Goal: Task Accomplishment & Management: Complete application form

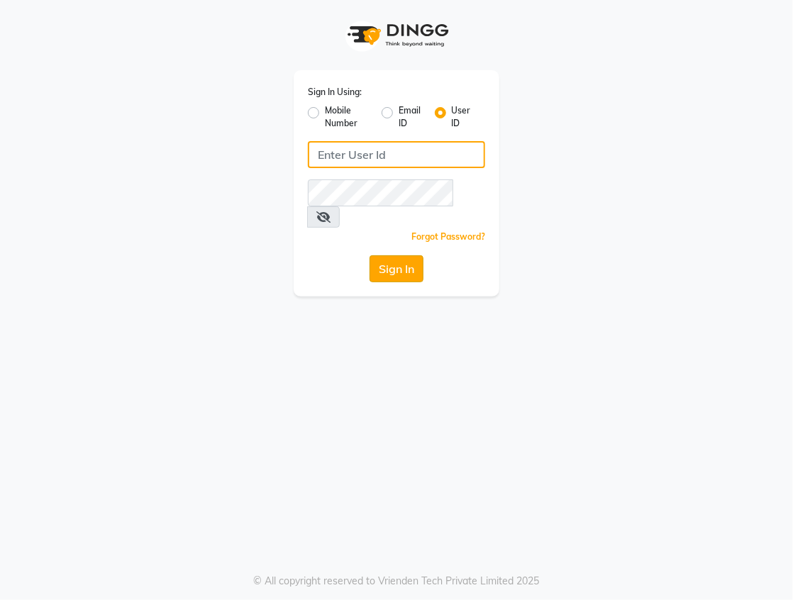
type input "[EMAIL_ADDRESS][DOMAIN_NAME]"
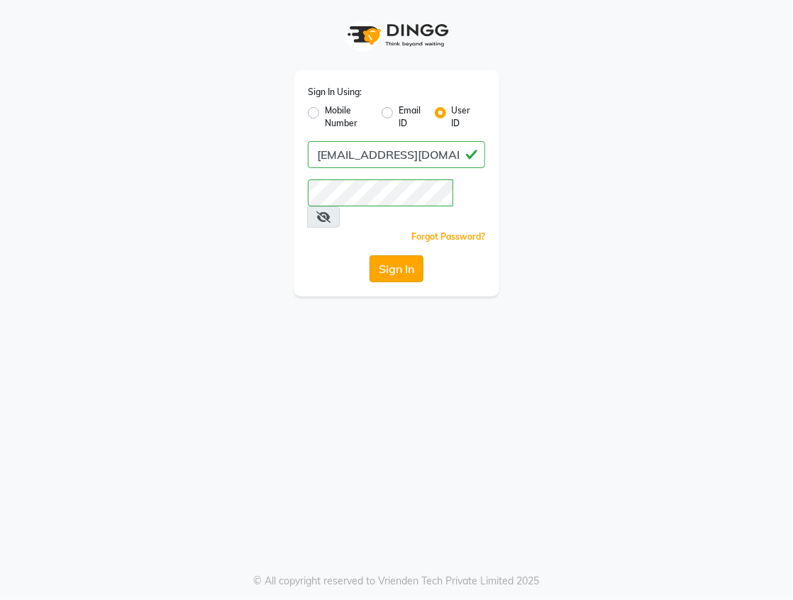
click at [379, 255] on button "Sign In" at bounding box center [397, 268] width 54 height 27
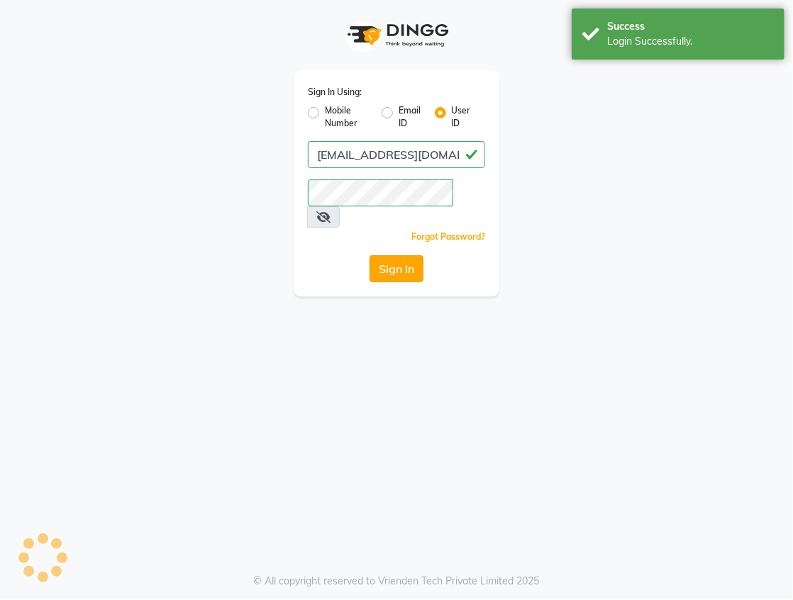
select select "service"
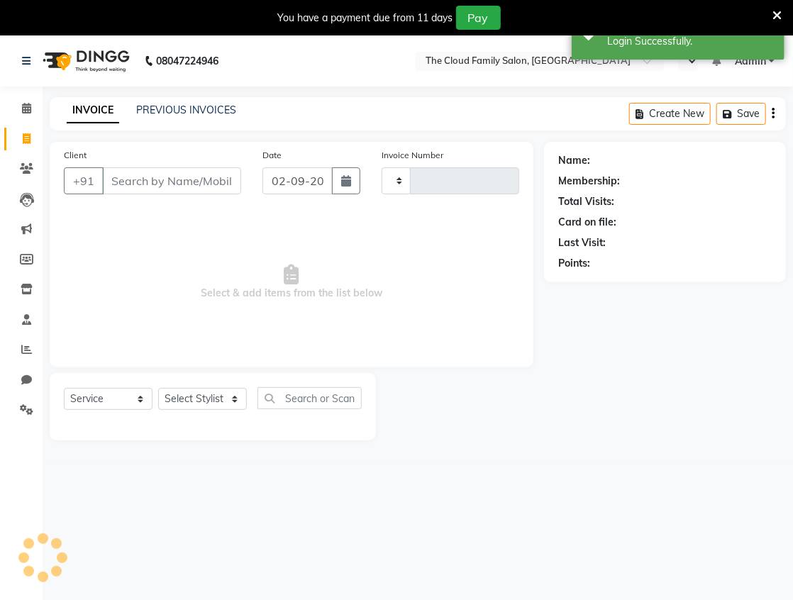
type input "1137"
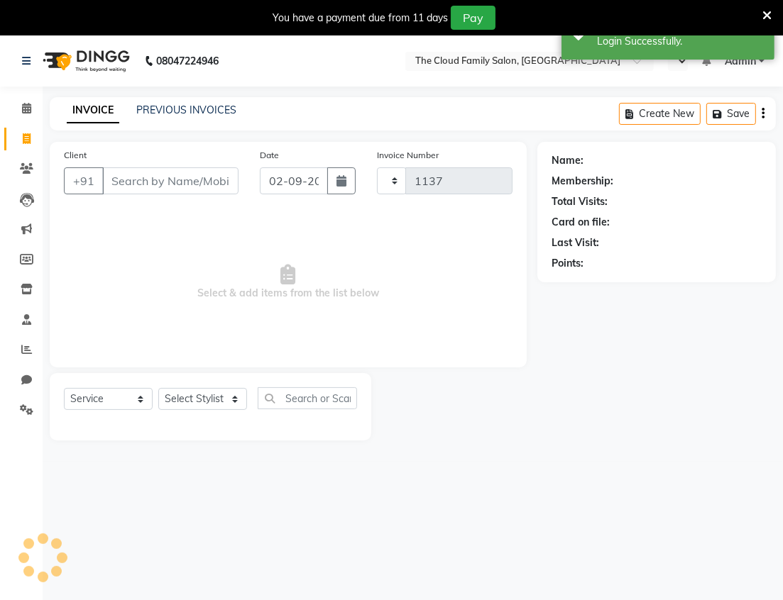
select select "en"
select select "8444"
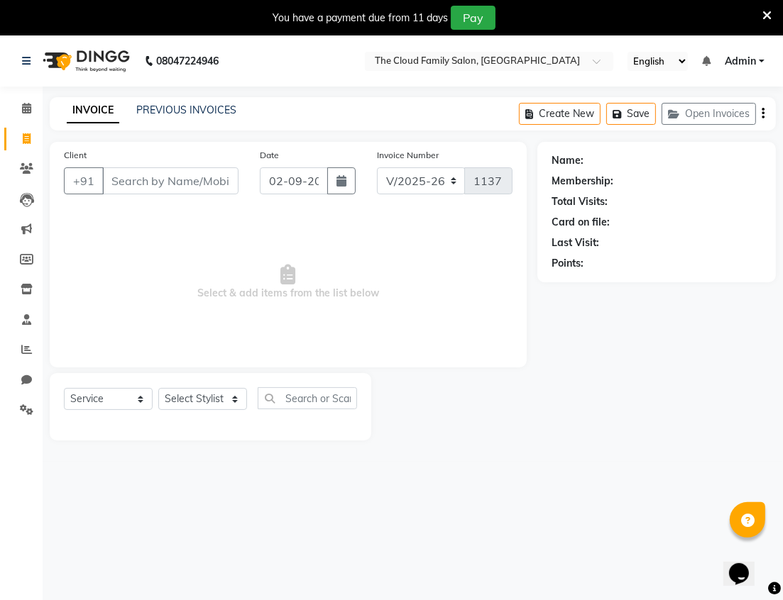
click at [175, 179] on input "Client" at bounding box center [170, 180] width 136 height 27
click at [186, 277] on span "Select & add items from the list below" at bounding box center [288, 282] width 448 height 142
click at [186, 182] on input "Client" at bounding box center [170, 180] width 136 height 27
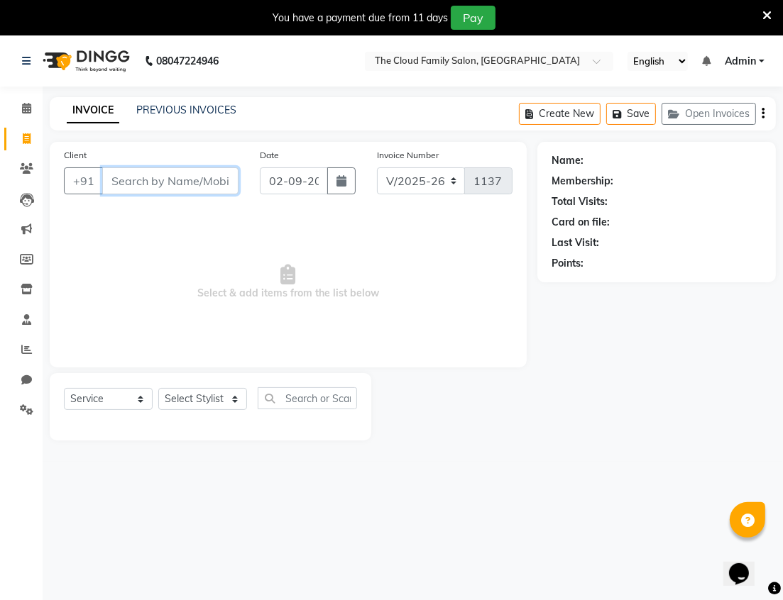
scroll to position [35, 0]
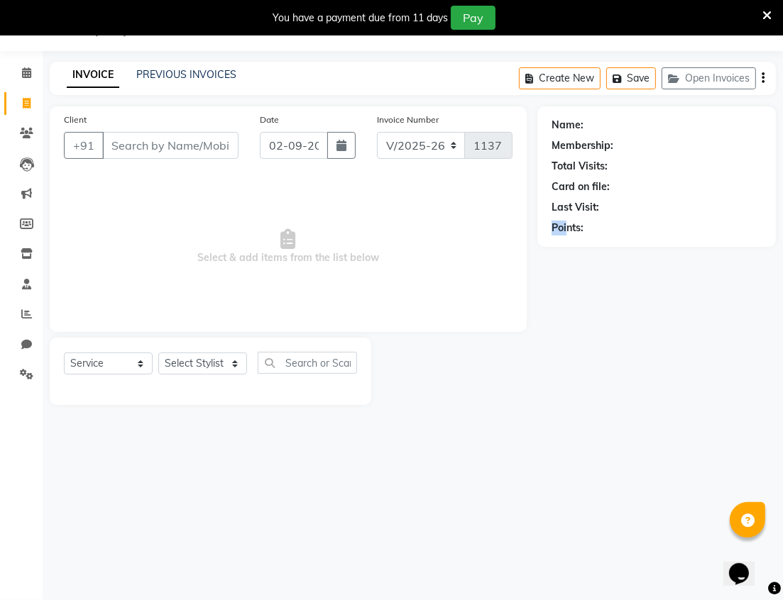
drag, startPoint x: 568, startPoint y: 545, endPoint x: 553, endPoint y: 254, distance: 291.3
click at [553, 254] on div "08047224946 Select Location × The Cloud Family Salon, Ghansoli English ENGLISH …" at bounding box center [391, 300] width 783 height 600
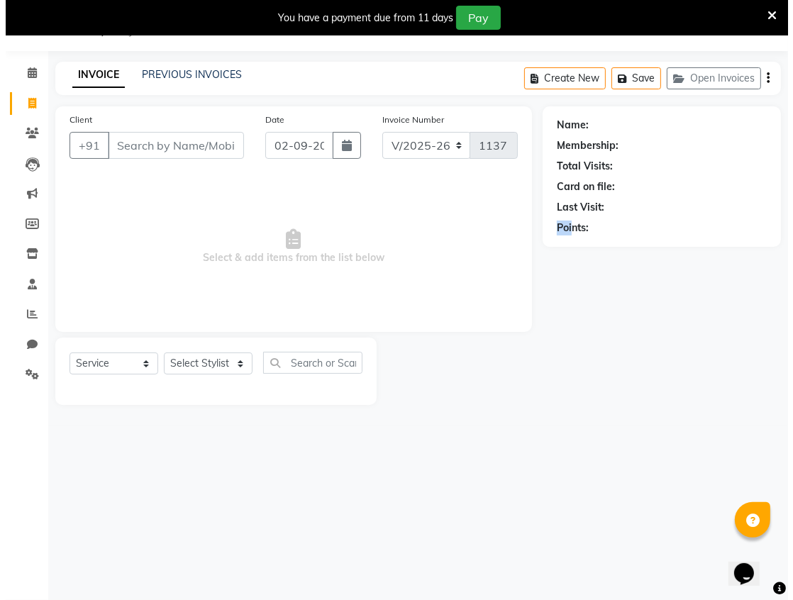
scroll to position [0, 0]
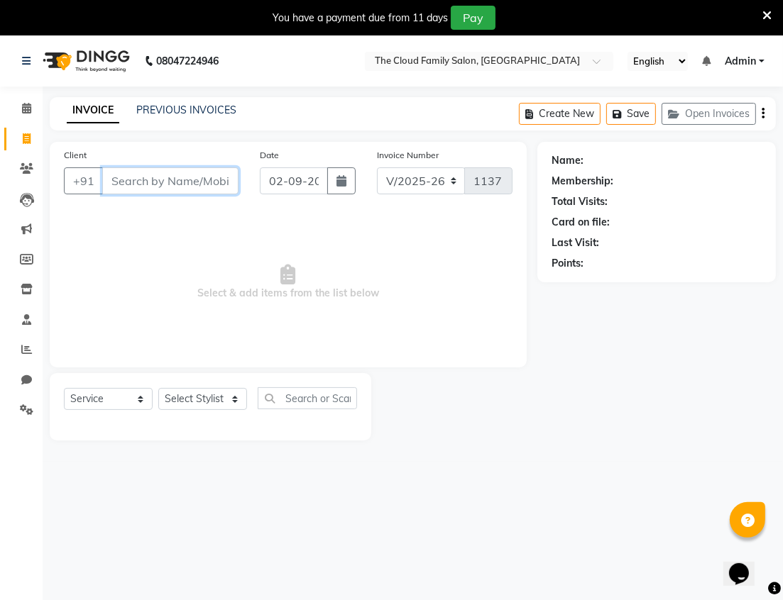
click at [148, 185] on input "Client" at bounding box center [170, 180] width 136 height 27
type input "7028608839"
click at [216, 176] on span "Add Client" at bounding box center [202, 181] width 56 height 14
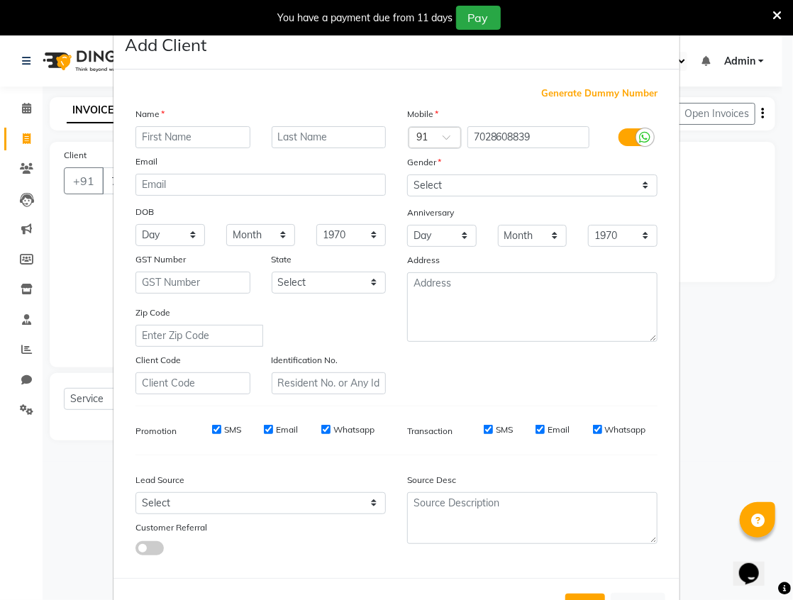
click at [187, 137] on input "text" at bounding box center [193, 137] width 115 height 22
type input "[PERSON_NAME]"
click at [298, 137] on input "text" at bounding box center [329, 137] width 115 height 22
type input "[PERSON_NAME]"
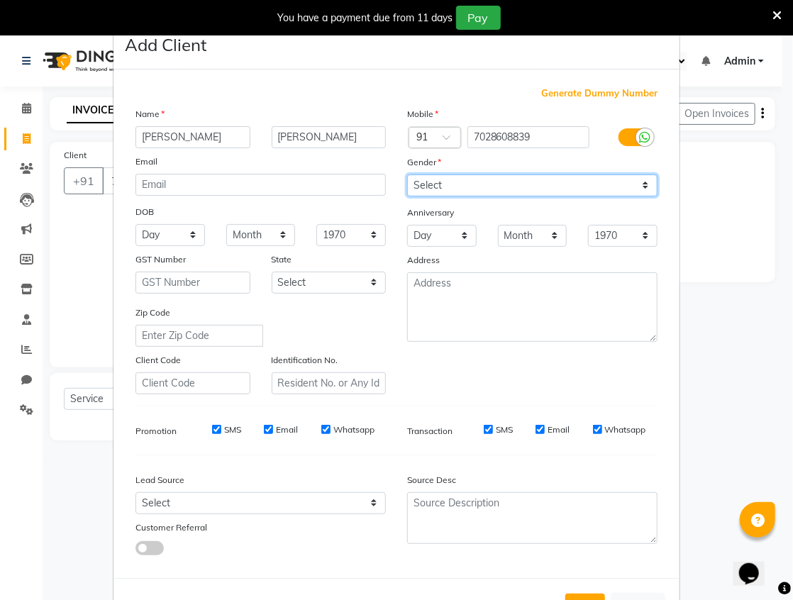
click at [448, 184] on select "Select [DEMOGRAPHIC_DATA] [DEMOGRAPHIC_DATA] Other Prefer Not To Say" at bounding box center [532, 186] width 250 height 22
select select "[DEMOGRAPHIC_DATA]"
click at [407, 175] on select "Select [DEMOGRAPHIC_DATA] [DEMOGRAPHIC_DATA] Other Prefer Not To Say" at bounding box center [532, 186] width 250 height 22
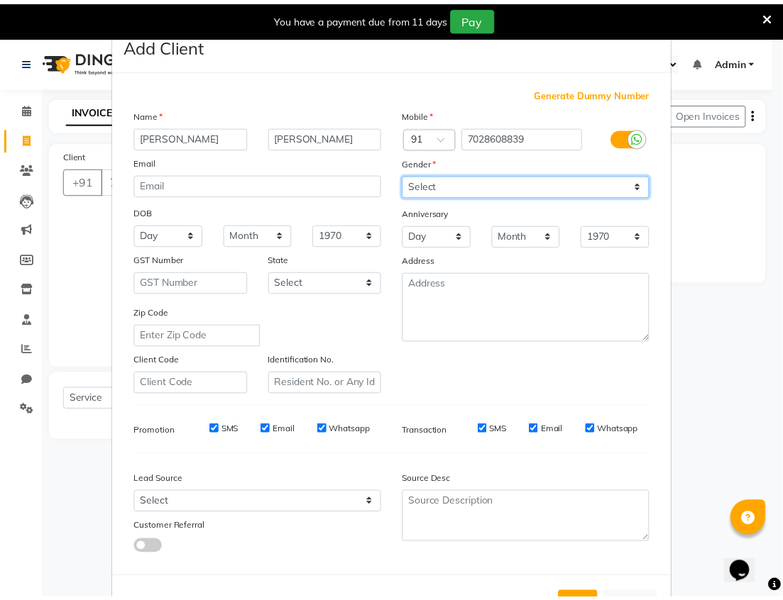
scroll to position [61, 0]
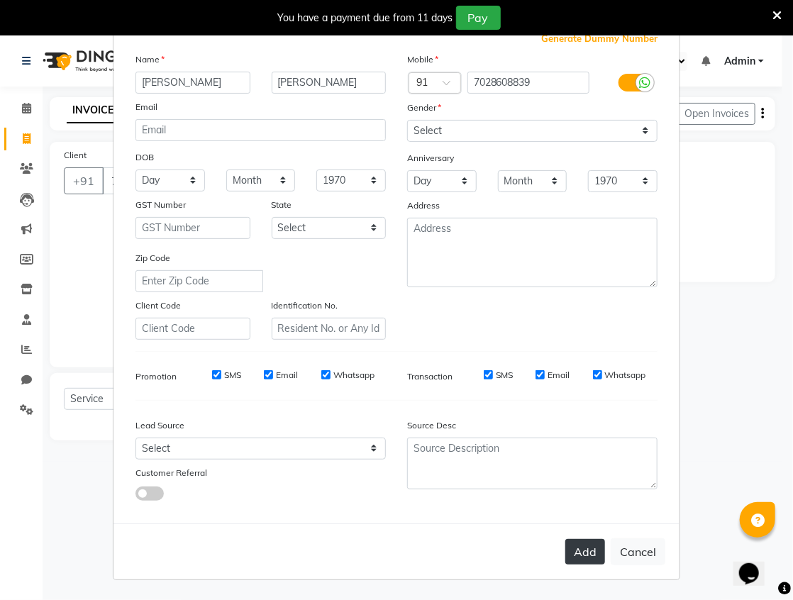
click at [571, 550] on button "Add" at bounding box center [585, 552] width 40 height 26
select select
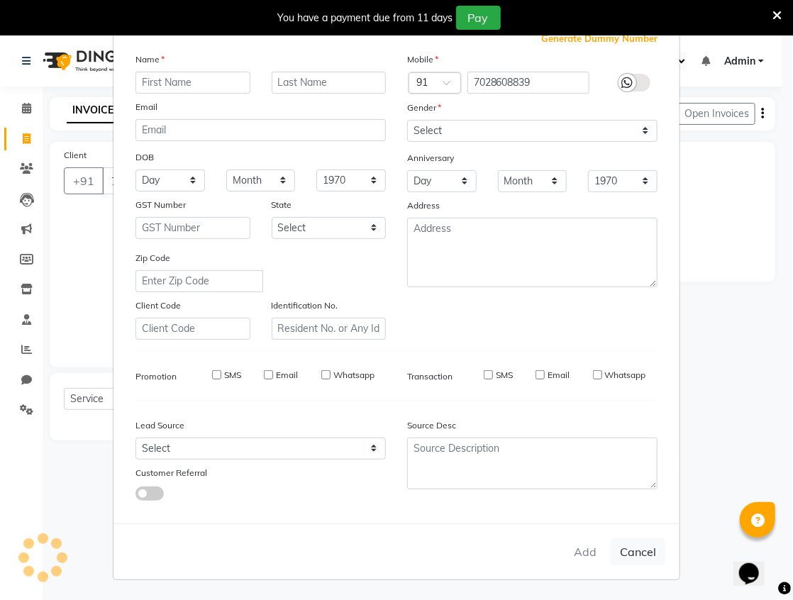
select select
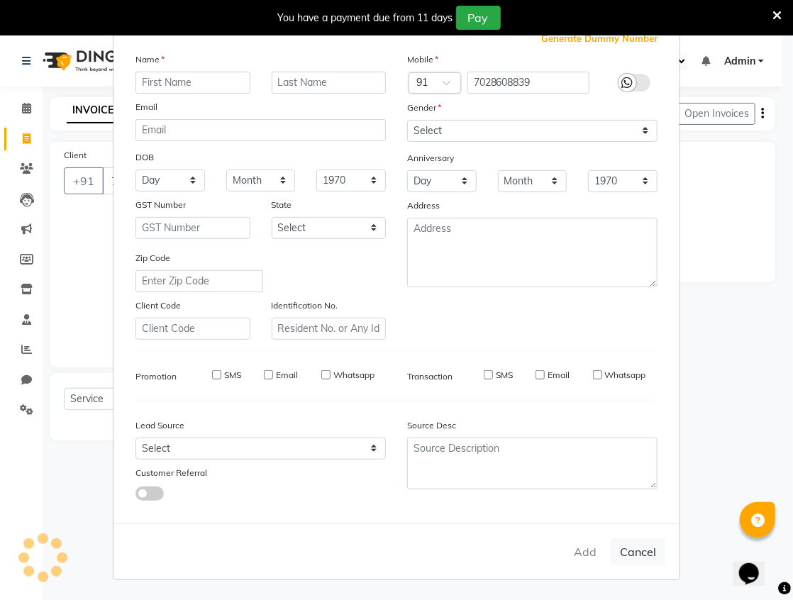
checkbox input "false"
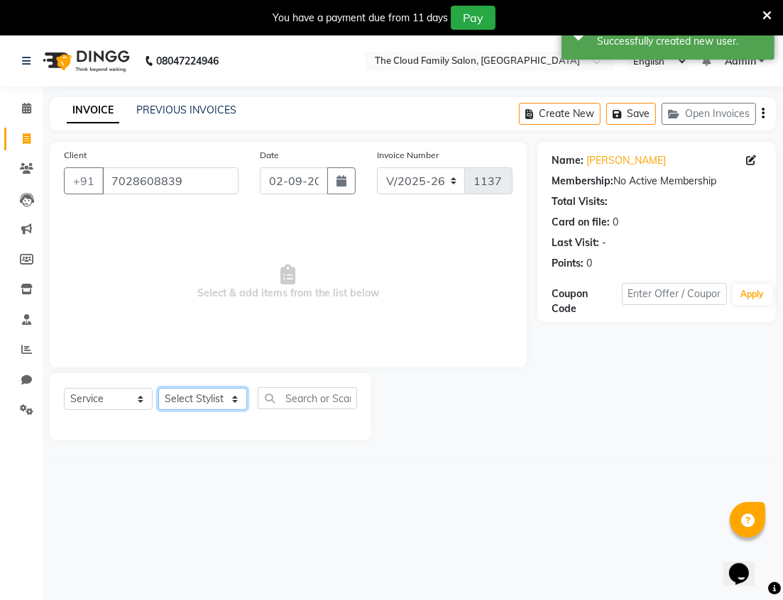
click at [213, 405] on select "Select Stylist Amrapali Bhumi OM [PERSON_NAME] [PERSON_NAME]" at bounding box center [202, 399] width 89 height 22
select select "86894"
click at [158, 389] on select "Select Stylist Amrapali Bhumi OM [PERSON_NAME] [PERSON_NAME]" at bounding box center [202, 399] width 89 height 22
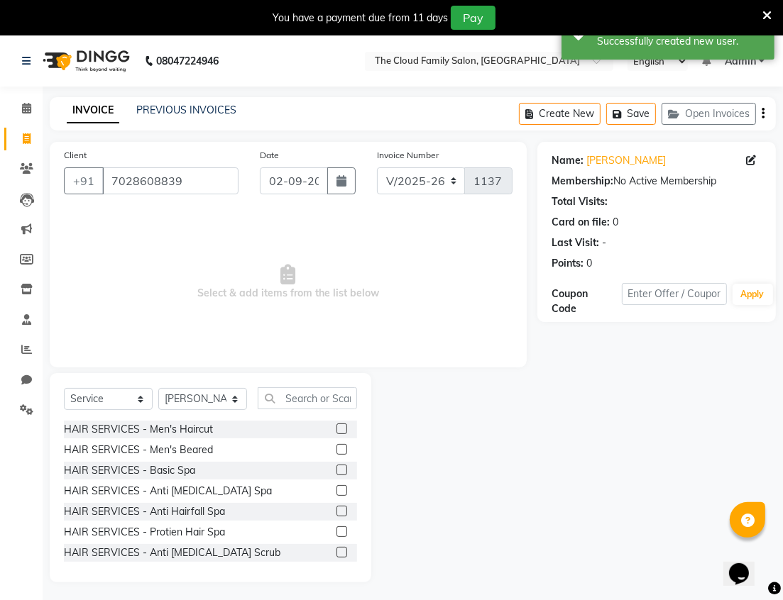
click at [336, 431] on label at bounding box center [341, 429] width 11 height 11
click at [336, 431] on input "checkbox" at bounding box center [340, 429] width 9 height 9
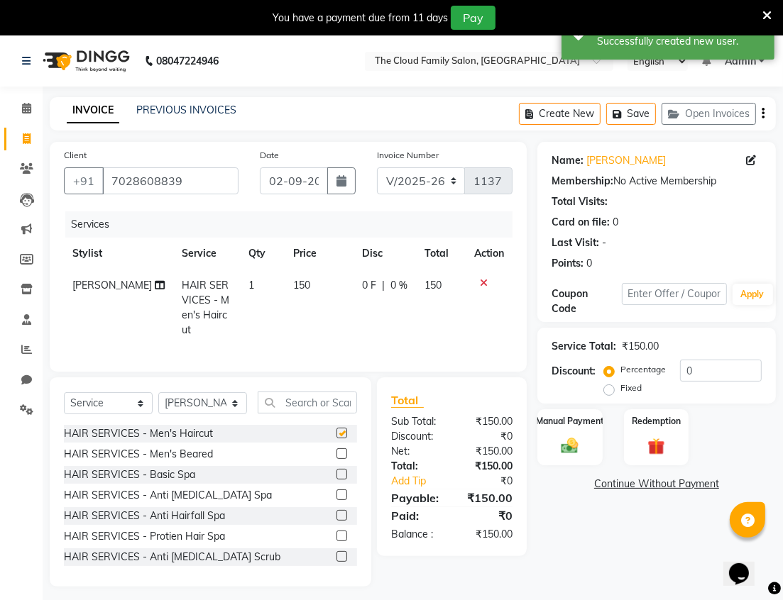
checkbox input "false"
click at [568, 421] on label "Manual Payment" at bounding box center [569, 420] width 71 height 13
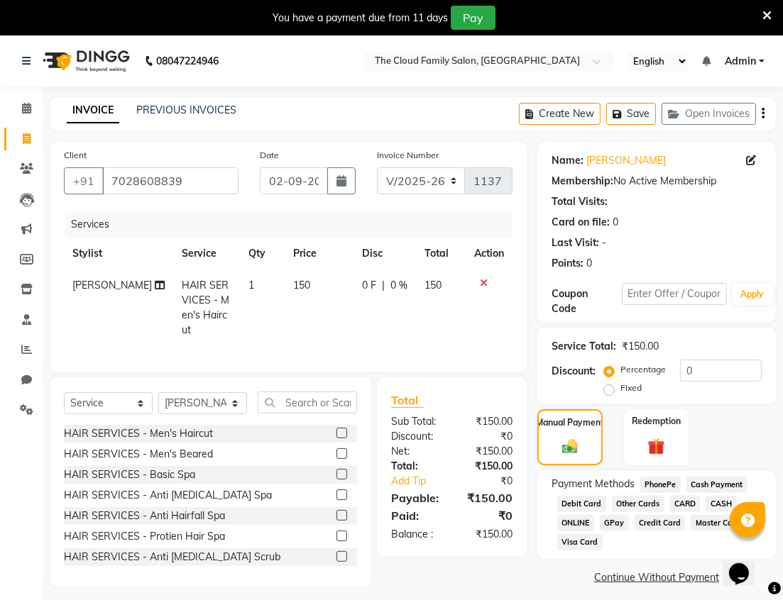
scroll to position [35, 0]
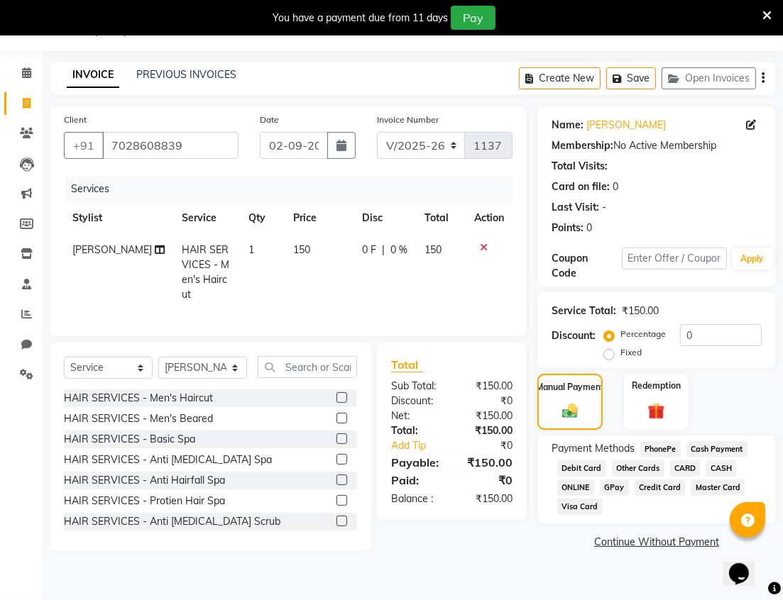
click at [616, 489] on span "GPay" at bounding box center [614, 488] width 29 height 16
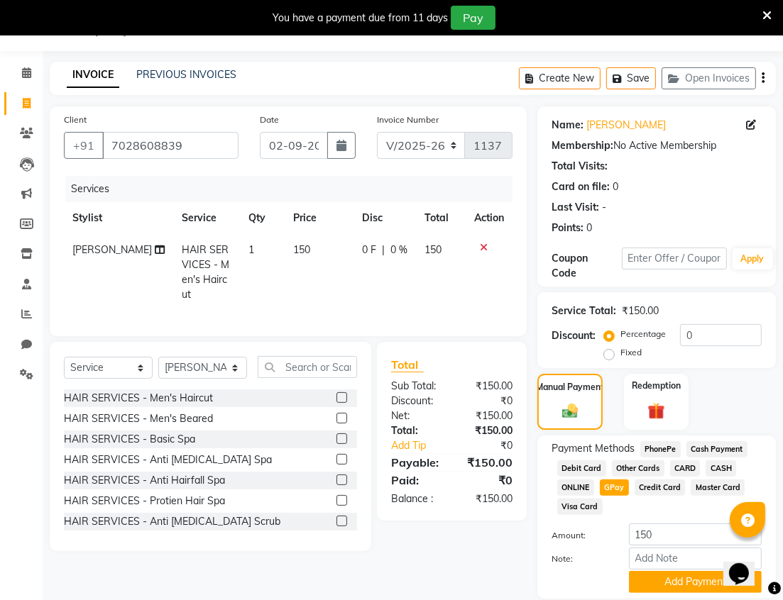
scroll to position [87, 0]
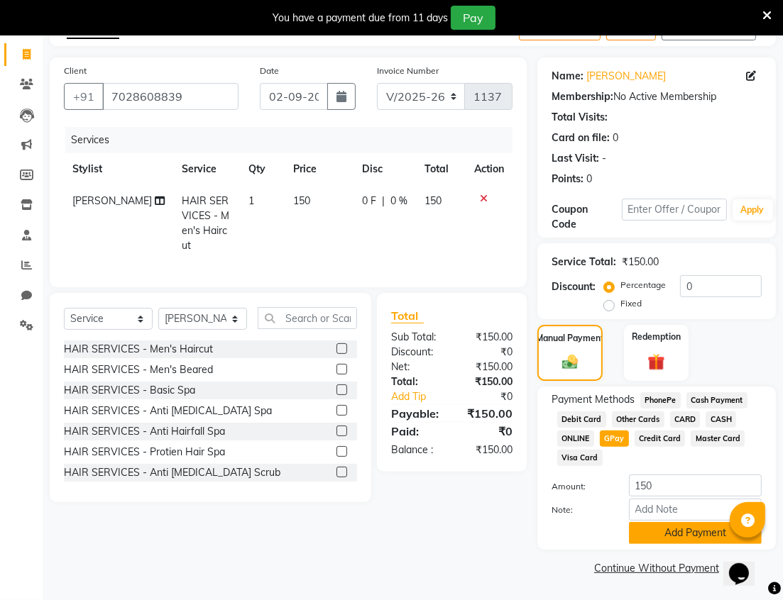
click at [661, 538] on button "Add Payment" at bounding box center [695, 533] width 133 height 22
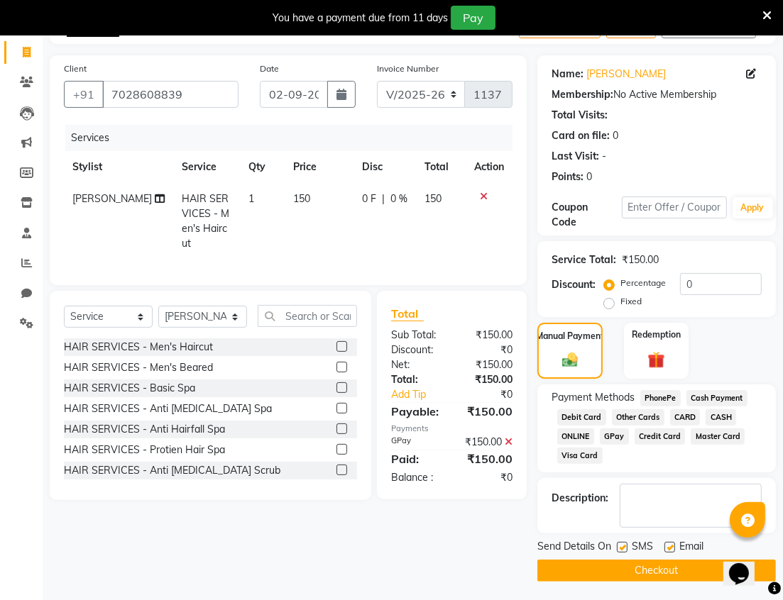
click at [656, 573] on button "Checkout" at bounding box center [656, 571] width 238 height 22
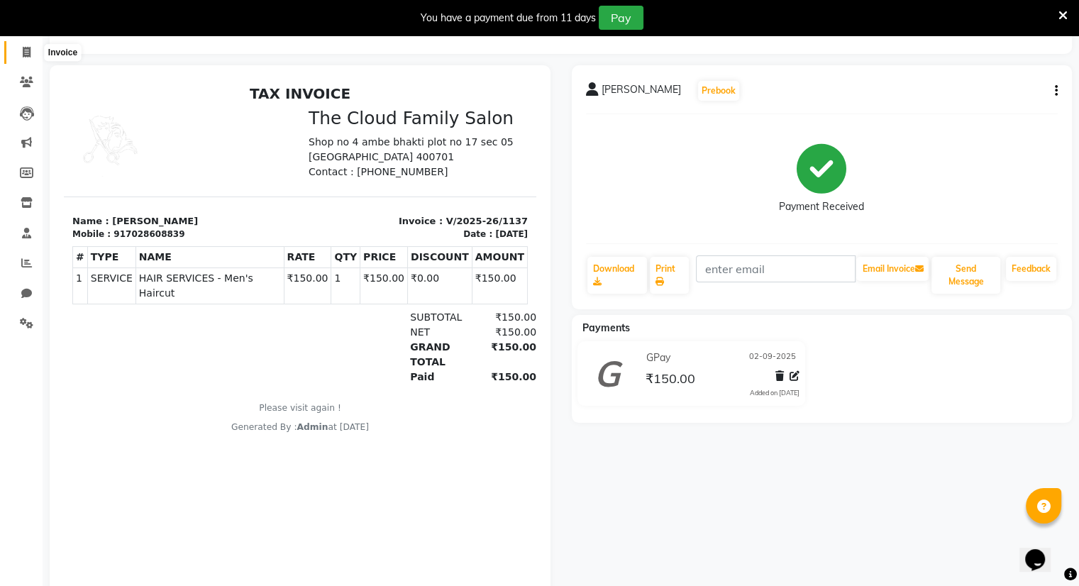
click at [26, 47] on icon at bounding box center [27, 52] width 8 height 11
select select "service"
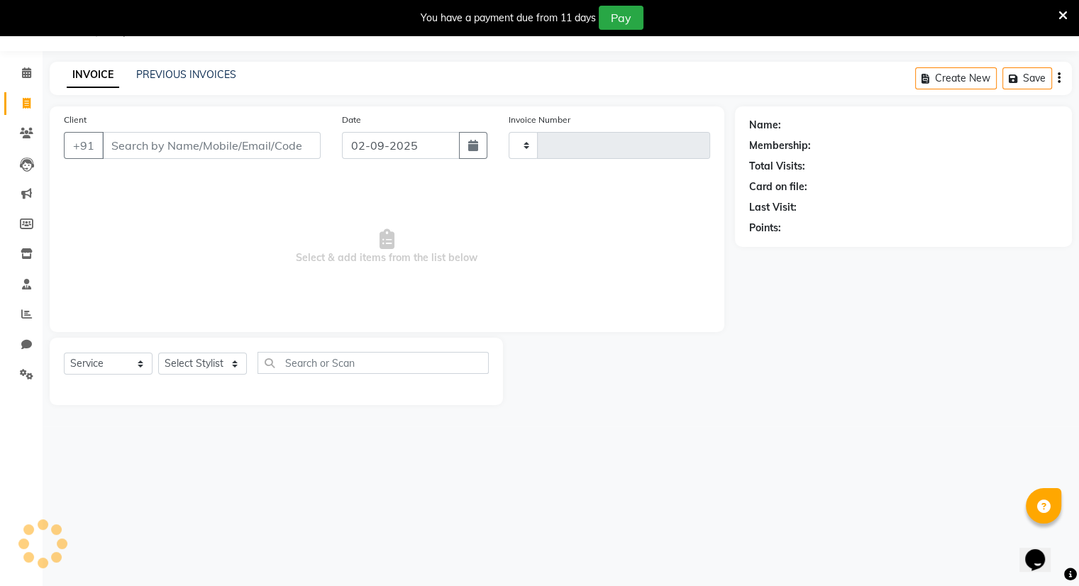
scroll to position [35, 0]
click at [170, 78] on link "PREVIOUS INVOICES" at bounding box center [186, 74] width 100 height 13
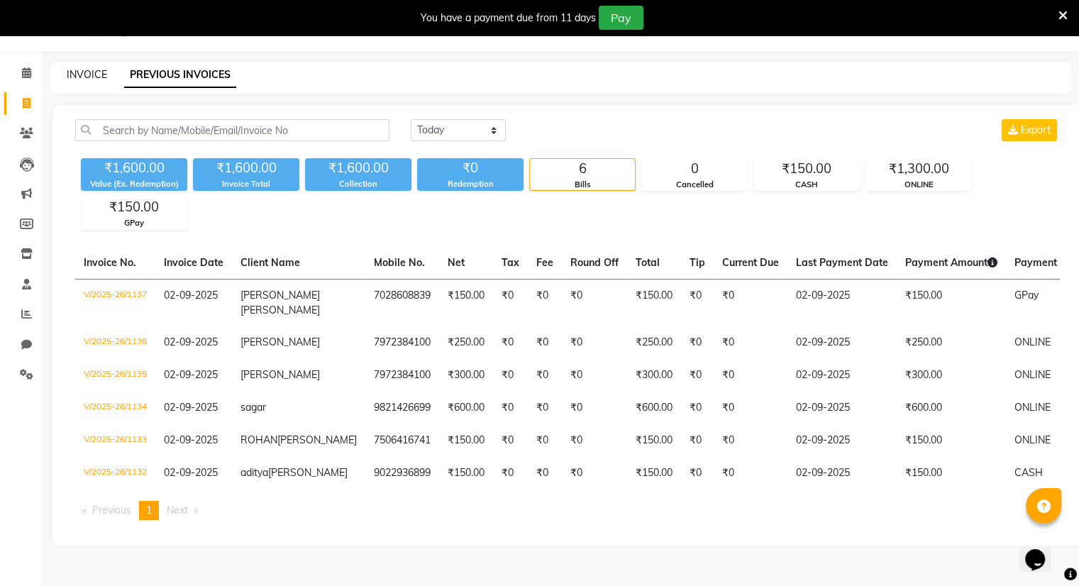
click at [85, 72] on link "INVOICE" at bounding box center [87, 74] width 40 height 13
select select "service"
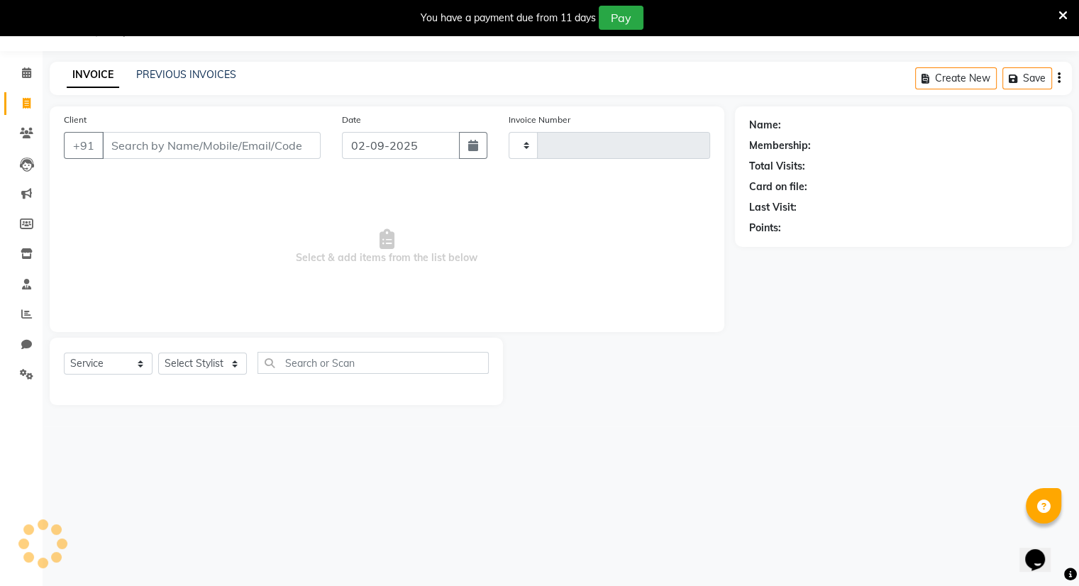
type input "1138"
select select "8444"
click at [139, 148] on input "Client" at bounding box center [211, 145] width 219 height 27
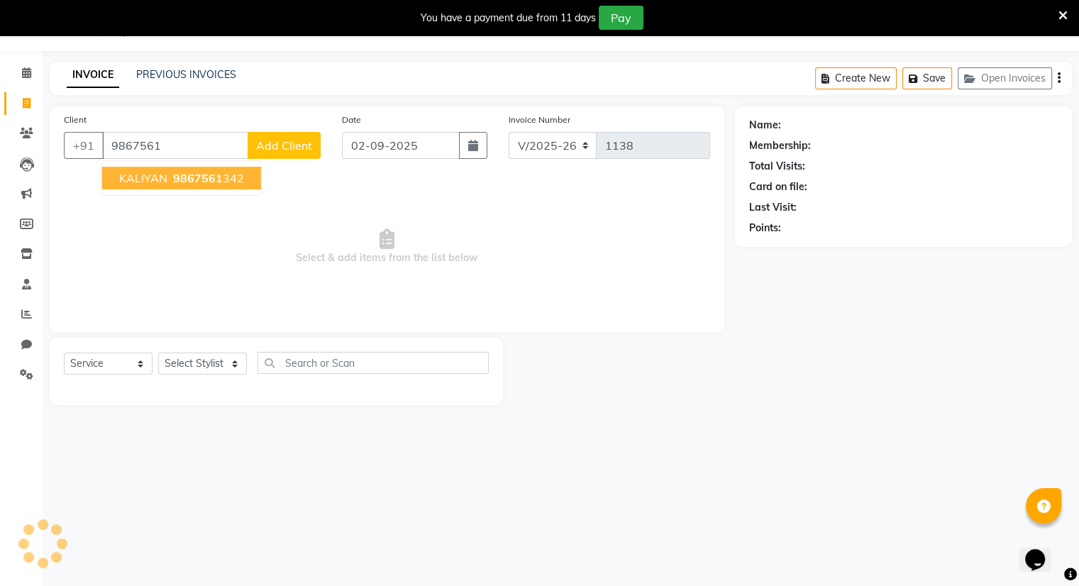
click at [159, 177] on span "KALIYAN" at bounding box center [143, 178] width 48 height 14
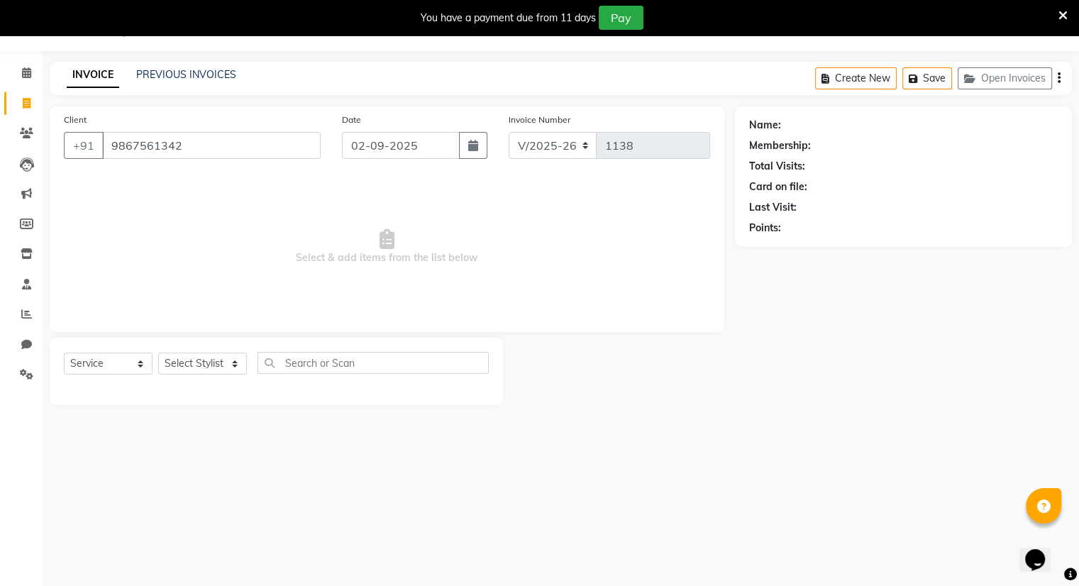
type input "9867561342"
click at [184, 364] on select "Select Stylist Amrapali Bhumi OM [PERSON_NAME] [PERSON_NAME]" at bounding box center [202, 364] width 89 height 22
select select "83283"
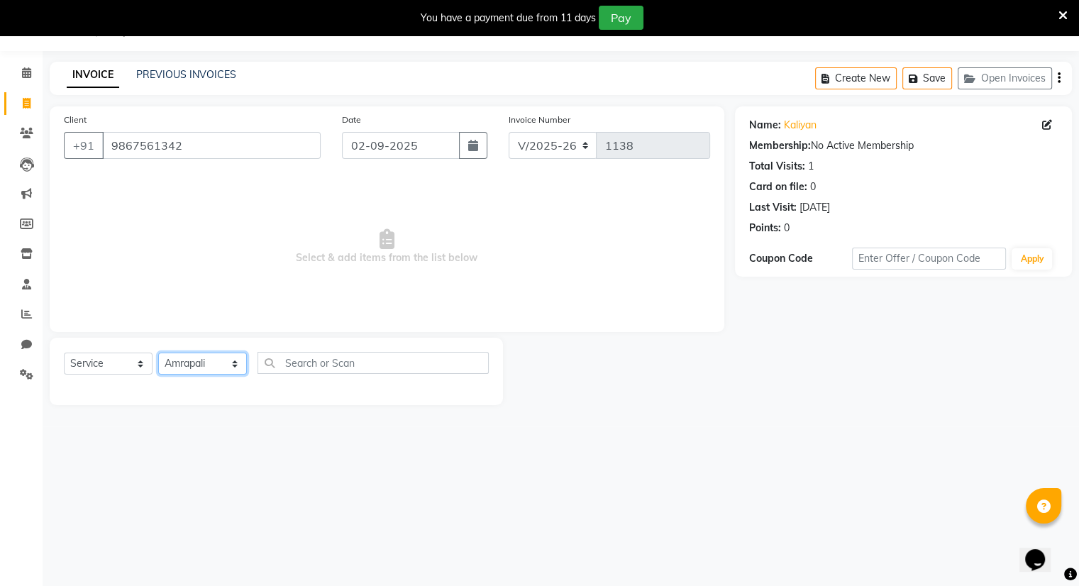
click at [158, 353] on select "Select Stylist Amrapali Bhumi OM [PERSON_NAME] [PERSON_NAME]" at bounding box center [202, 364] width 89 height 22
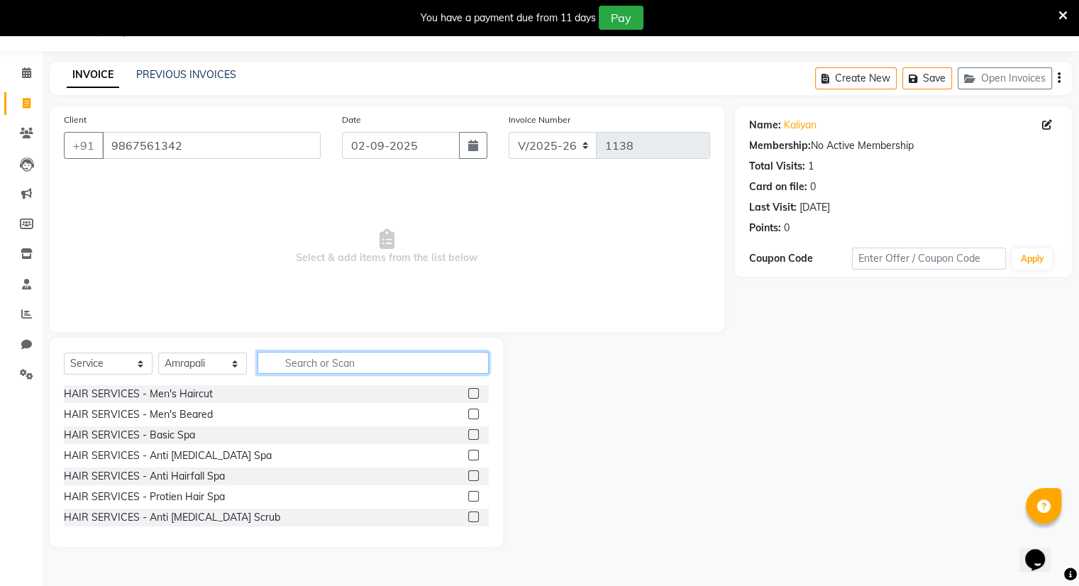
click at [302, 364] on input "text" at bounding box center [373, 363] width 231 height 22
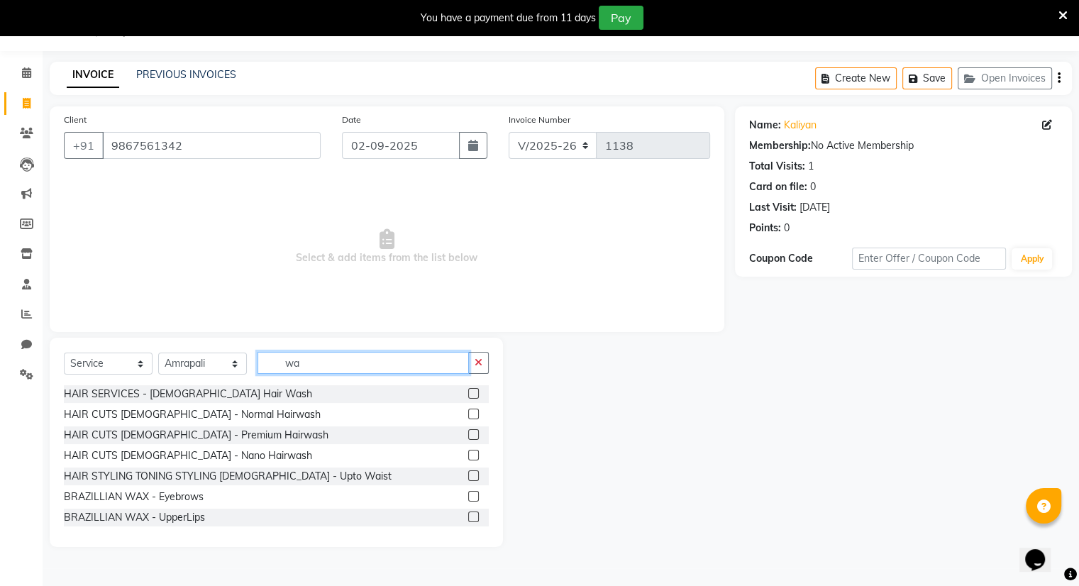
type input "w"
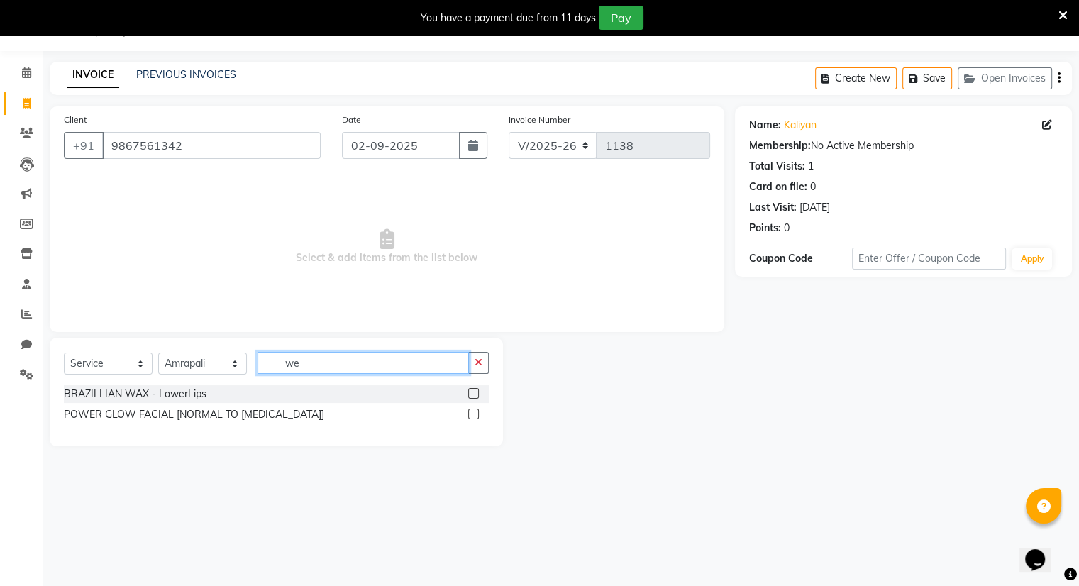
type input "w"
type input "wh"
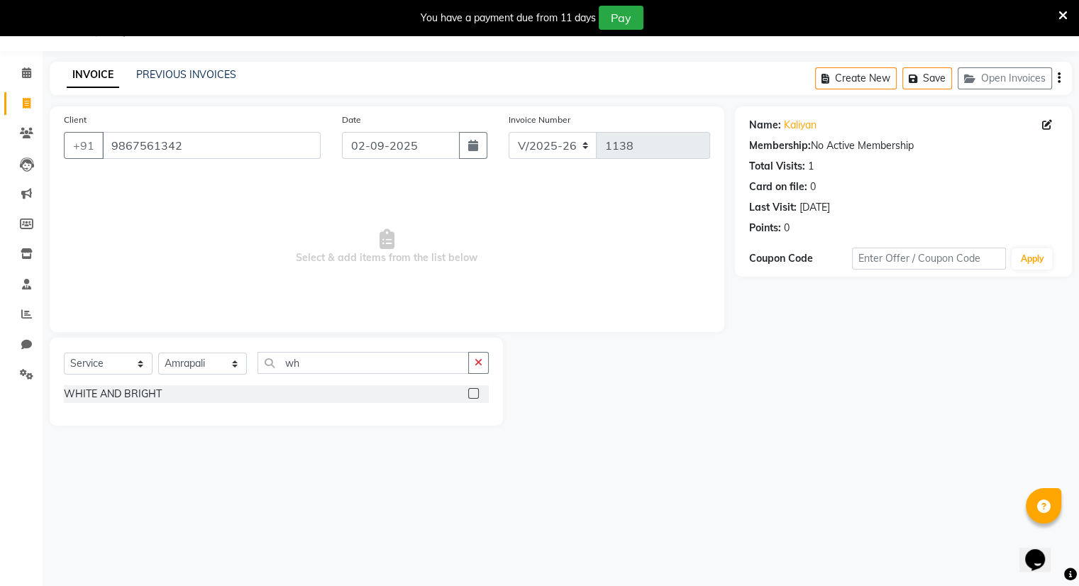
click at [476, 392] on label at bounding box center [473, 393] width 11 height 11
click at [476, 392] on input "checkbox" at bounding box center [472, 394] width 9 height 9
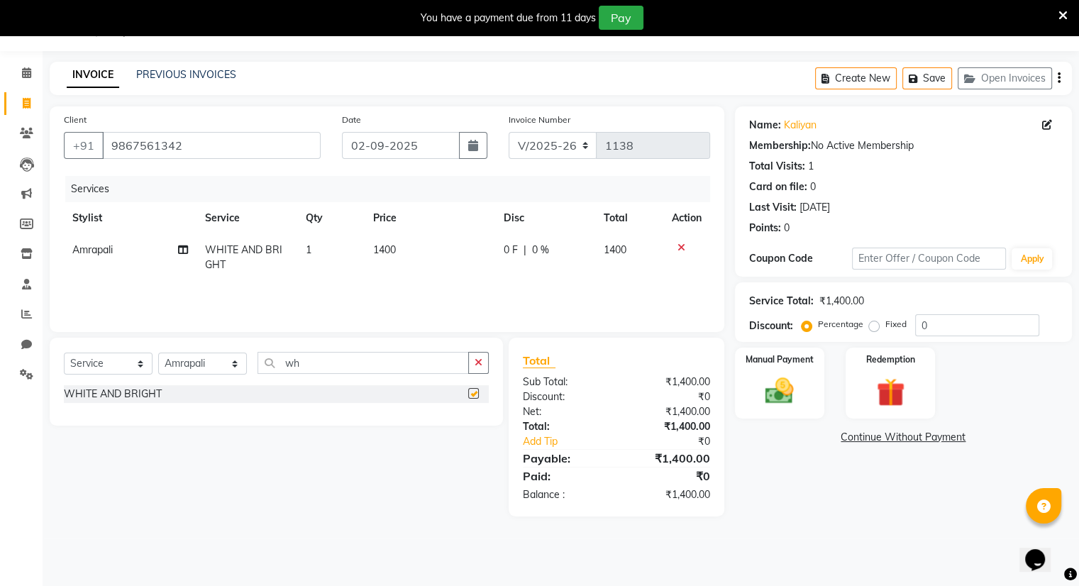
checkbox input "false"
click at [394, 247] on span "1400" at bounding box center [384, 249] width 23 height 13
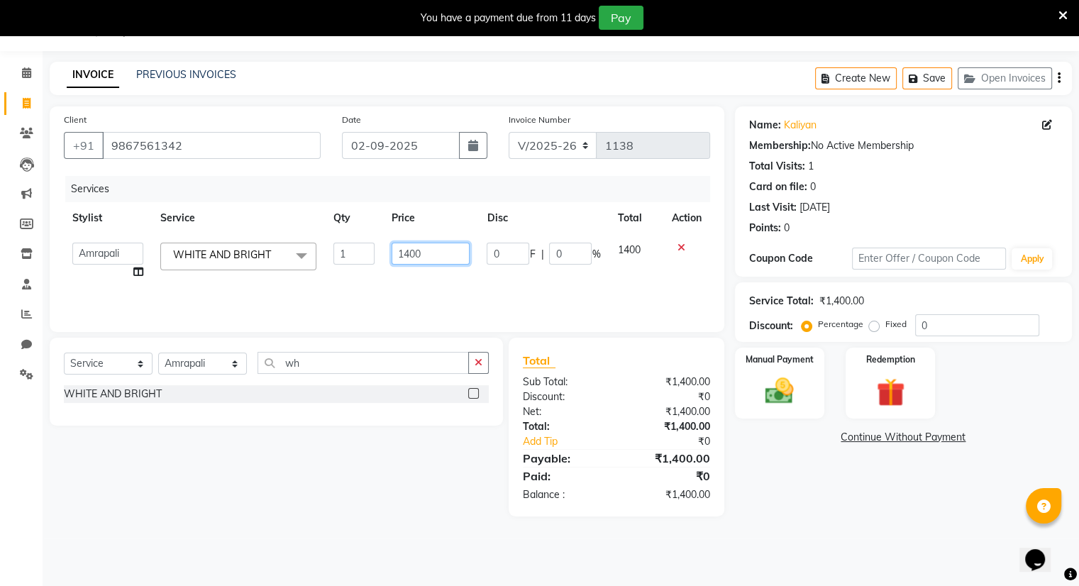
click at [433, 255] on input "1400" at bounding box center [431, 254] width 78 height 22
type input "1500"
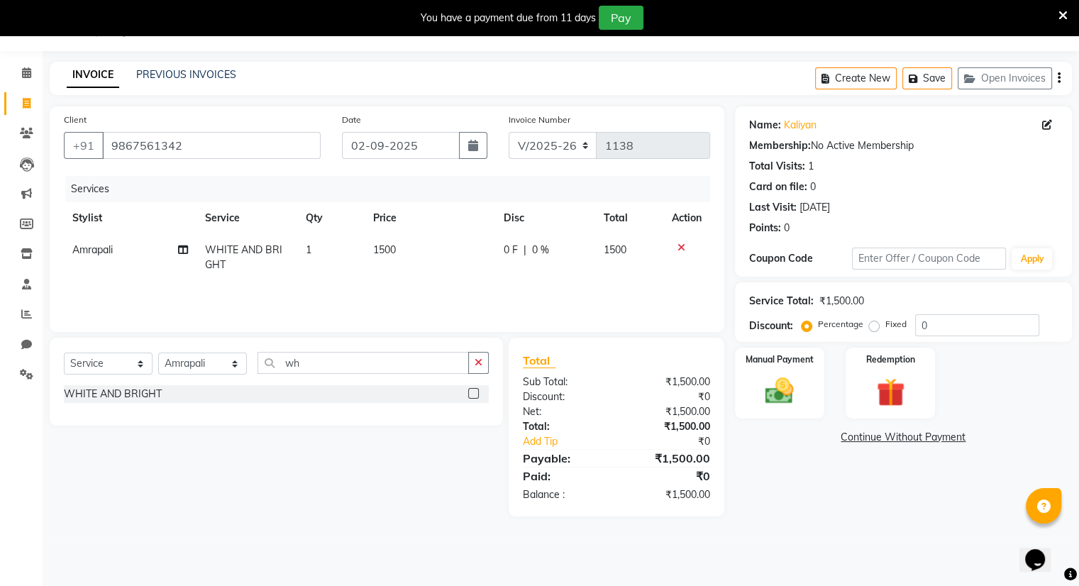
click at [636, 246] on td "1500" at bounding box center [629, 257] width 68 height 47
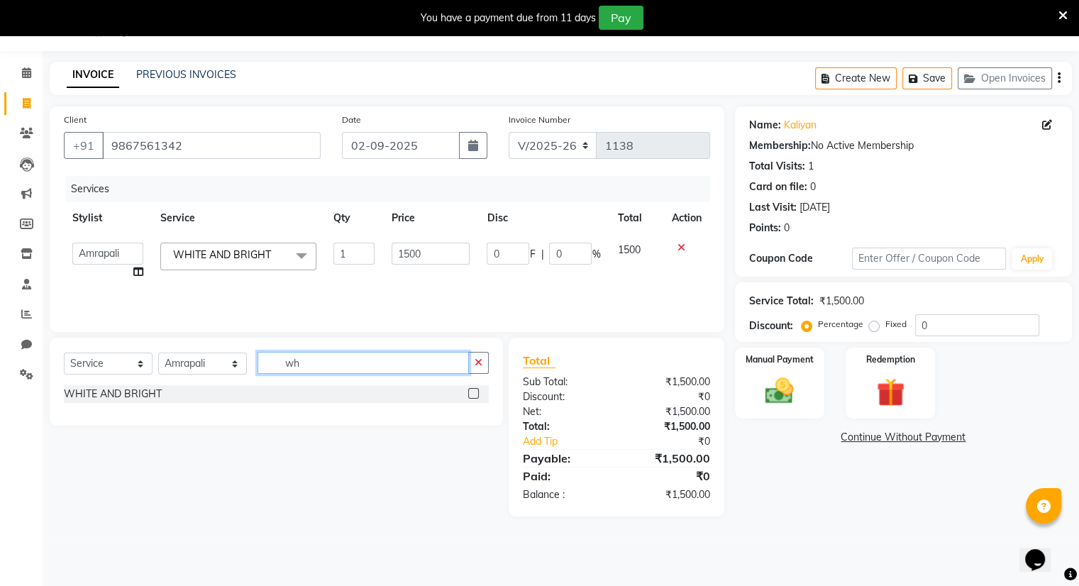
click at [352, 365] on input "wh" at bounding box center [363, 363] width 211 height 22
type input "w"
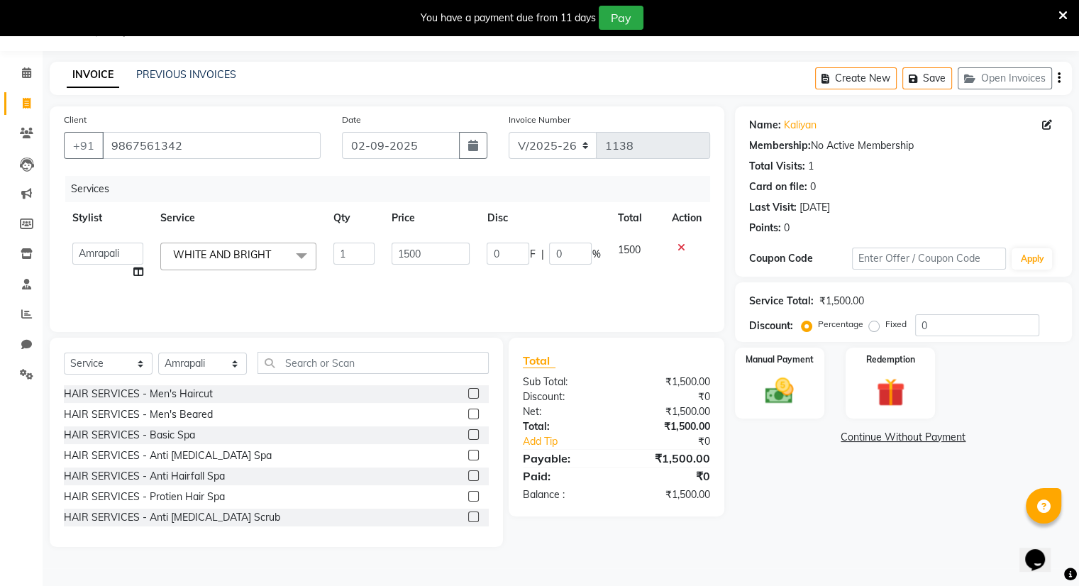
click at [468, 390] on label at bounding box center [473, 393] width 11 height 11
click at [468, 390] on input "checkbox" at bounding box center [472, 394] width 9 height 9
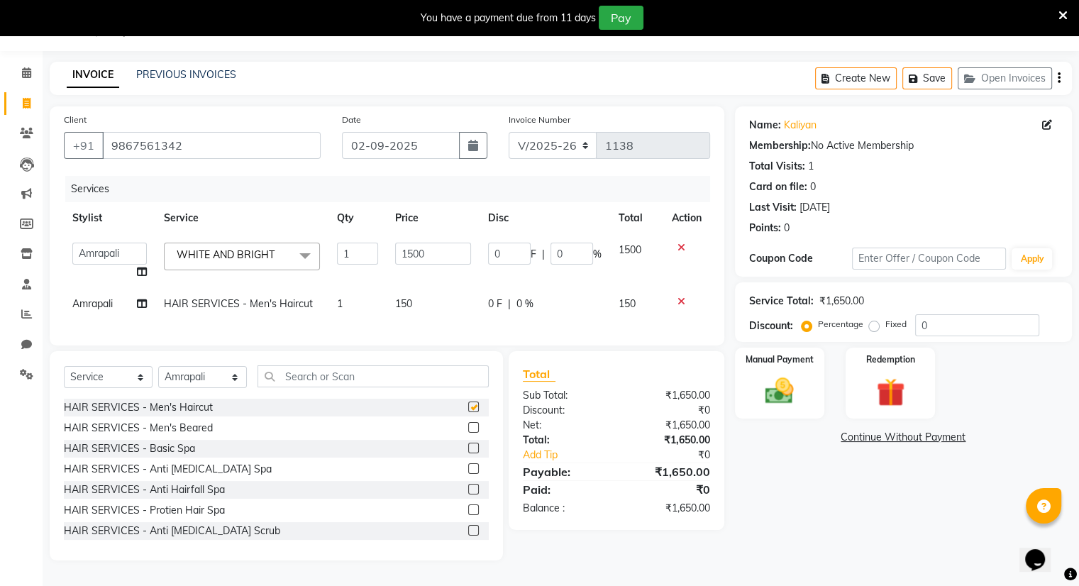
checkbox input "false"
click at [468, 433] on label at bounding box center [473, 427] width 11 height 11
click at [468, 433] on input "checkbox" at bounding box center [472, 428] width 9 height 9
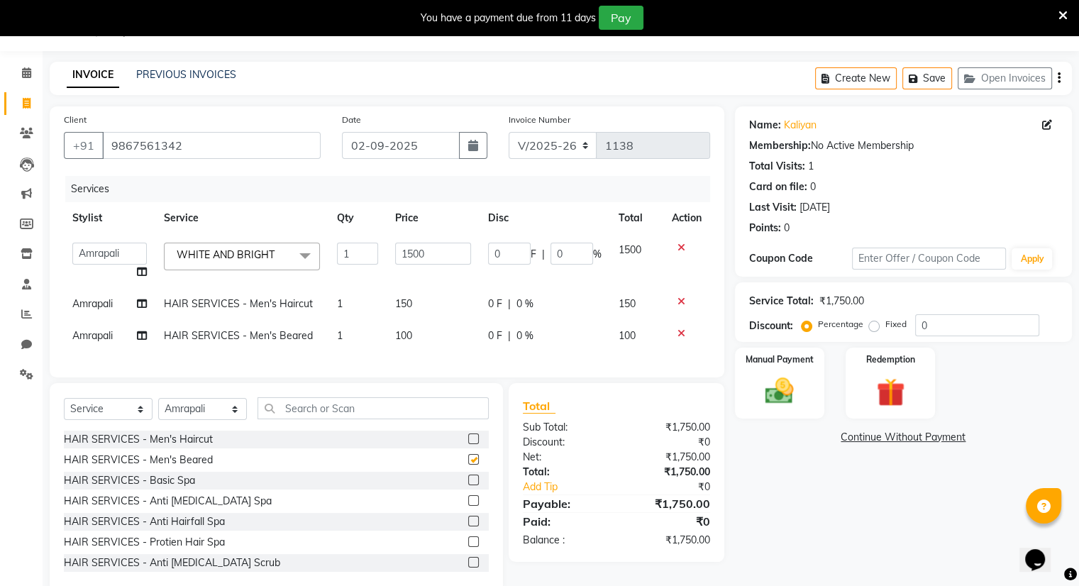
checkbox input "false"
click at [84, 297] on span "Amrapali" at bounding box center [92, 303] width 40 height 13
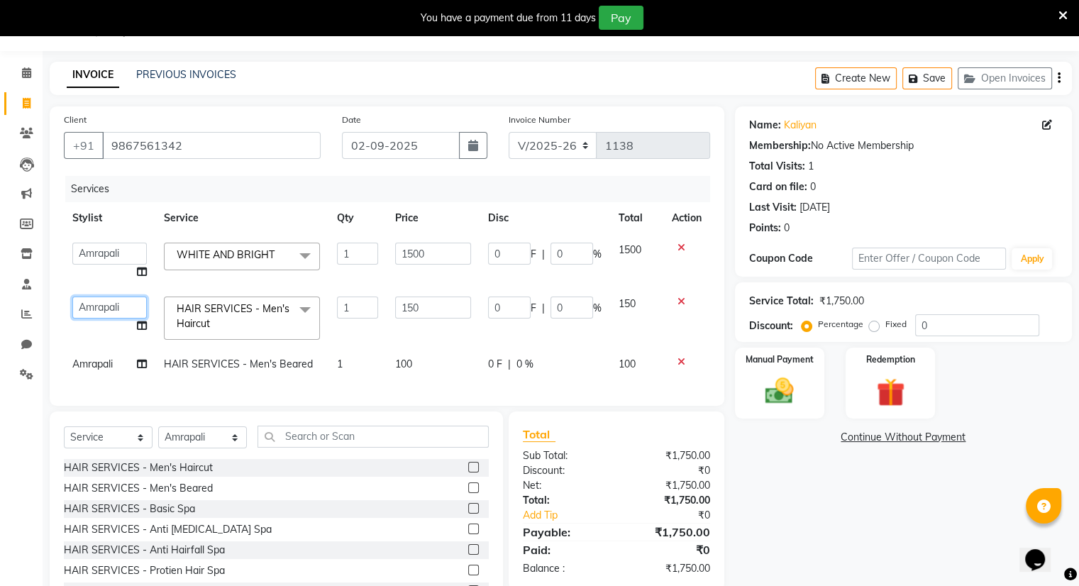
click at [90, 305] on select "[PERSON_NAME] OM [PERSON_NAME] [PERSON_NAME]" at bounding box center [109, 308] width 74 height 22
select select "86894"
click at [94, 364] on span "Amrapali" at bounding box center [92, 364] width 40 height 13
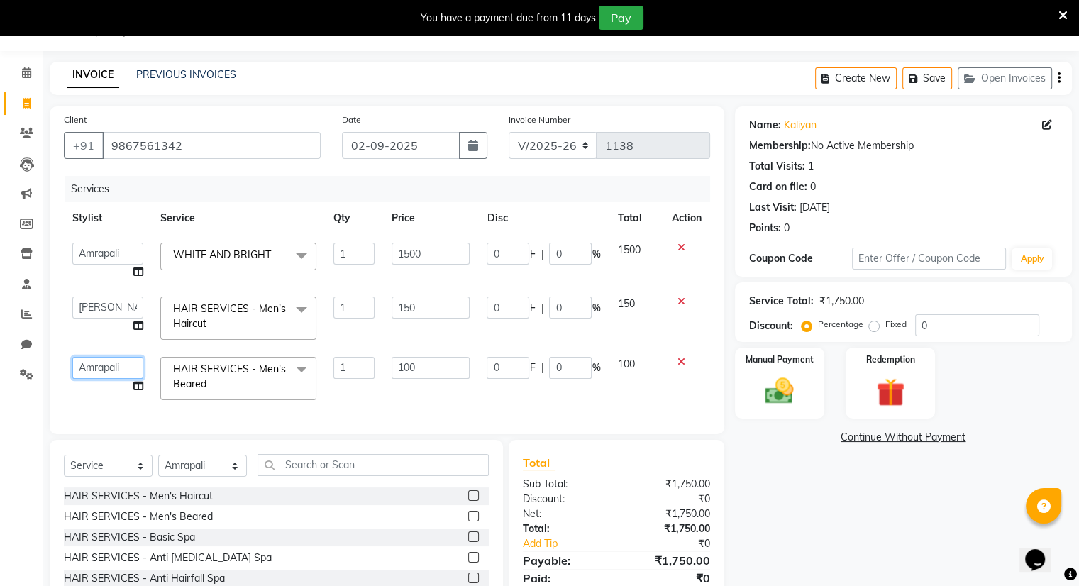
click at [94, 364] on select "[PERSON_NAME] OM [PERSON_NAME] [PERSON_NAME]" at bounding box center [107, 368] width 71 height 22
select select "86894"
click at [780, 391] on img at bounding box center [780, 392] width 48 height 34
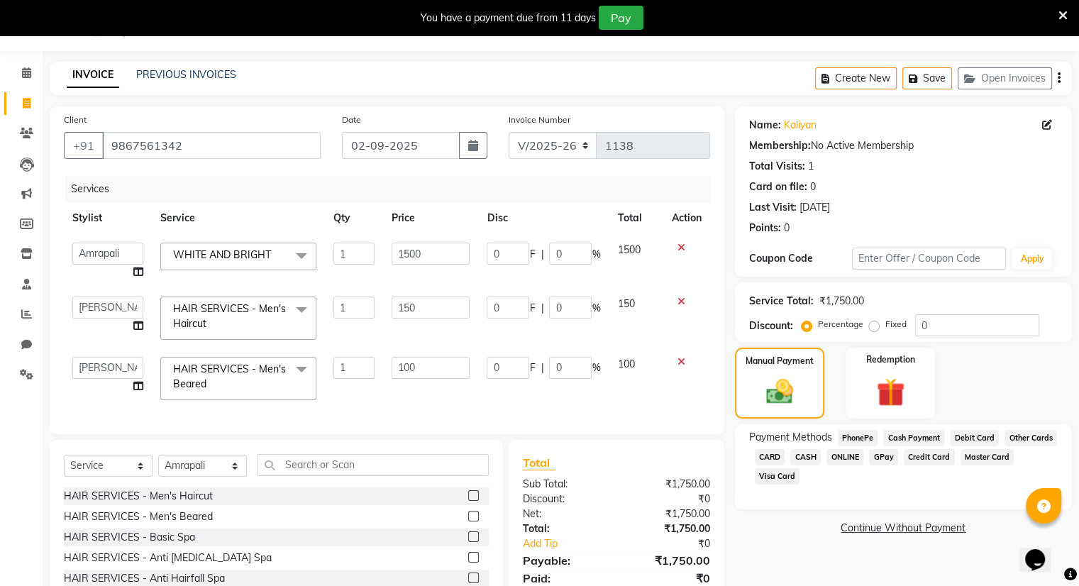
click at [792, 451] on span "ONLINE" at bounding box center [845, 457] width 37 height 16
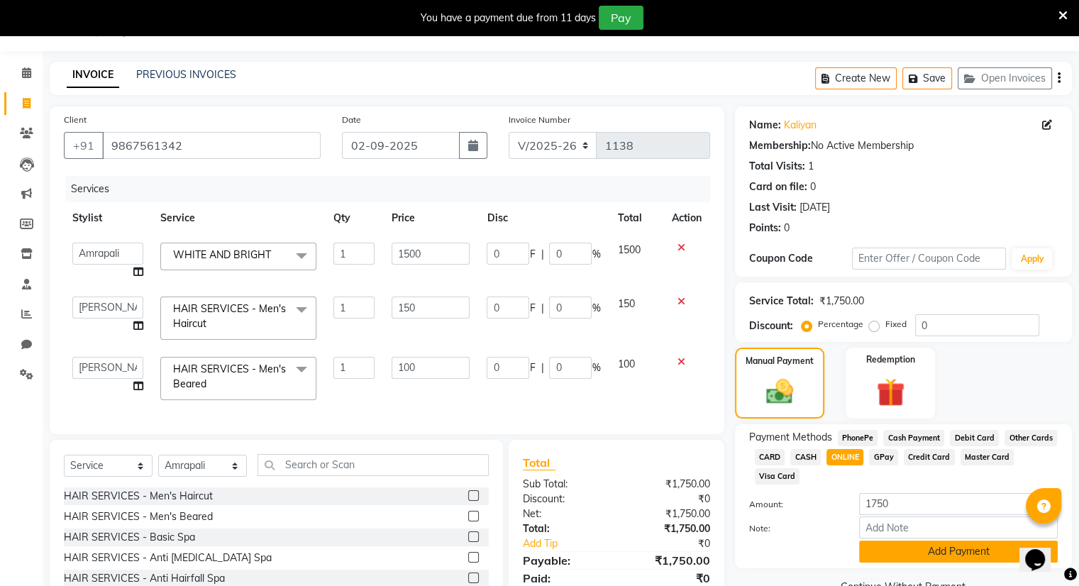
click at [792, 554] on button "Add Payment" at bounding box center [958, 552] width 199 height 22
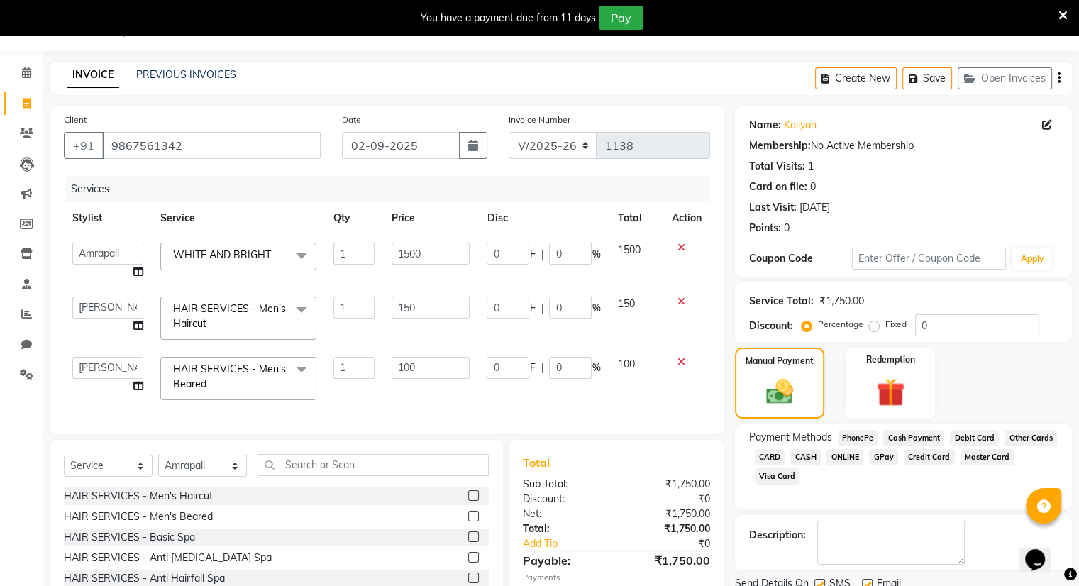
scroll to position [131, 0]
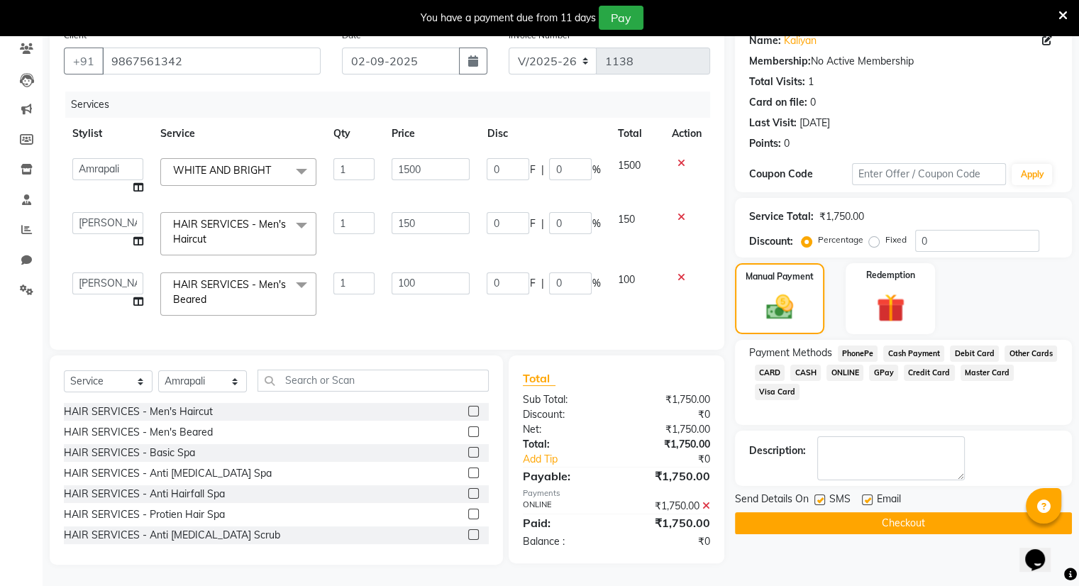
click at [792, 519] on button "Checkout" at bounding box center [903, 523] width 337 height 22
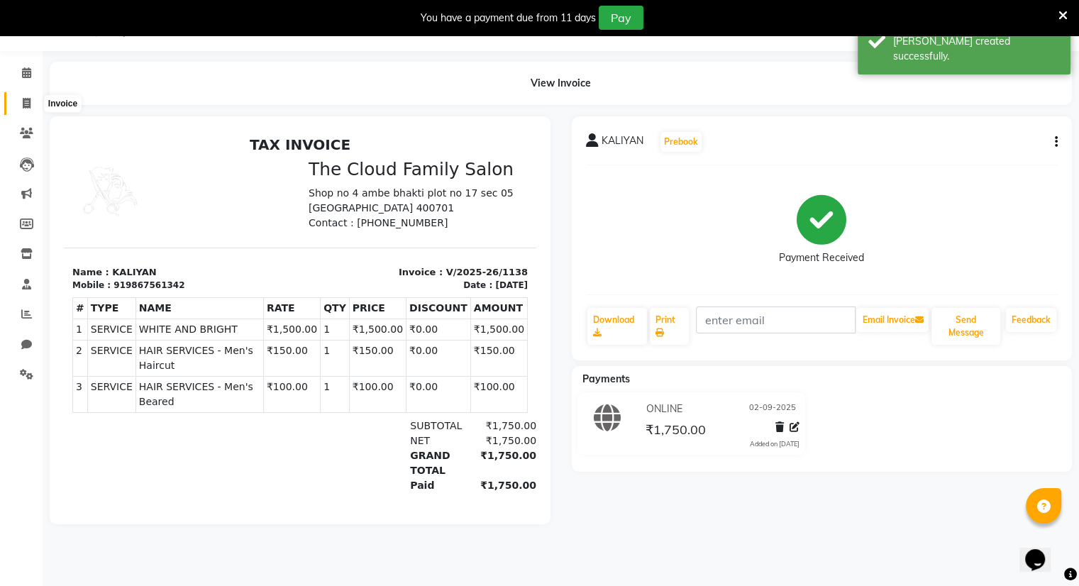
click at [23, 102] on icon at bounding box center [27, 103] width 8 height 11
select select "service"
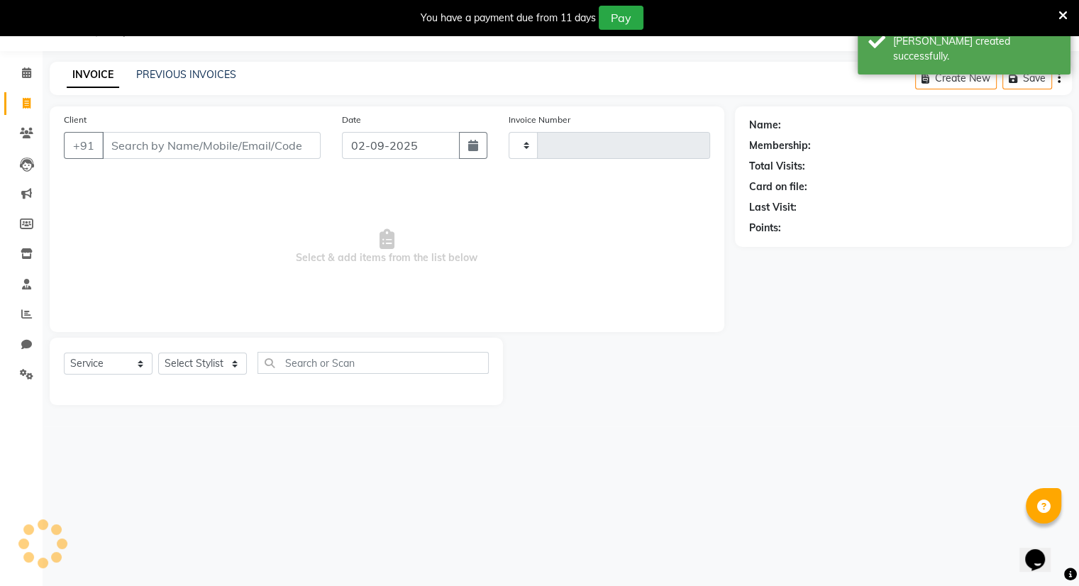
type input "1139"
select select "8444"
click at [174, 66] on div "INVOICE PREVIOUS INVOICES Create New Save Open Invoices" at bounding box center [561, 78] width 1022 height 33
click at [170, 77] on link "PREVIOUS INVOICES" at bounding box center [186, 74] width 100 height 13
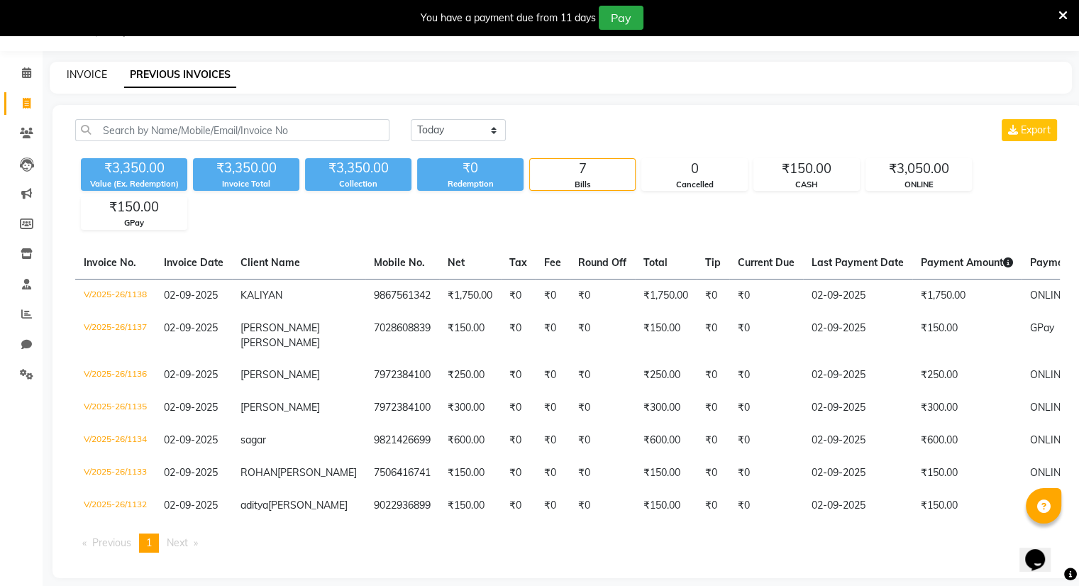
click at [87, 72] on link "INVOICE" at bounding box center [87, 74] width 40 height 13
select select "service"
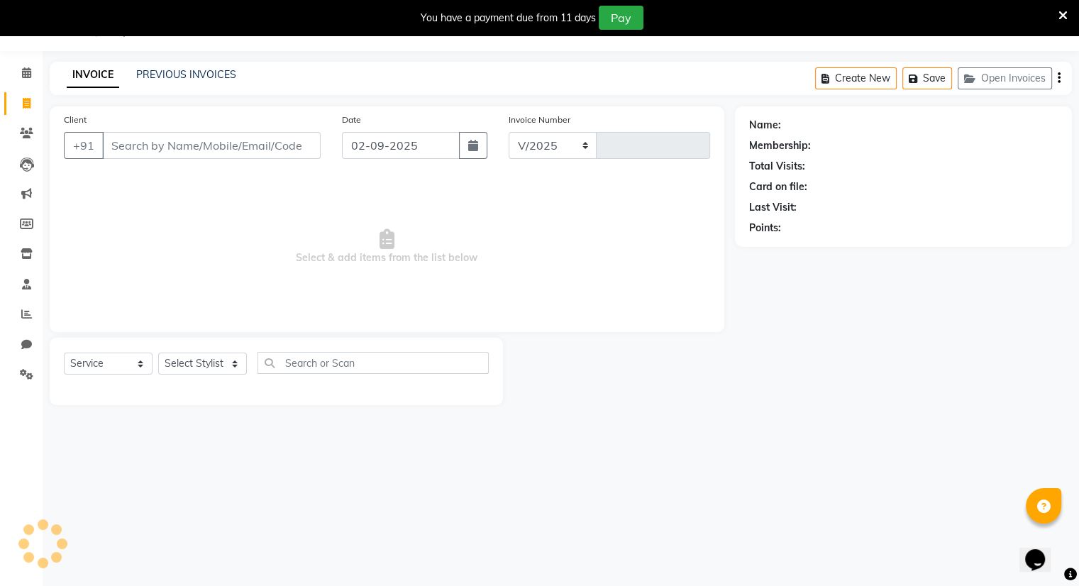
select select "8444"
type input "1139"
click at [214, 145] on input "Client" at bounding box center [211, 145] width 219 height 27
click at [157, 147] on input "Client" at bounding box center [211, 145] width 219 height 27
click at [133, 135] on input "Client" at bounding box center [211, 145] width 219 height 27
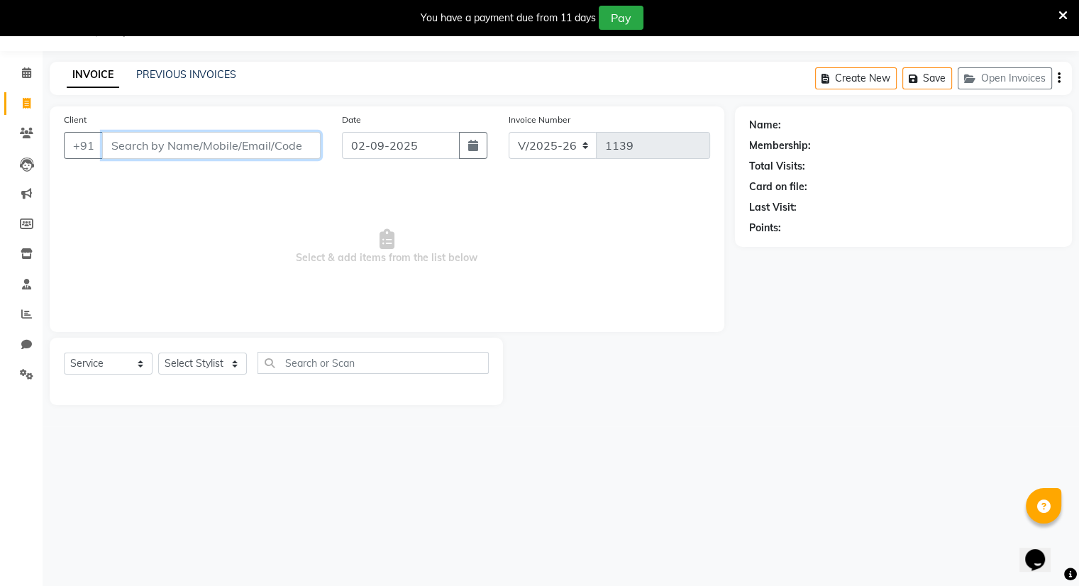
click at [119, 134] on input "Client" at bounding box center [211, 145] width 219 height 27
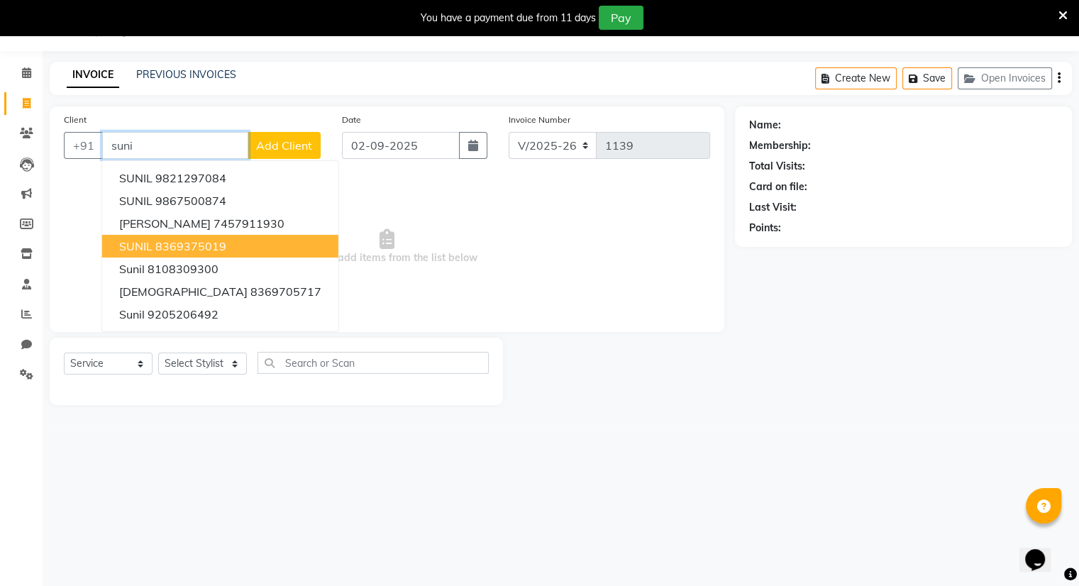
click at [159, 243] on ngb-highlight "8369375019" at bounding box center [190, 246] width 71 height 14
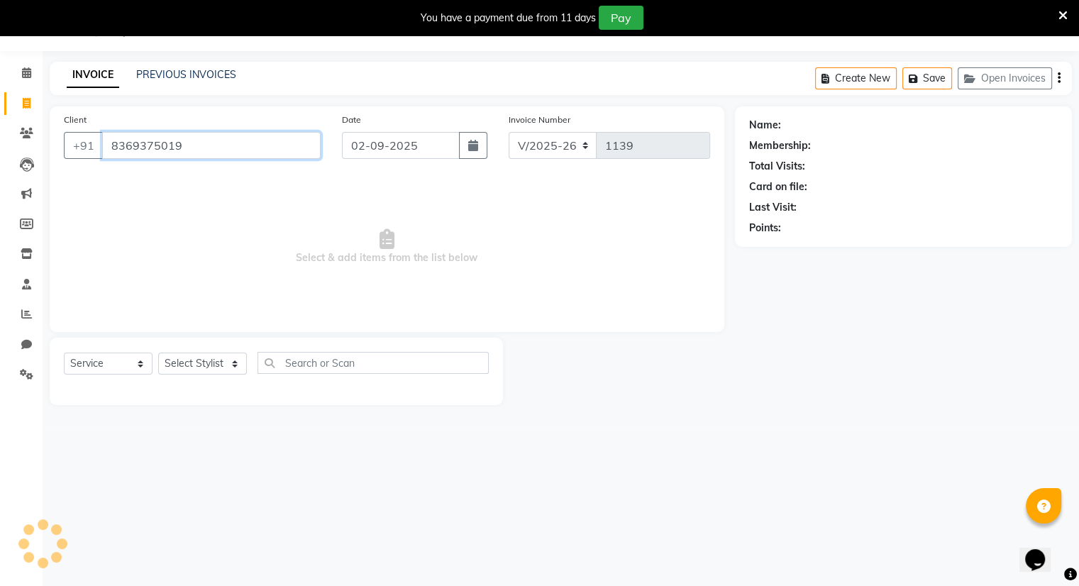
type input "8369375019"
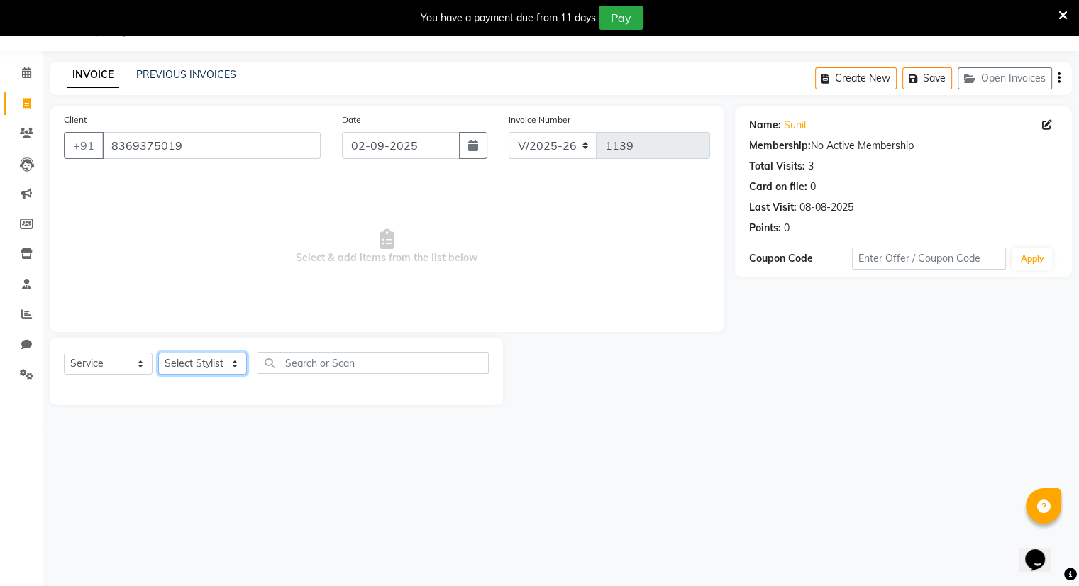
click at [193, 367] on select "Select Stylist Amrapali Bhumi OM [PERSON_NAME] [PERSON_NAME]" at bounding box center [202, 364] width 89 height 22
select select "83357"
click at [158, 353] on select "Select Stylist Amrapali Bhumi OM [PERSON_NAME] [PERSON_NAME]" at bounding box center [202, 364] width 89 height 22
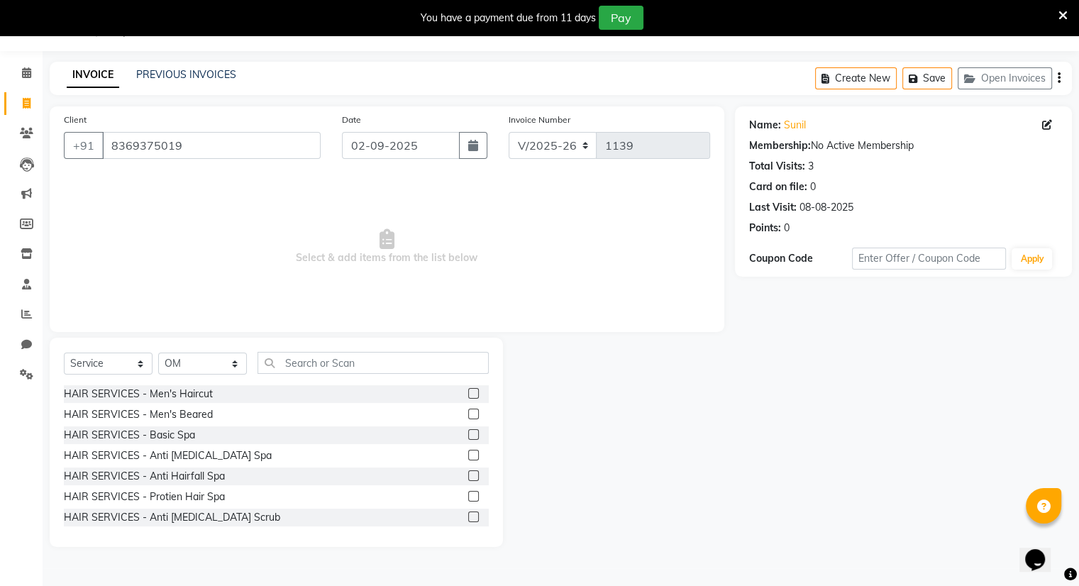
click at [468, 392] on label at bounding box center [473, 393] width 11 height 11
click at [468, 392] on input "checkbox" at bounding box center [472, 394] width 9 height 9
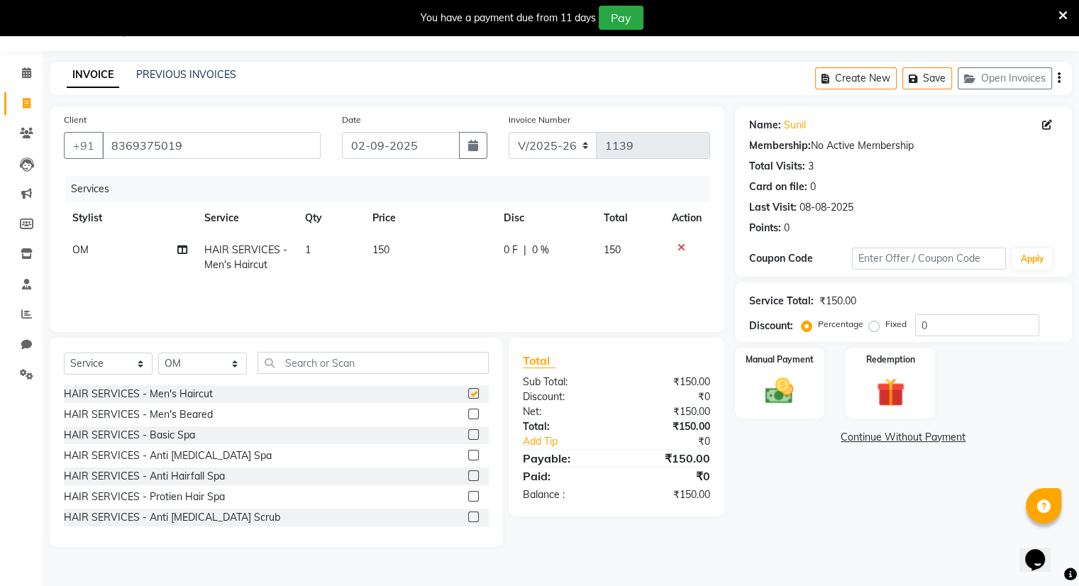
checkbox input "false"
click at [468, 416] on label at bounding box center [473, 414] width 11 height 11
click at [468, 416] on input "checkbox" at bounding box center [472, 414] width 9 height 9
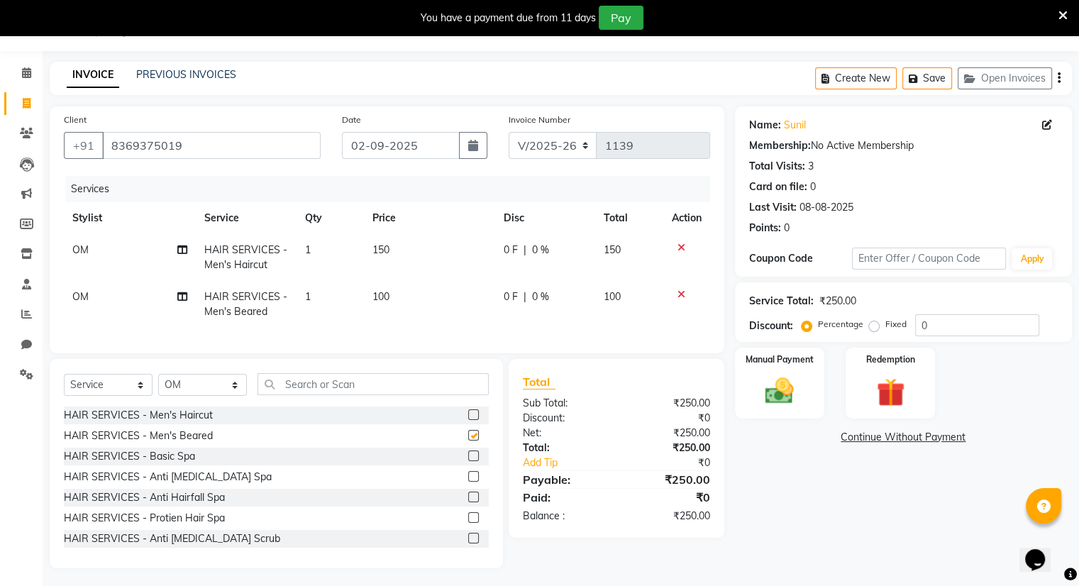
checkbox input "false"
click at [792, 375] on img at bounding box center [780, 392] width 48 height 34
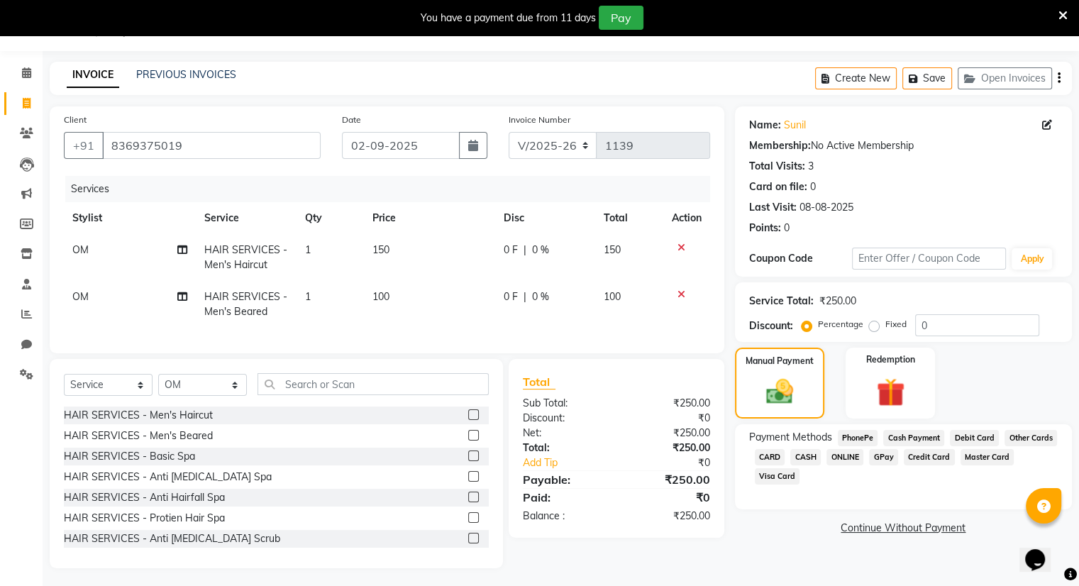
click at [792, 463] on span "ONLINE" at bounding box center [845, 457] width 37 height 16
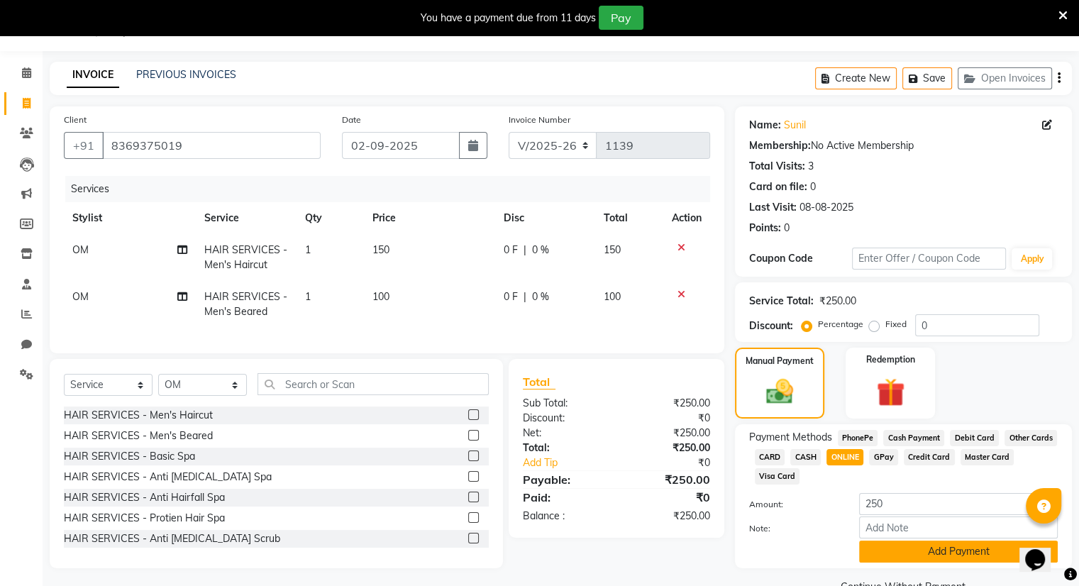
click at [792, 552] on button "Add Payment" at bounding box center [958, 552] width 199 height 22
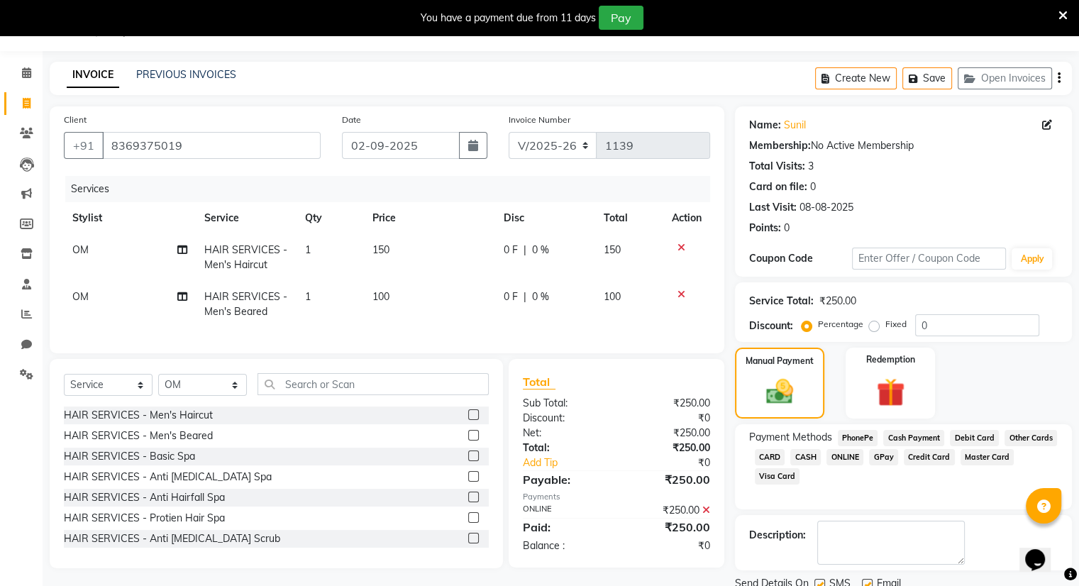
scroll to position [88, 0]
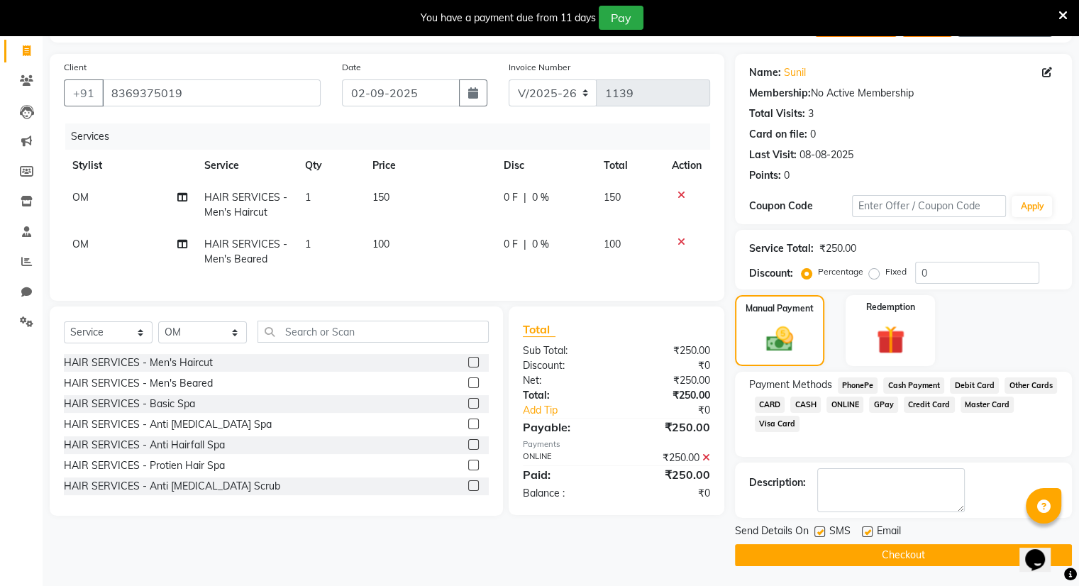
click at [792, 552] on button "Checkout" at bounding box center [903, 555] width 337 height 22
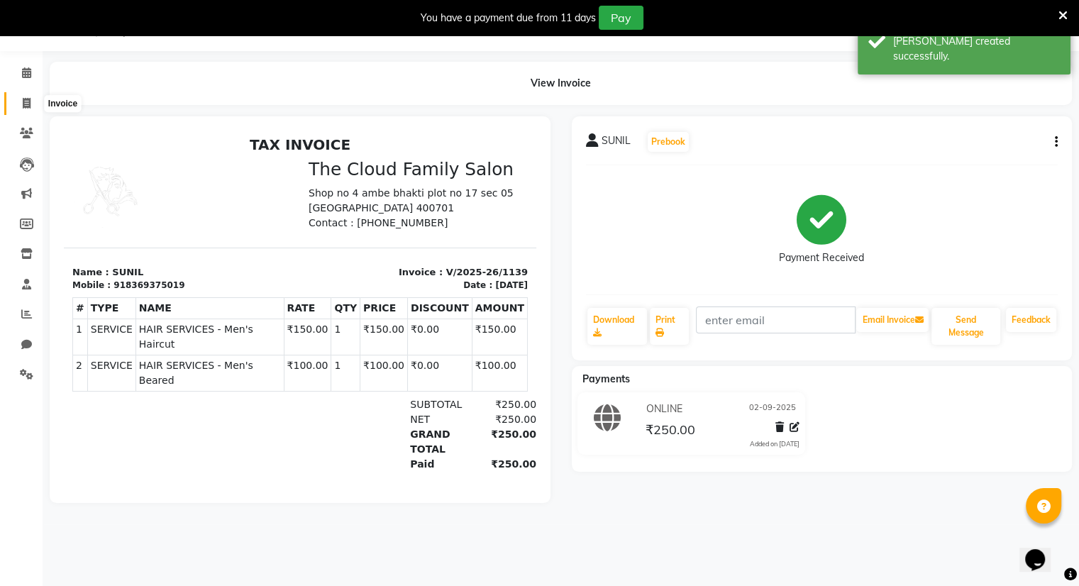
click at [26, 101] on icon at bounding box center [27, 103] width 8 height 11
select select "service"
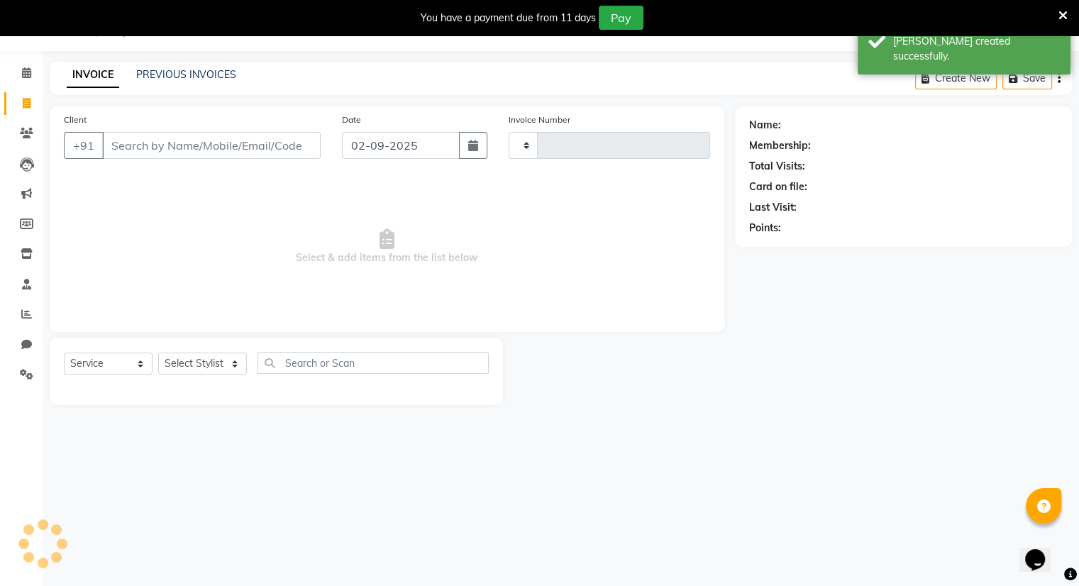
type input "1140"
select select "8444"
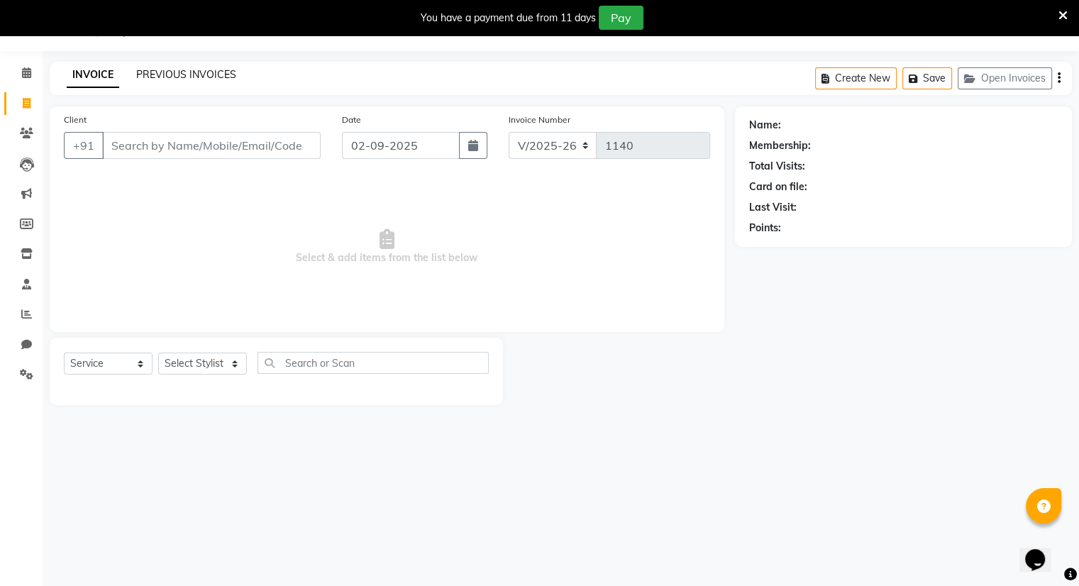
click at [175, 69] on link "PREVIOUS INVOICES" at bounding box center [186, 74] width 100 height 13
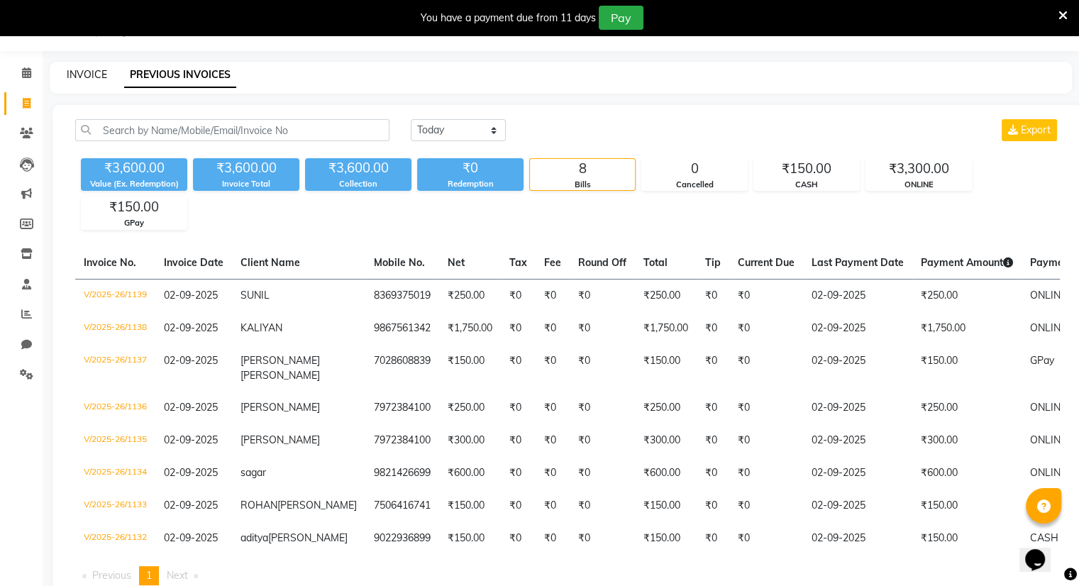
click at [92, 69] on link "INVOICE" at bounding box center [87, 74] width 40 height 13
select select "service"
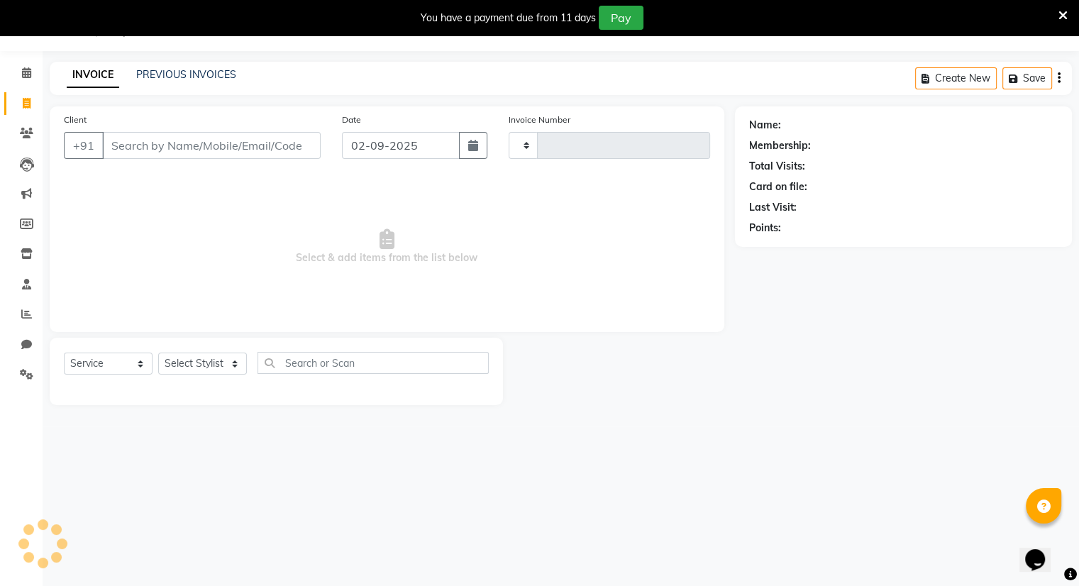
type input "1140"
select select "8444"
click at [142, 143] on input "Client" at bounding box center [211, 145] width 219 height 27
click at [142, 146] on input "Client" at bounding box center [211, 145] width 219 height 27
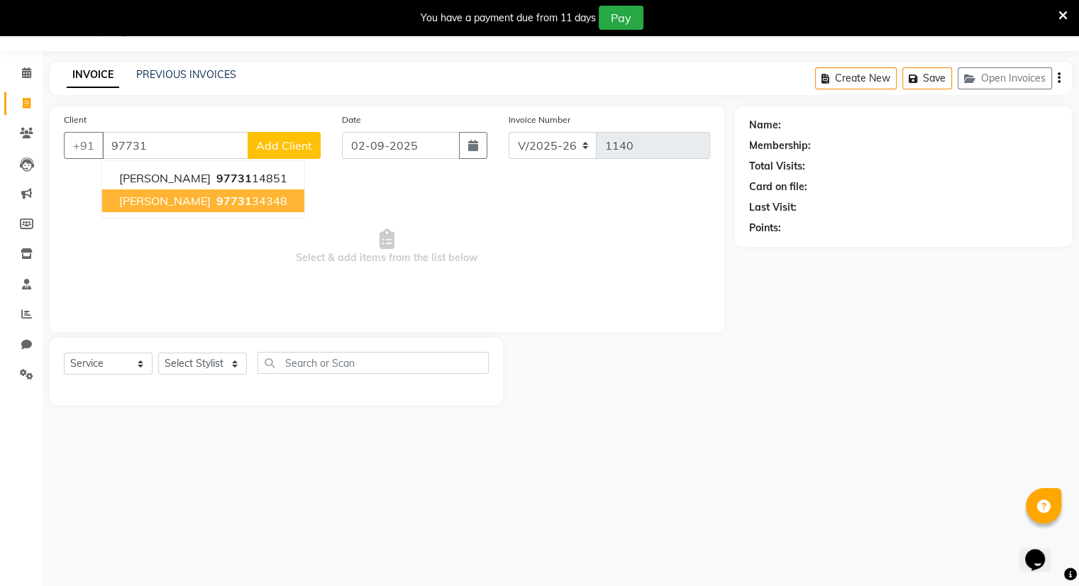
click at [164, 199] on span "[PERSON_NAME]" at bounding box center [165, 201] width 92 height 14
type input "9773134348"
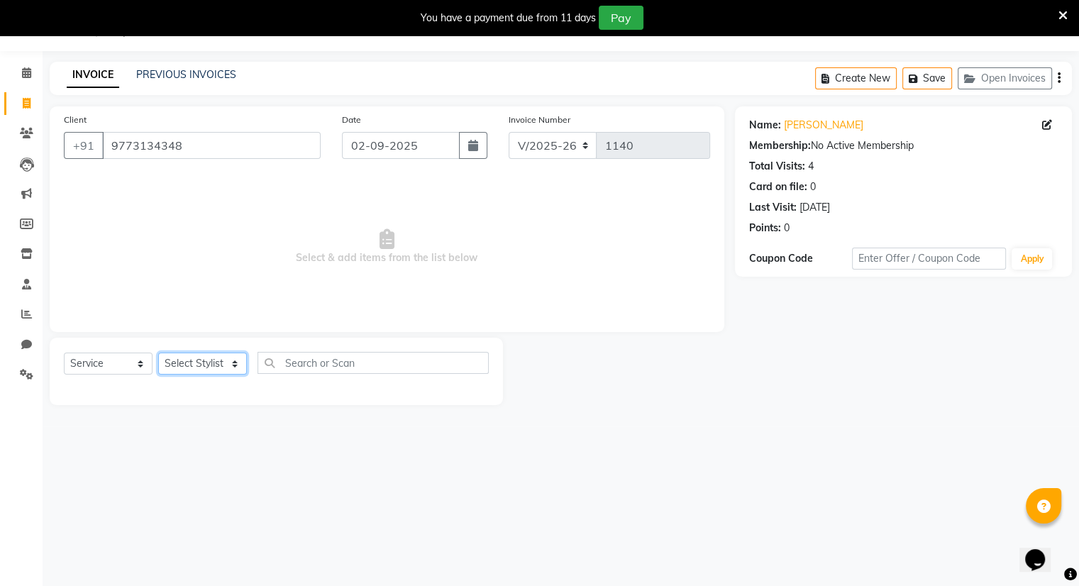
click at [189, 369] on select "Select Stylist Amrapali Bhumi OM [PERSON_NAME] [PERSON_NAME]" at bounding box center [202, 364] width 89 height 22
select select "83284"
click at [158, 353] on select "Select Stylist Amrapali Bhumi OM [PERSON_NAME] [PERSON_NAME]" at bounding box center [202, 364] width 89 height 22
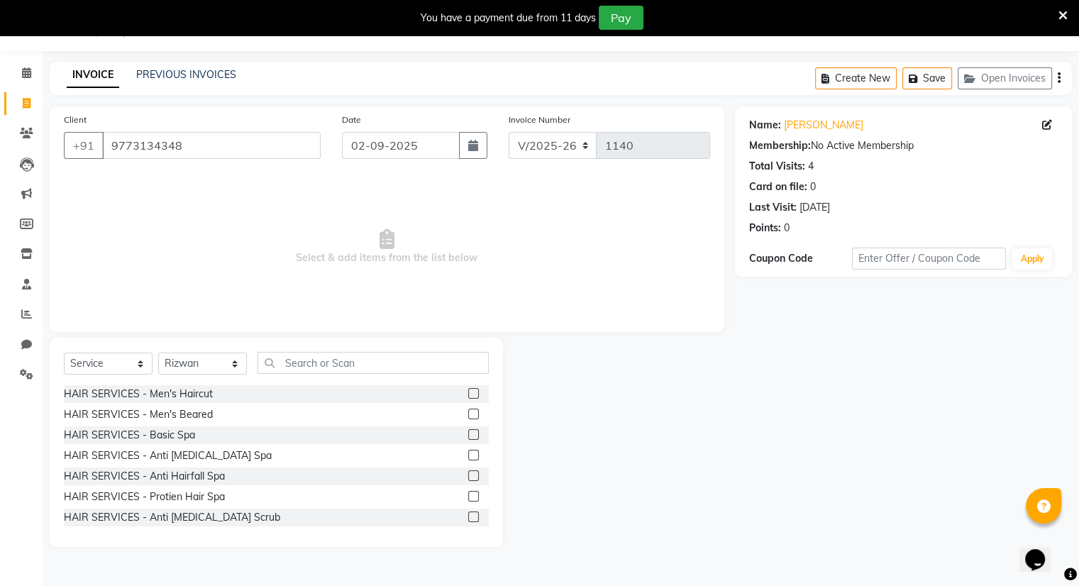
click at [468, 398] on label at bounding box center [473, 393] width 11 height 11
click at [468, 398] on input "checkbox" at bounding box center [472, 394] width 9 height 9
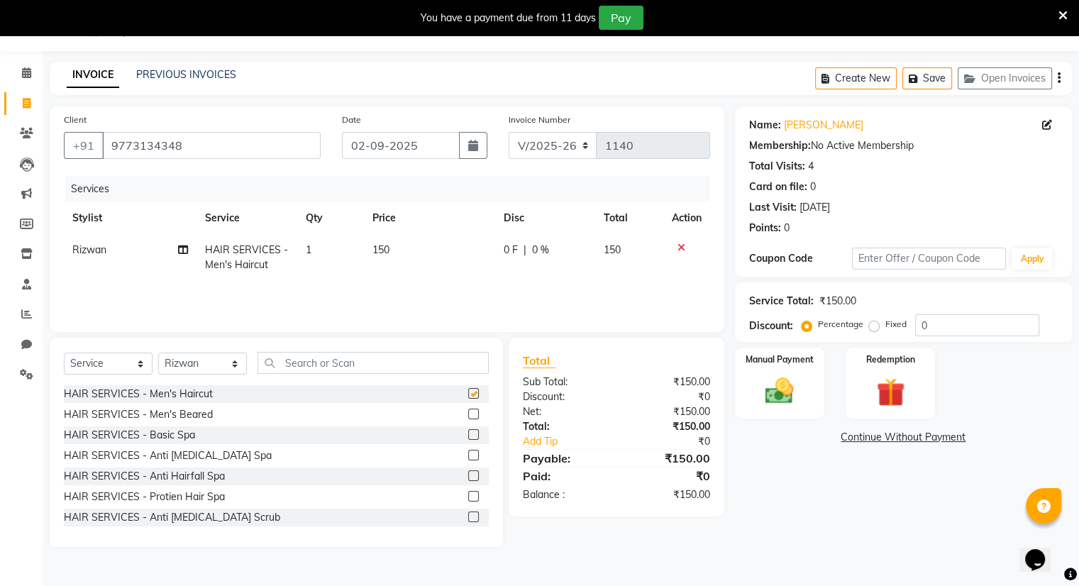
checkbox input "false"
click at [468, 417] on label at bounding box center [473, 414] width 11 height 11
click at [468, 417] on input "checkbox" at bounding box center [472, 414] width 9 height 9
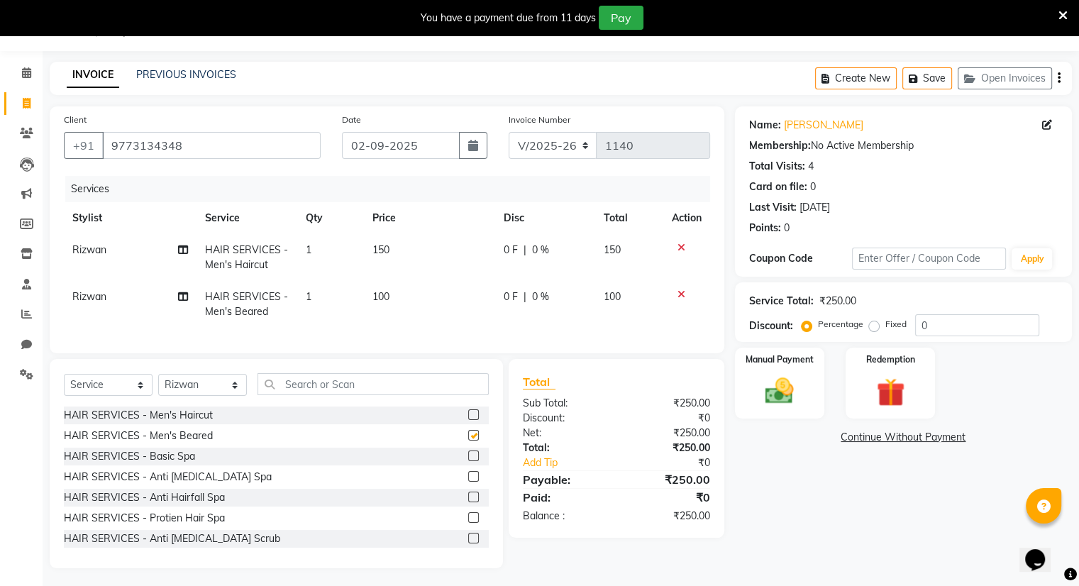
checkbox input "false"
click at [391, 296] on td "100" at bounding box center [429, 304] width 131 height 47
select select "83284"
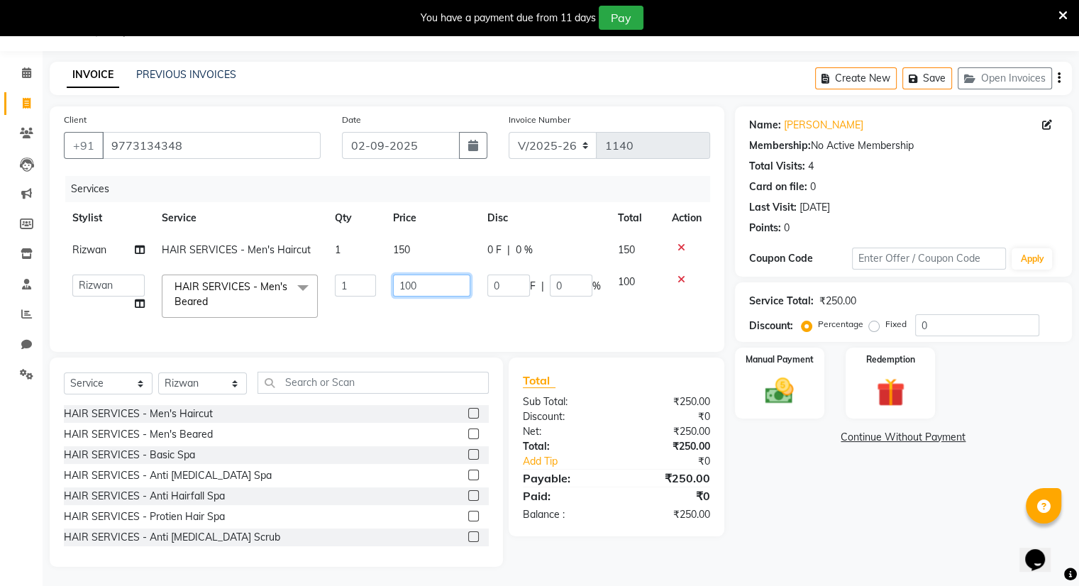
click at [431, 290] on input "100" at bounding box center [431, 286] width 77 height 22
type input "150"
click at [622, 279] on tbody "[PERSON_NAME] HAIR SERVICES - Men's Haircut 1 150 0 F | 0 % 150 Amrapali Bhumi …" at bounding box center [387, 280] width 646 height 92
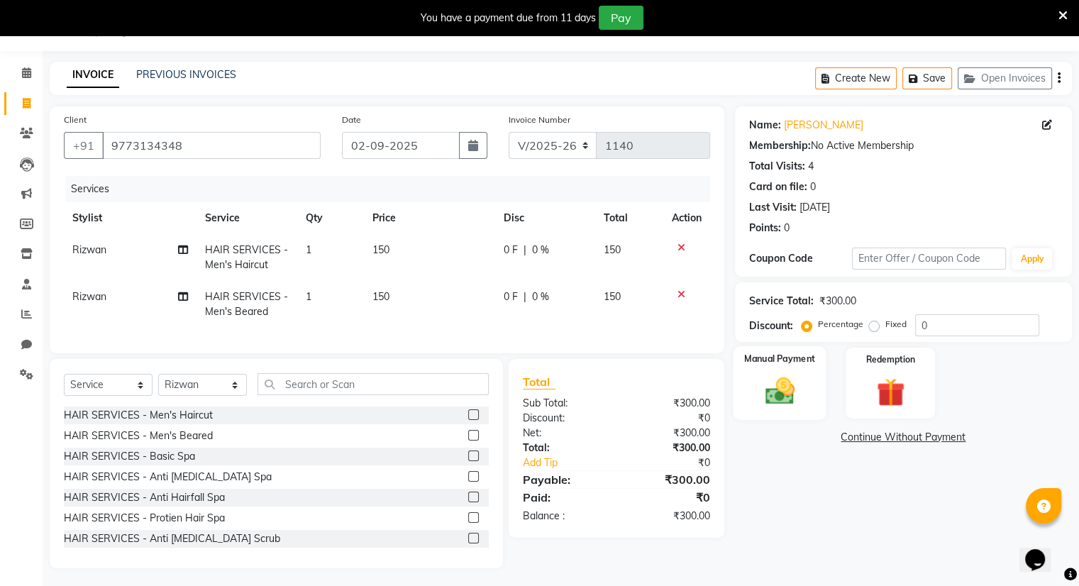
click at [758, 375] on img at bounding box center [780, 392] width 48 height 34
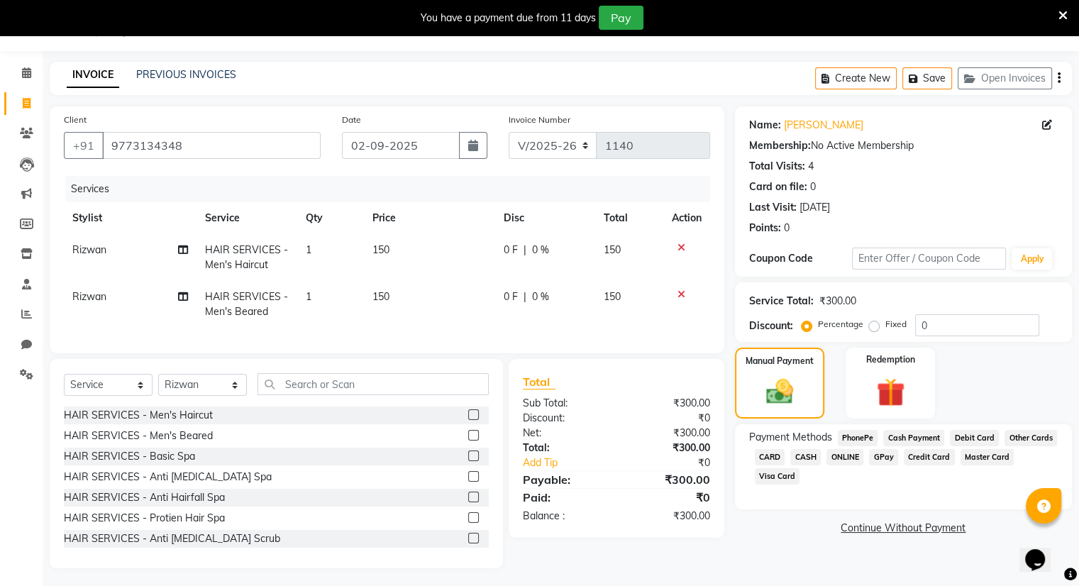
click at [792, 455] on span "ONLINE" at bounding box center [845, 457] width 37 height 16
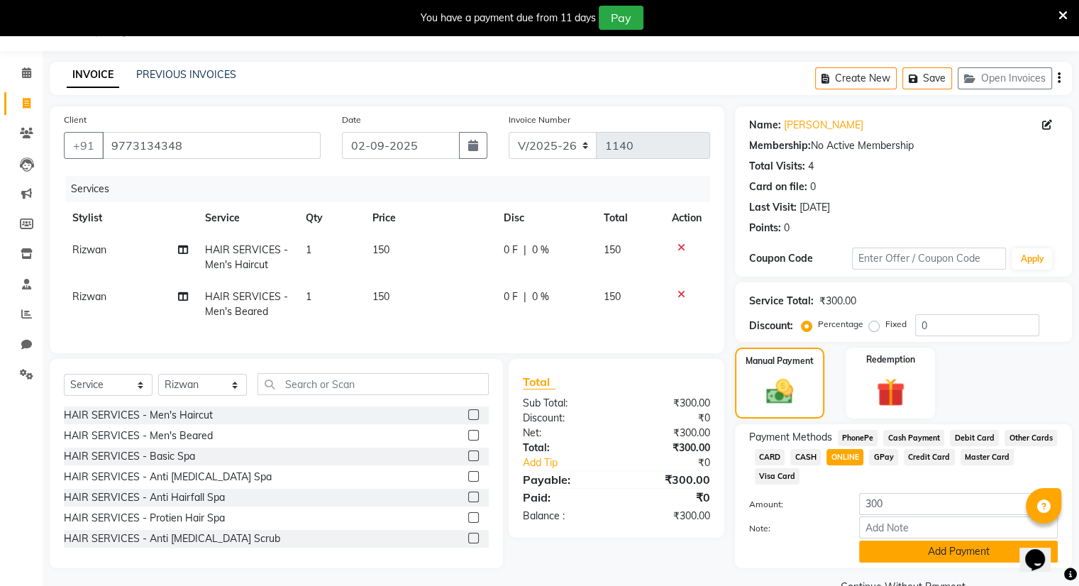
click at [792, 546] on button "Add Payment" at bounding box center [958, 552] width 199 height 22
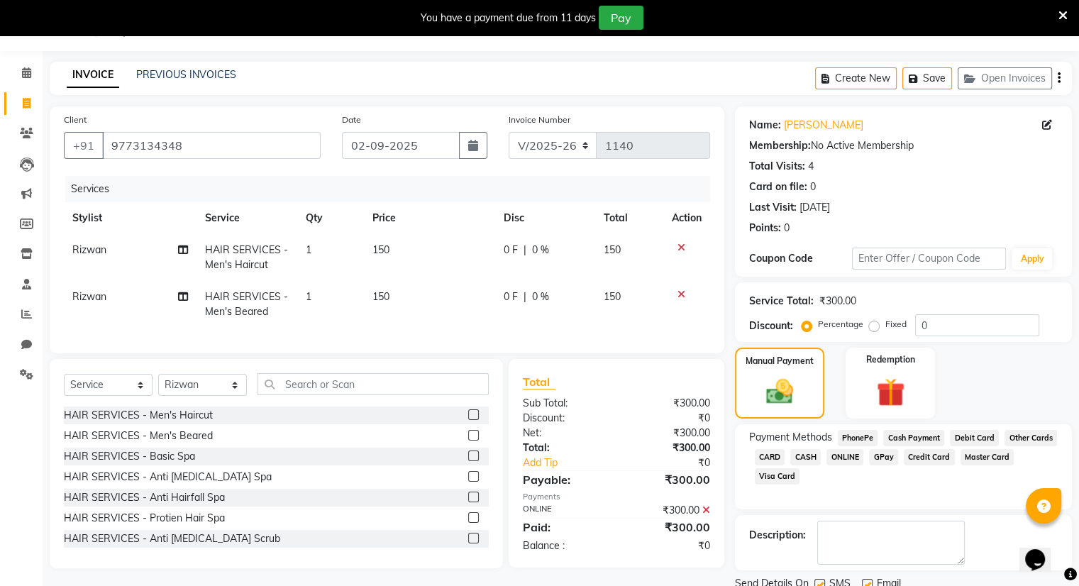
scroll to position [88, 0]
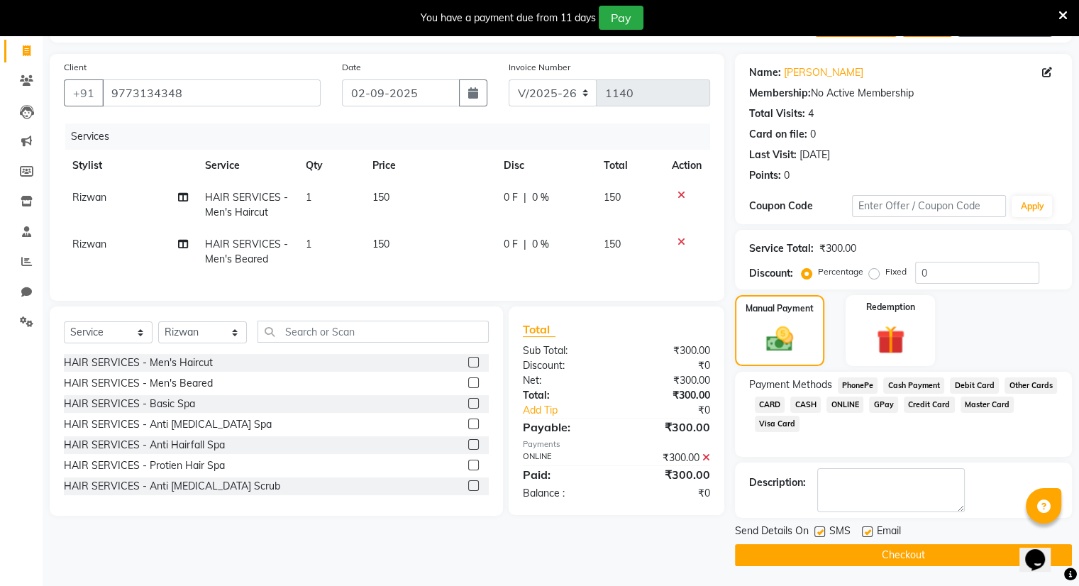
click at [792, 563] on button "Checkout" at bounding box center [903, 555] width 337 height 22
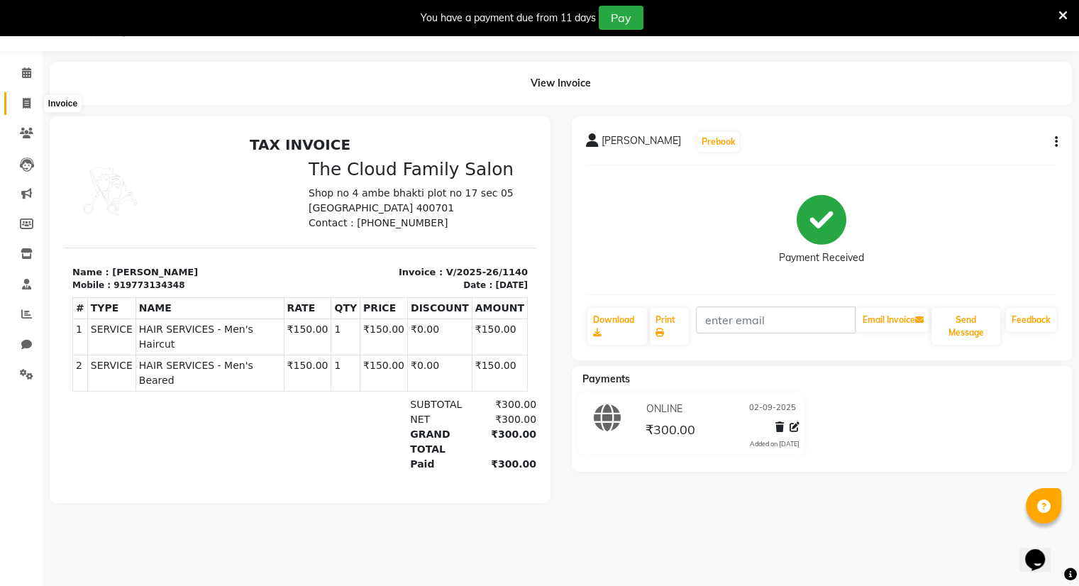
click at [21, 103] on span at bounding box center [26, 104] width 25 height 16
select select "service"
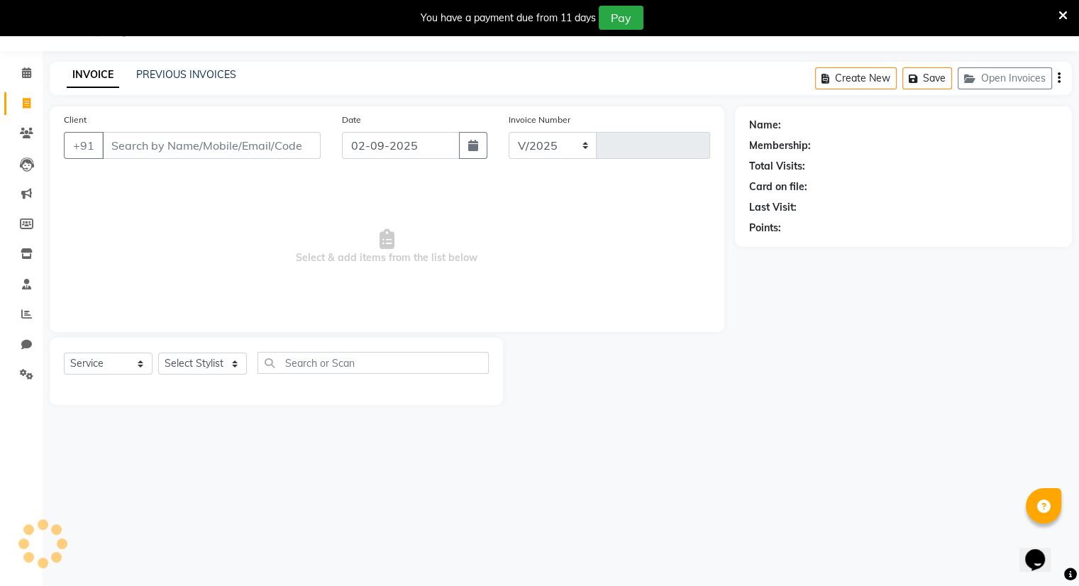
select select "8444"
type input "1141"
click at [170, 72] on link "PREVIOUS INVOICES" at bounding box center [186, 74] width 100 height 13
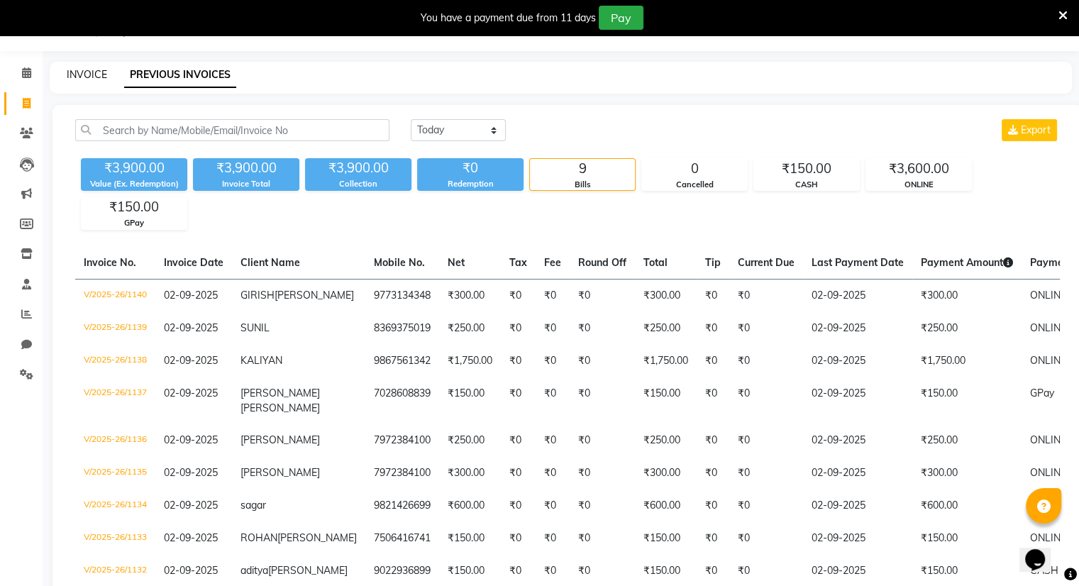
click at [78, 76] on link "INVOICE" at bounding box center [87, 74] width 40 height 13
select select "service"
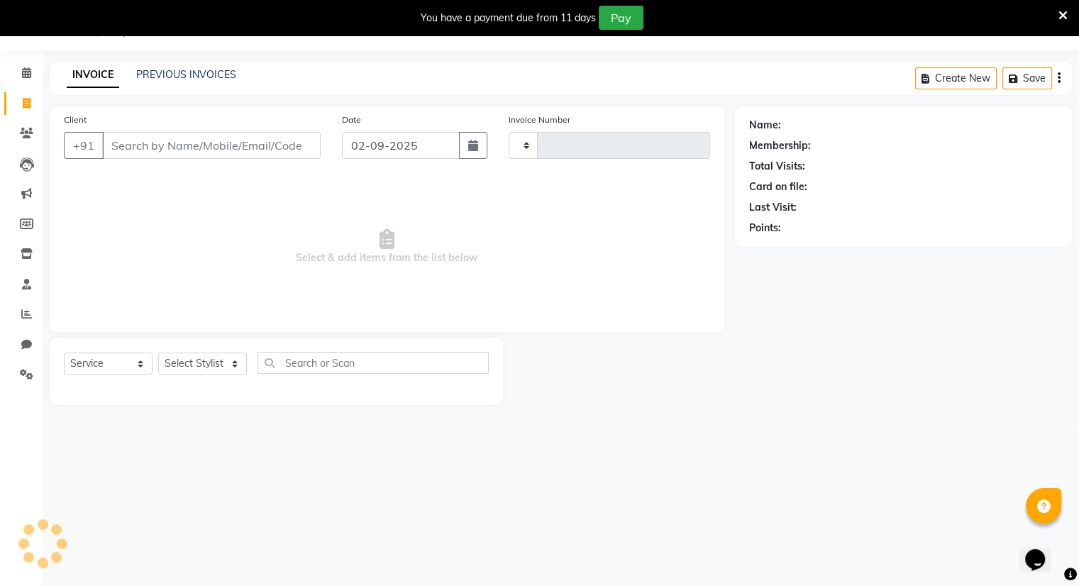
type input "1141"
select select "8444"
click at [128, 158] on input "Client" at bounding box center [211, 145] width 219 height 27
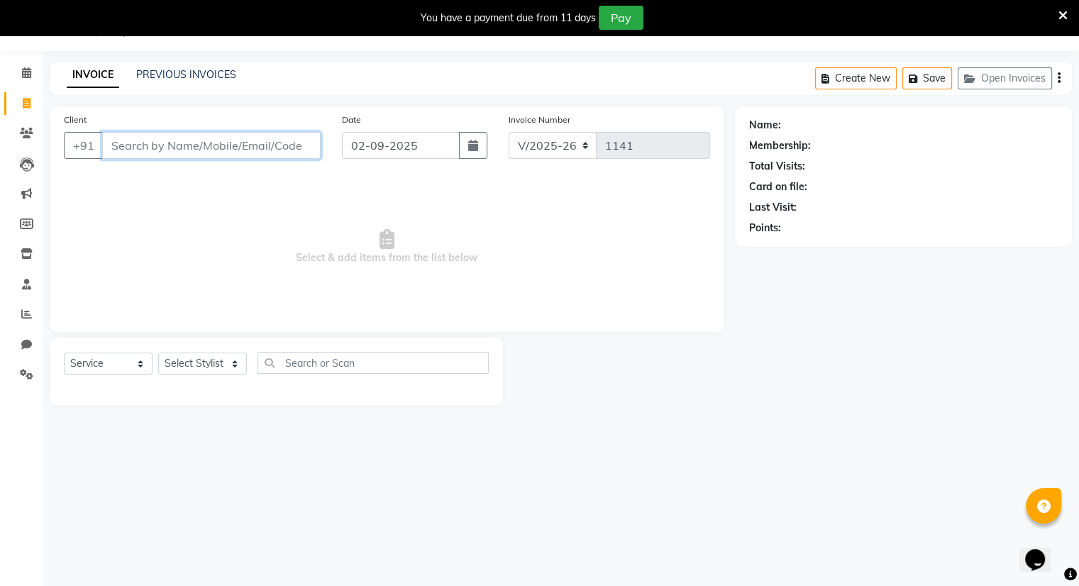
click at [172, 151] on input "Client" at bounding box center [211, 145] width 219 height 27
click at [164, 145] on input "Client" at bounding box center [211, 145] width 219 height 27
click at [165, 143] on input "Client" at bounding box center [211, 145] width 219 height 27
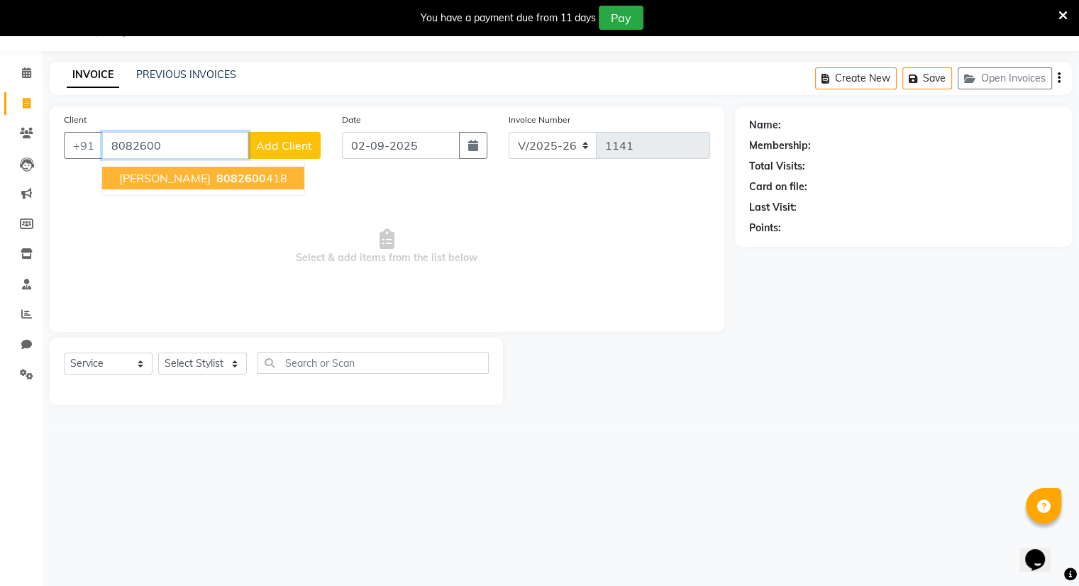
click at [189, 175] on span "[PERSON_NAME]" at bounding box center [165, 178] width 92 height 14
type input "8082600418"
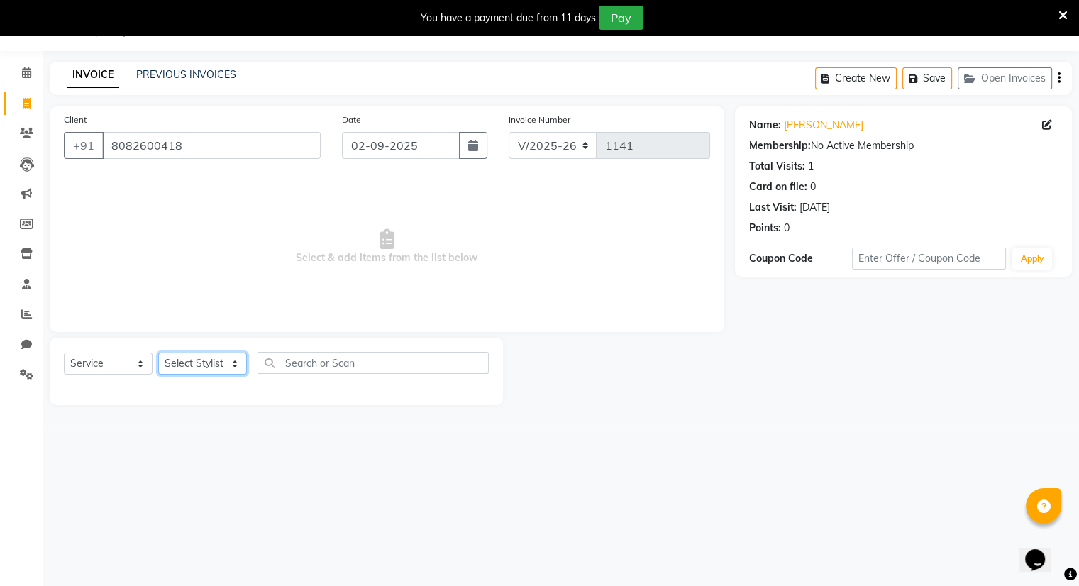
click at [190, 362] on select "Select Stylist Amrapali Bhumi OM [PERSON_NAME] [PERSON_NAME]" at bounding box center [202, 364] width 89 height 22
select select "83284"
click at [158, 353] on select "Select Stylist Amrapali Bhumi OM [PERSON_NAME] [PERSON_NAME]" at bounding box center [202, 364] width 89 height 22
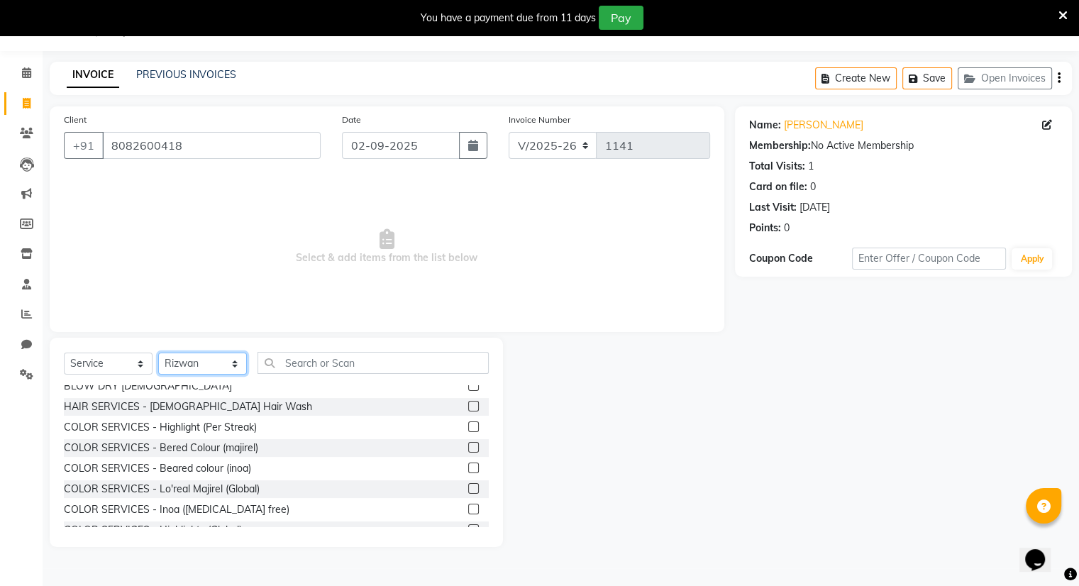
scroll to position [193, 0]
click at [468, 444] on label at bounding box center [473, 447] width 11 height 11
click at [468, 444] on input "checkbox" at bounding box center [472, 447] width 9 height 9
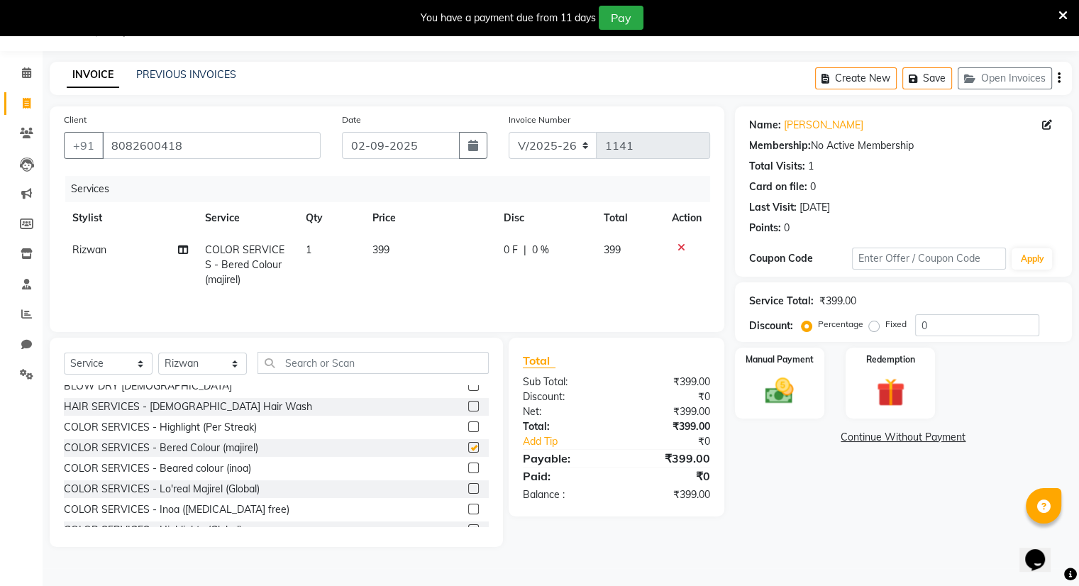
checkbox input "false"
click at [673, 246] on div at bounding box center [687, 248] width 30 height 10
click at [679, 246] on icon at bounding box center [682, 248] width 8 height 10
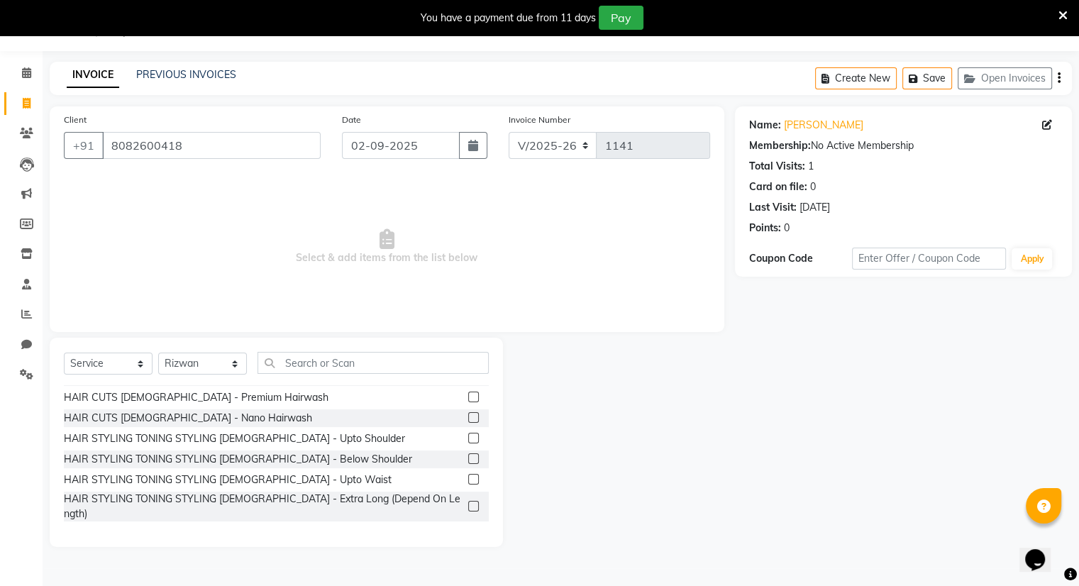
scroll to position [512, 0]
click at [468, 434] on label at bounding box center [473, 436] width 11 height 11
click at [468, 434] on input "checkbox" at bounding box center [472, 437] width 9 height 9
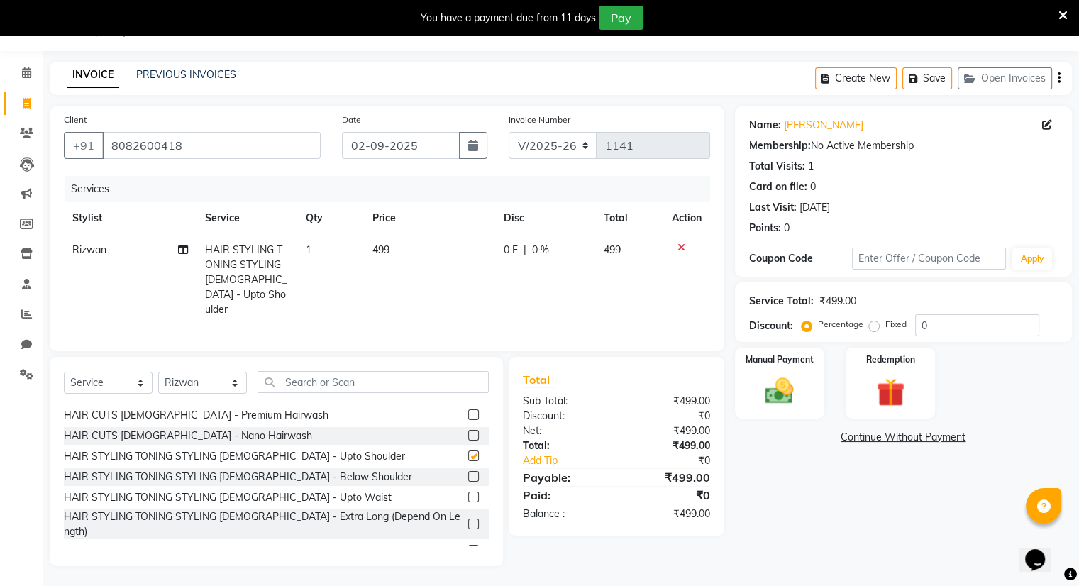
checkbox input "false"
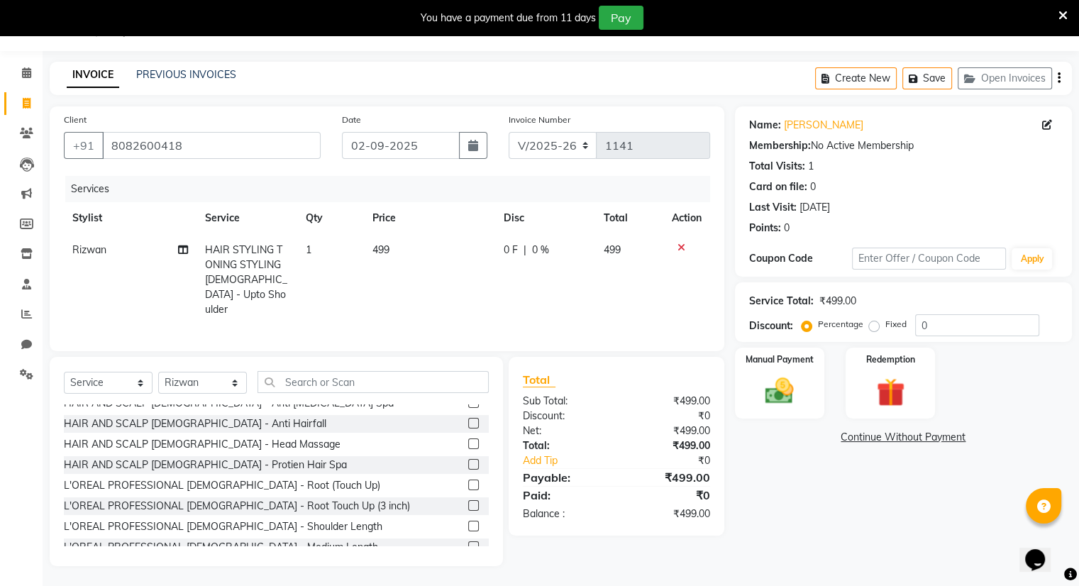
scroll to position [702, 0]
click at [468, 499] on label at bounding box center [473, 504] width 11 height 11
click at [468, 500] on input "checkbox" at bounding box center [472, 504] width 9 height 9
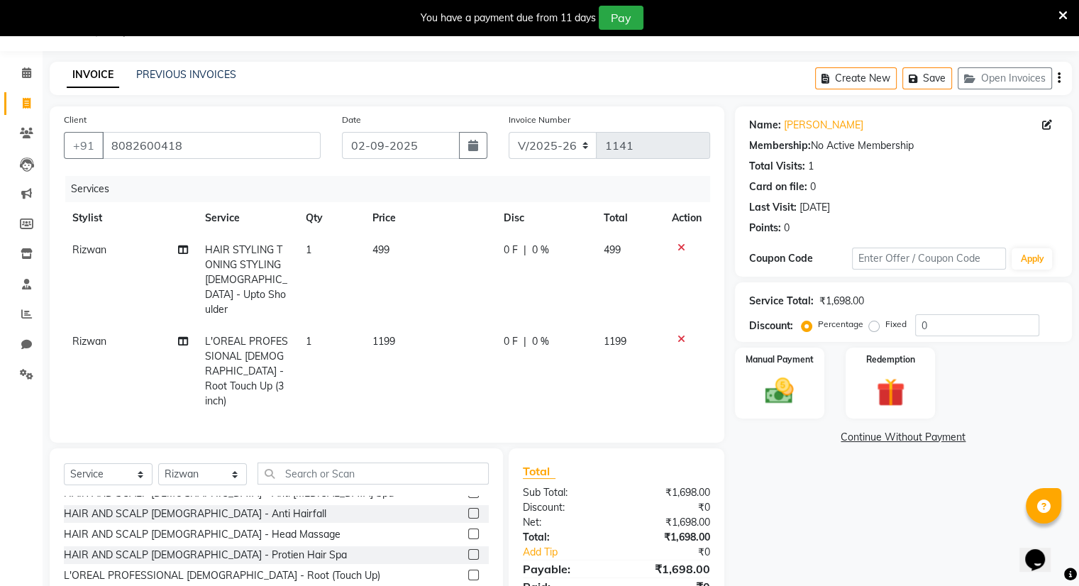
checkbox input "false"
click at [678, 250] on icon at bounding box center [682, 248] width 8 height 10
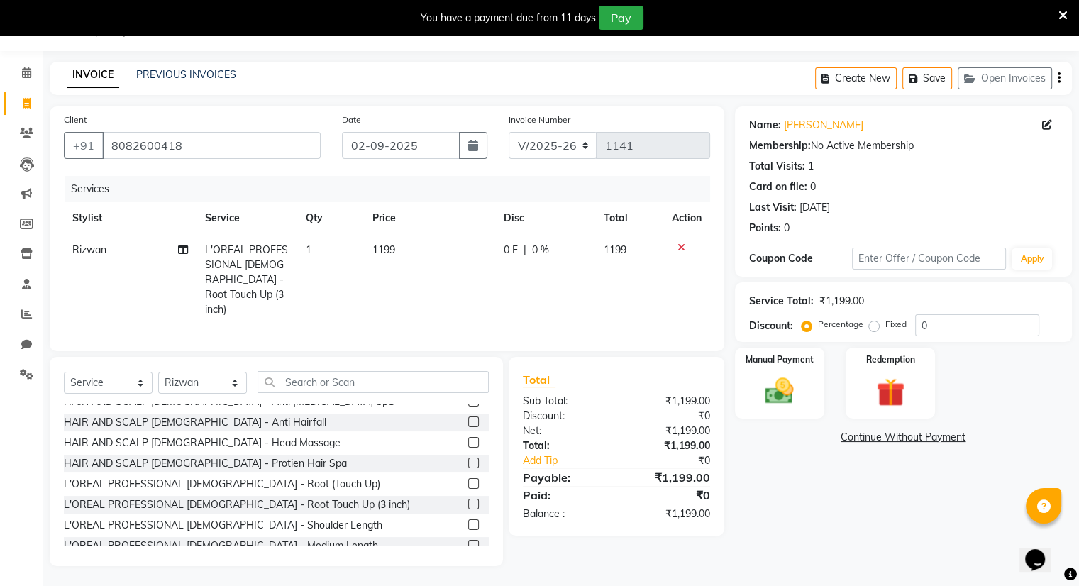
click at [395, 255] on span "1199" at bounding box center [383, 249] width 23 height 13
select select "83284"
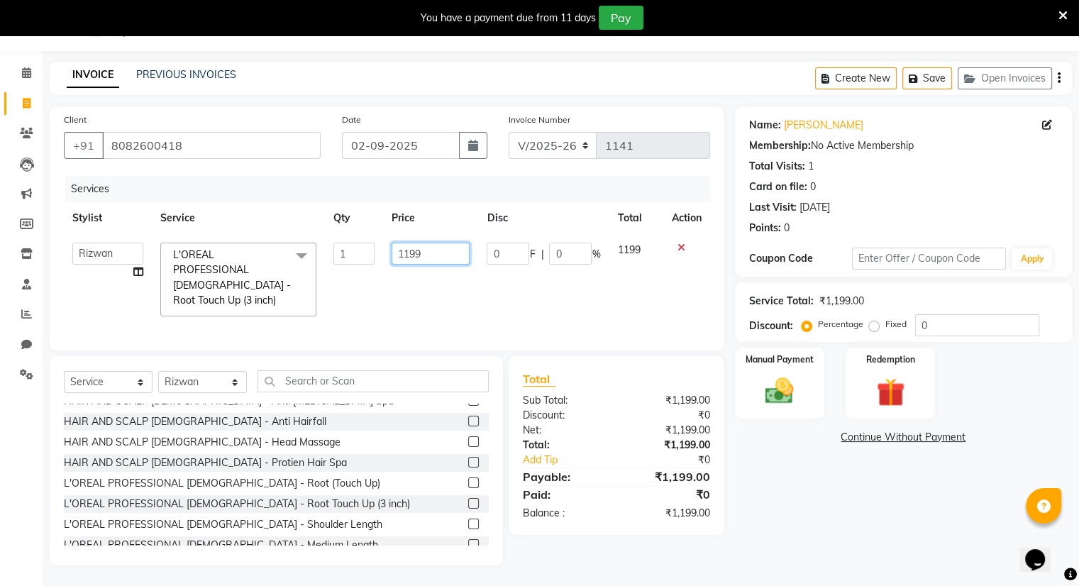
click at [437, 250] on input "1199" at bounding box center [431, 254] width 78 height 22
type input "1000"
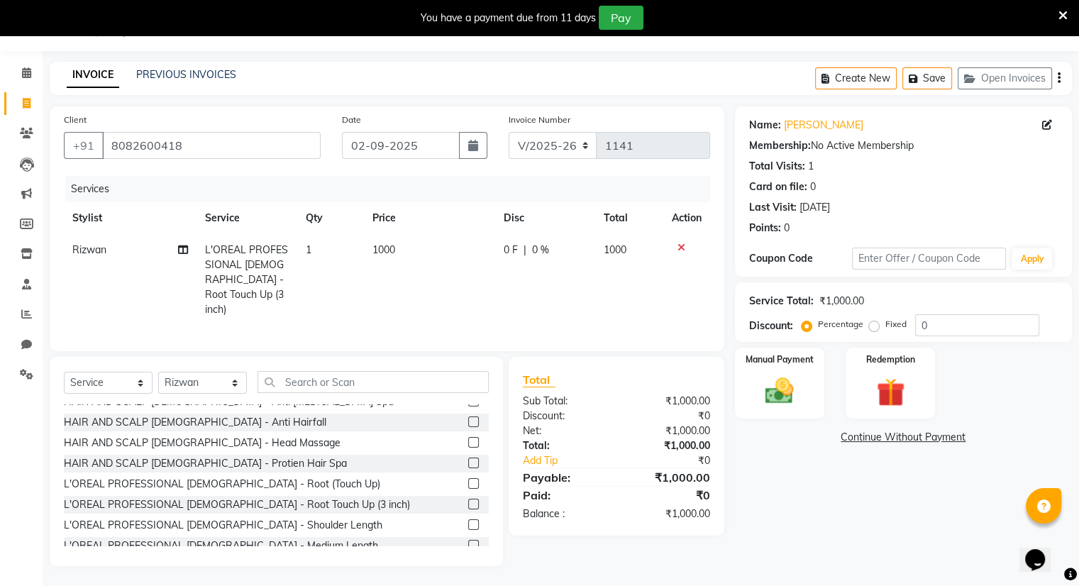
click at [631, 248] on td "1000" at bounding box center [629, 280] width 68 height 92
select select "83284"
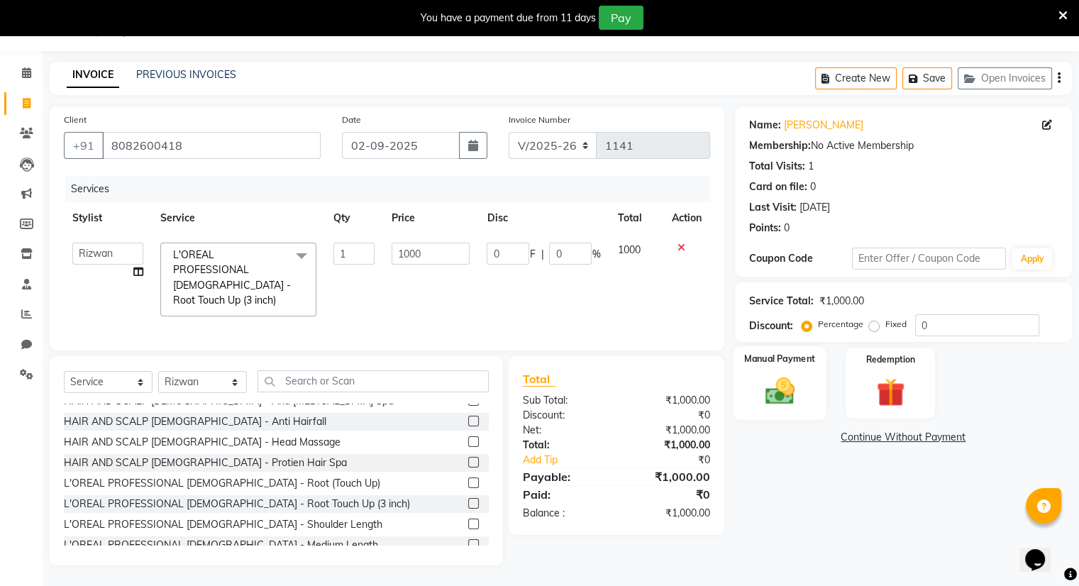
click at [792, 393] on img at bounding box center [780, 392] width 48 height 34
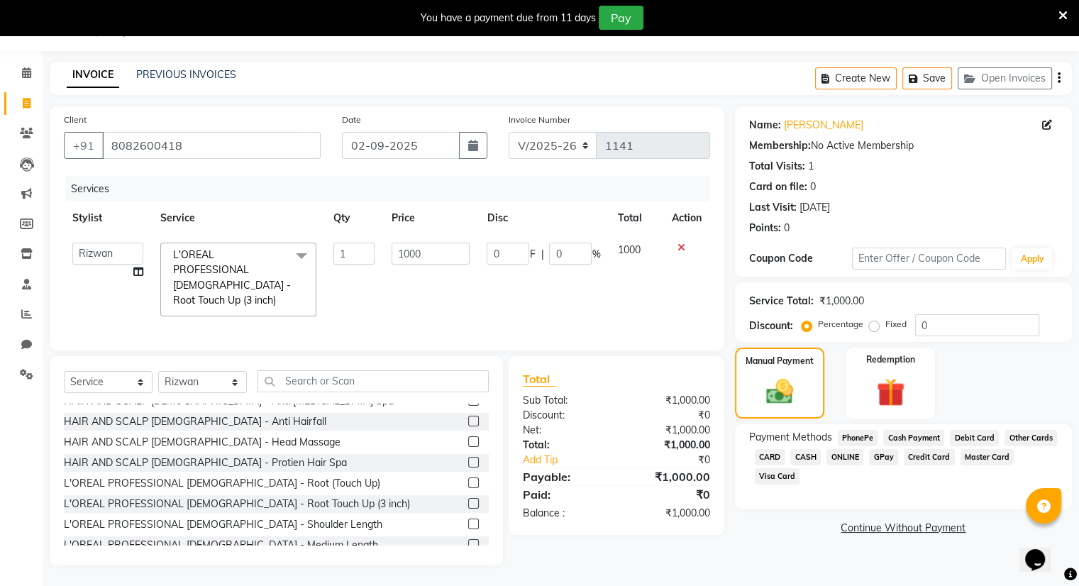
click at [766, 460] on span "CARD" at bounding box center [770, 457] width 31 height 16
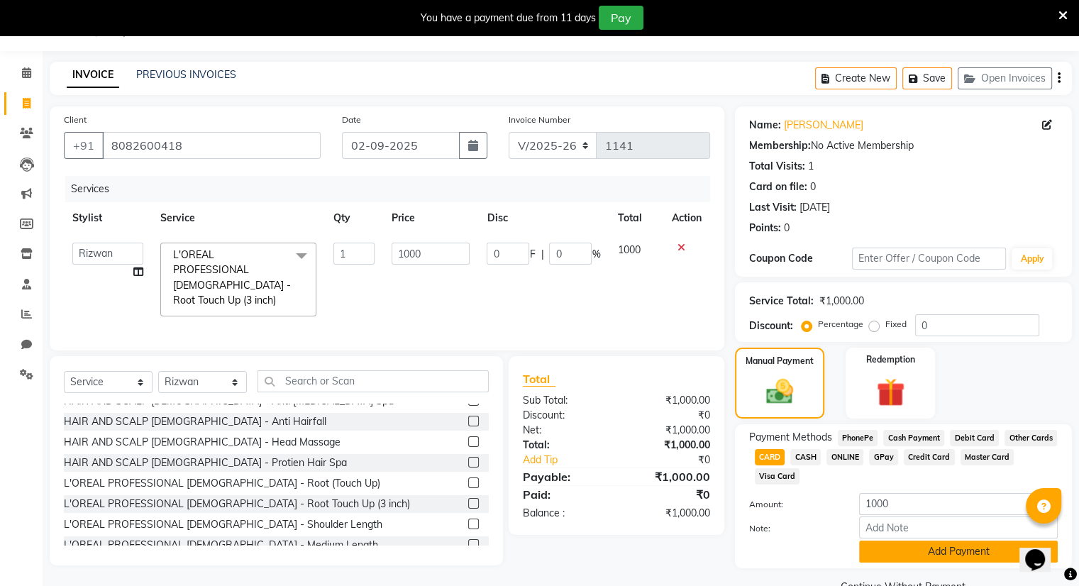
click at [792, 552] on button "Add Payment" at bounding box center [958, 552] width 199 height 22
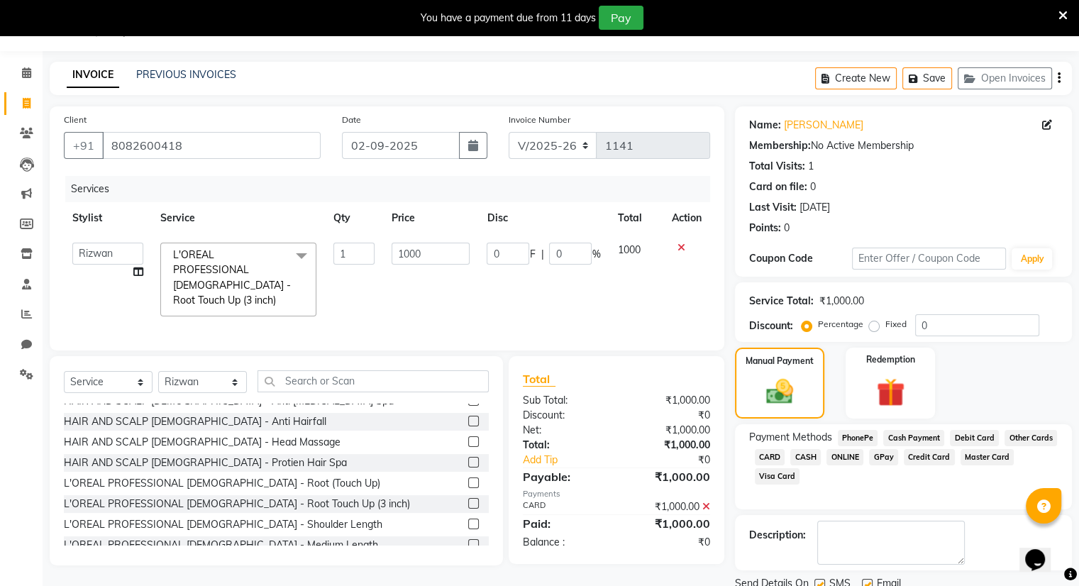
click at [246, 252] on span "L'OREAL PROFESSIONAL [DEMOGRAPHIC_DATA] - Root Touch Up (3 inch)" at bounding box center [232, 277] width 118 height 58
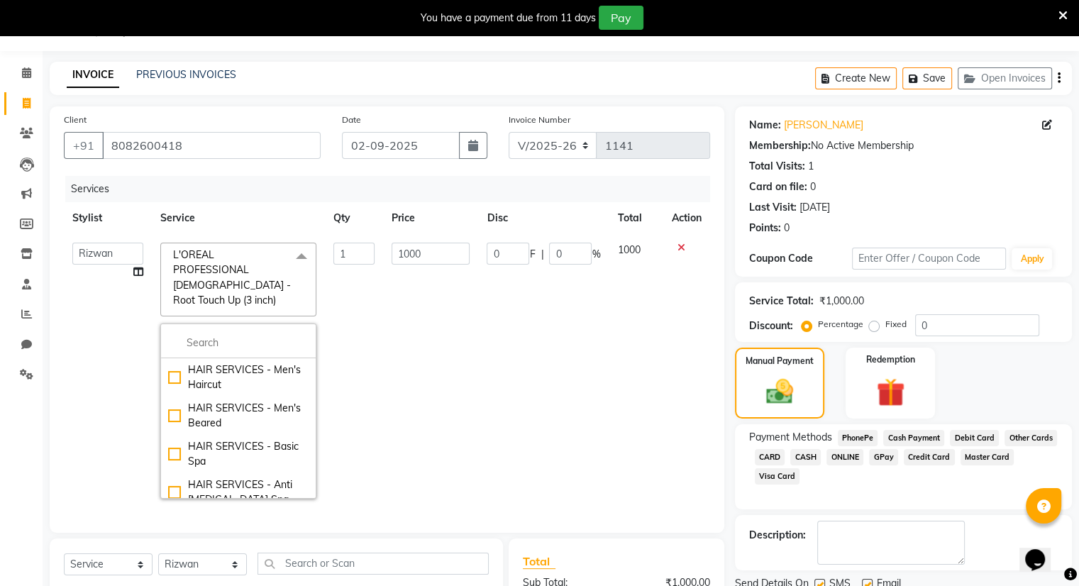
click at [246, 252] on span "L'OREAL PROFESSIONAL [DEMOGRAPHIC_DATA] - Root Touch Up (3 inch)" at bounding box center [232, 277] width 118 height 58
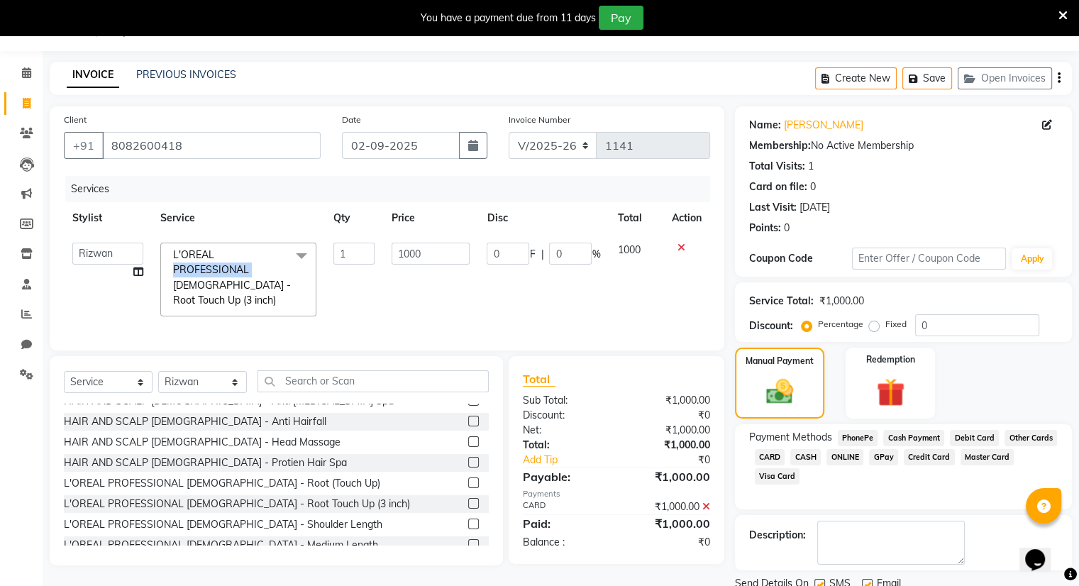
click at [246, 252] on span "L'OREAL PROFESSIONAL [DEMOGRAPHIC_DATA] - Root Touch Up (3 inch)" at bounding box center [232, 277] width 118 height 58
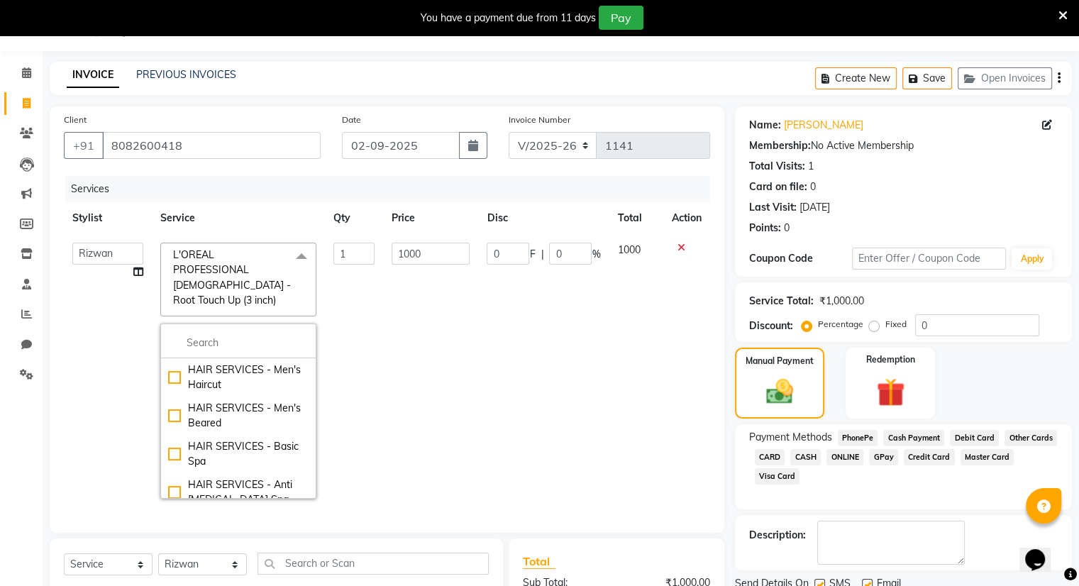
click at [205, 253] on span "L'OREAL PROFESSIONAL [DEMOGRAPHIC_DATA] - Root Touch Up (3 inch)" at bounding box center [232, 277] width 118 height 58
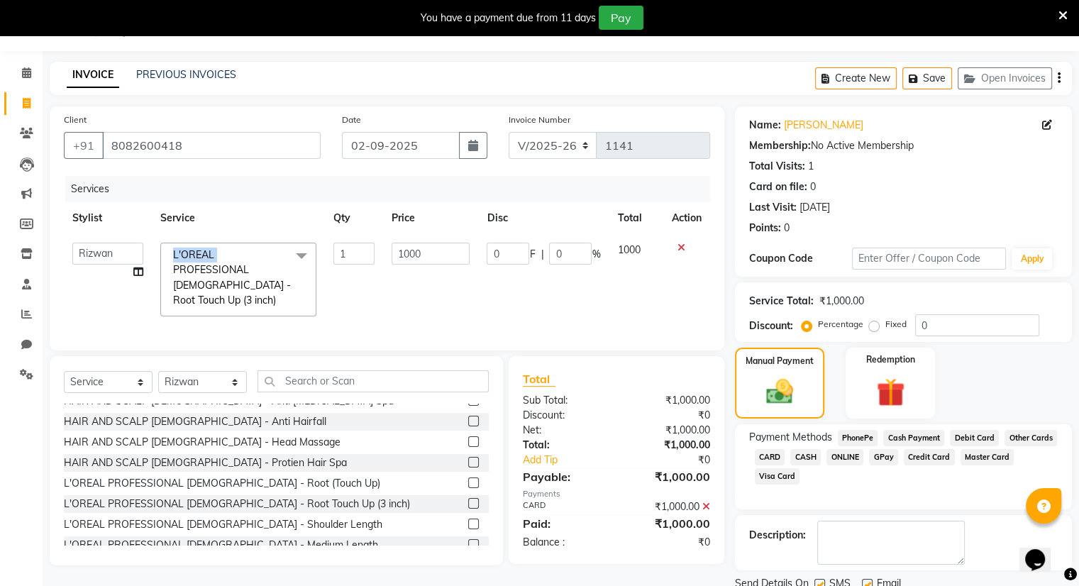
click at [205, 253] on span "L'OREAL PROFESSIONAL [DEMOGRAPHIC_DATA] - Root Touch Up (3 inch)" at bounding box center [232, 277] width 118 height 58
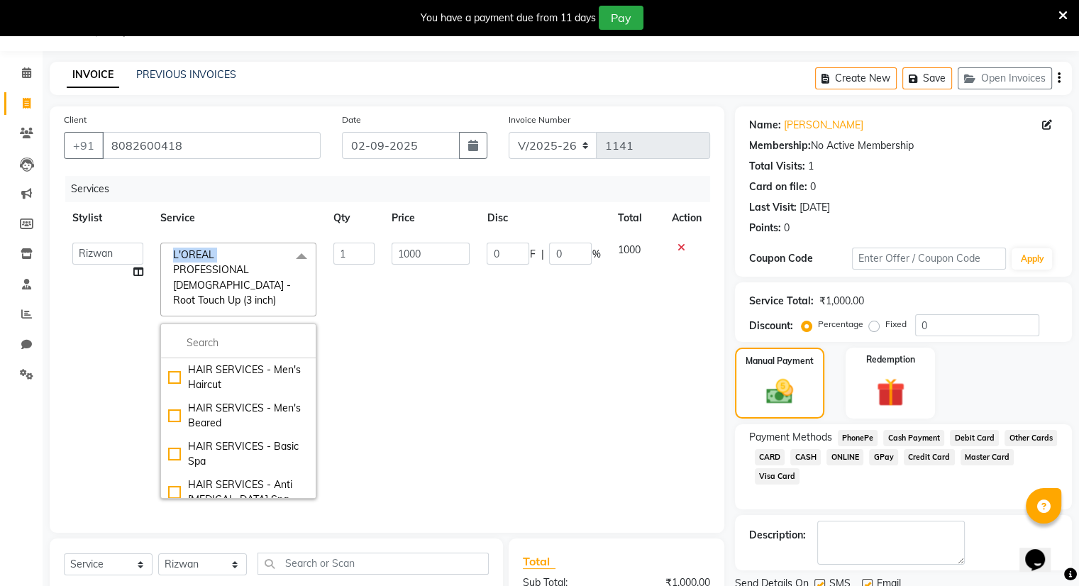
click at [205, 253] on span "L'OREAL PROFESSIONAL [DEMOGRAPHIC_DATA] - Root Touch Up (3 inch)" at bounding box center [232, 277] width 118 height 58
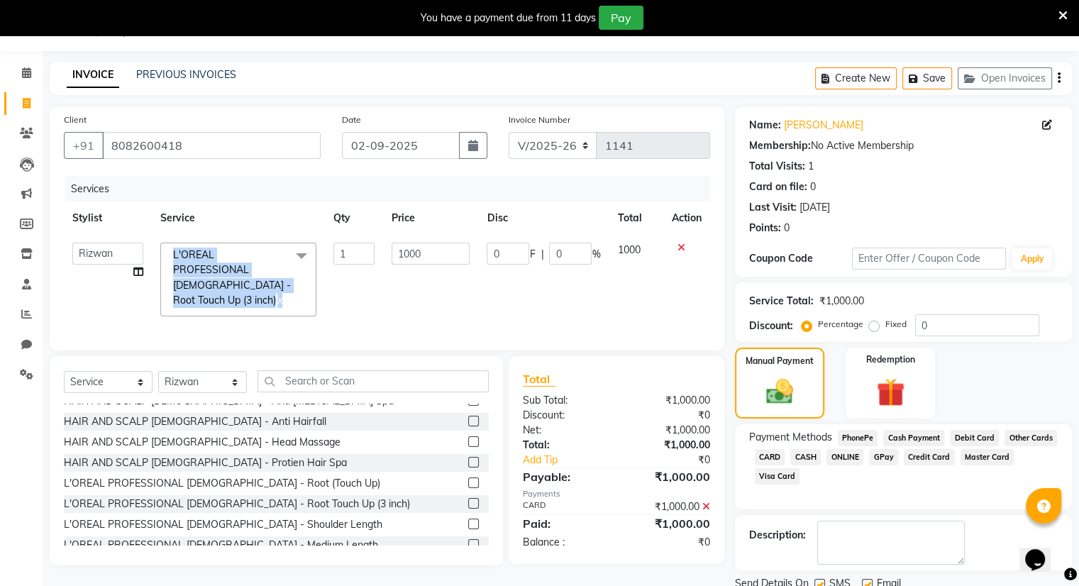
click at [201, 253] on span "L'OREAL PROFESSIONAL [DEMOGRAPHIC_DATA] - Root Touch Up (3 inch)" at bounding box center [232, 277] width 118 height 58
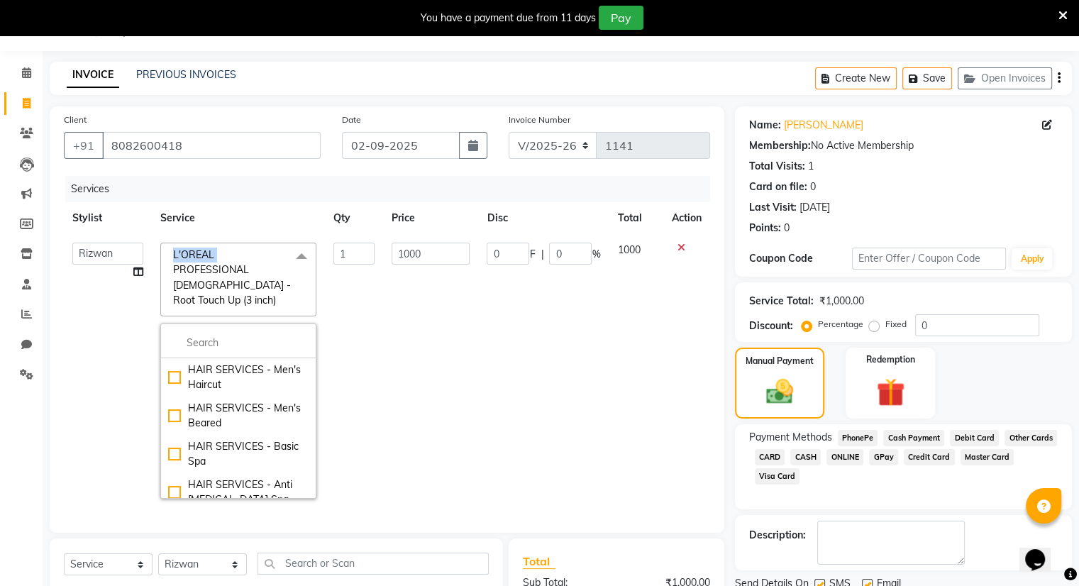
click at [201, 253] on span "L'OREAL PROFESSIONAL [DEMOGRAPHIC_DATA] - Root Touch Up (3 inch)" at bounding box center [232, 277] width 118 height 58
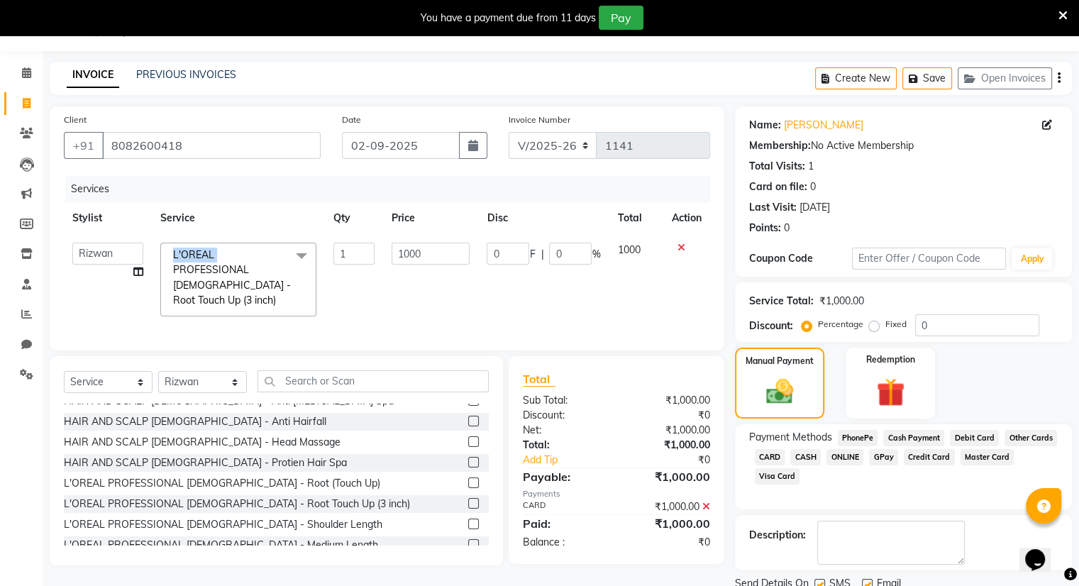
scroll to position [88, 0]
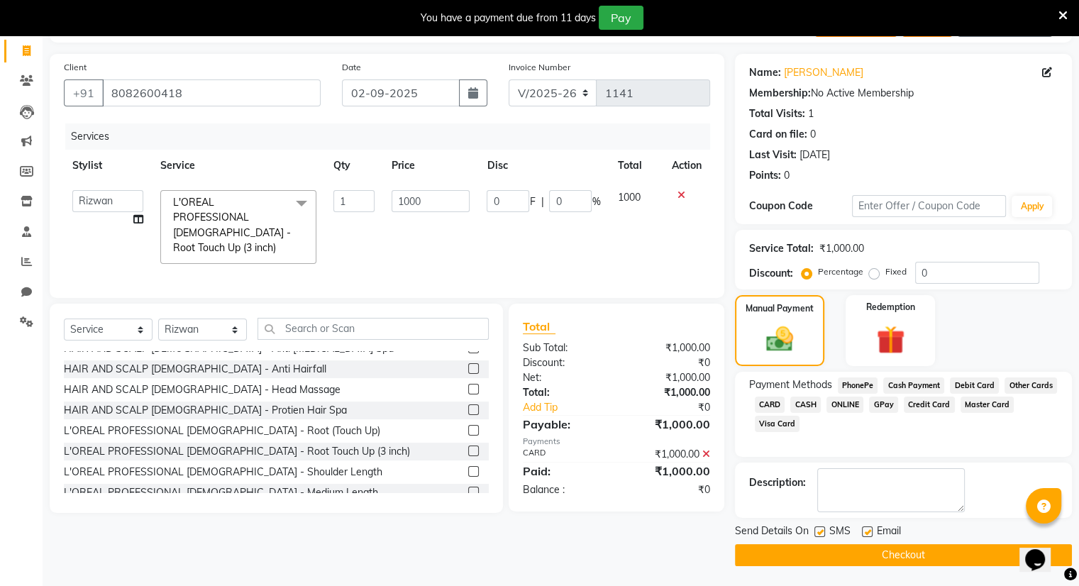
click at [792, 407] on span "CASH" at bounding box center [805, 405] width 31 height 16
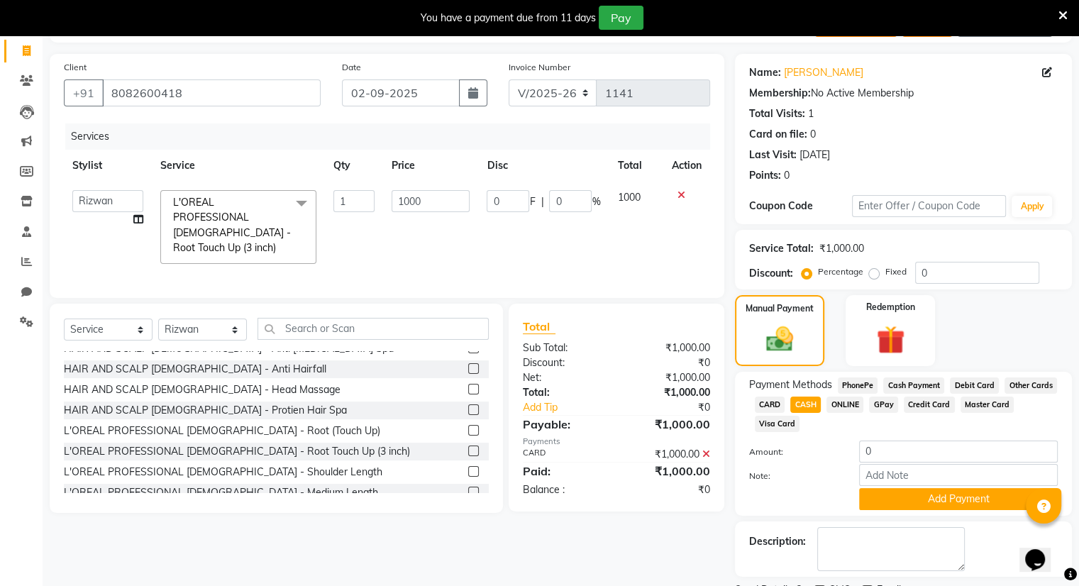
scroll to position [150, 0]
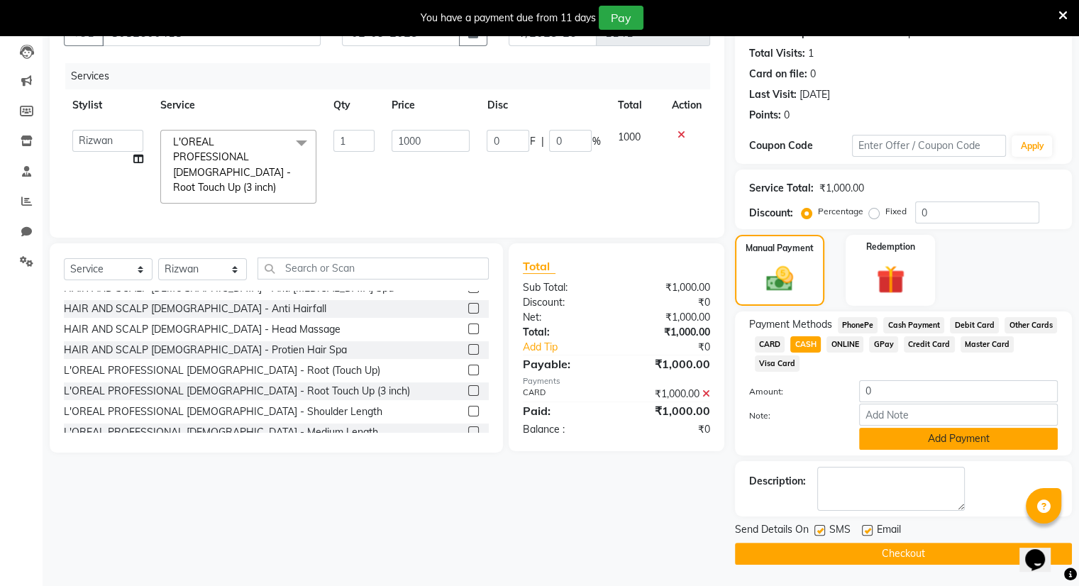
click at [792, 433] on button "Add Payment" at bounding box center [958, 439] width 199 height 22
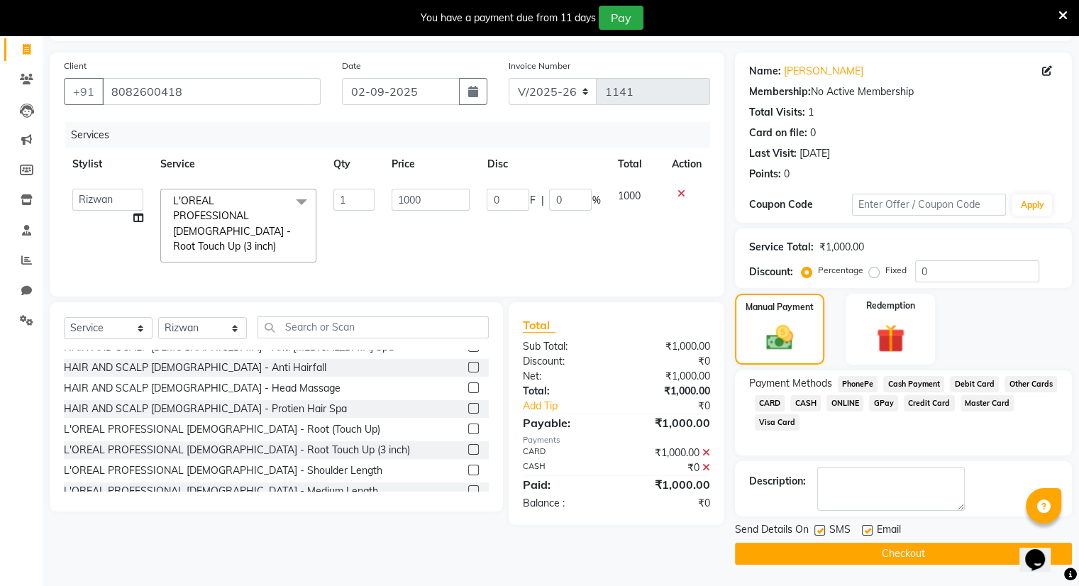
scroll to position [88, 0]
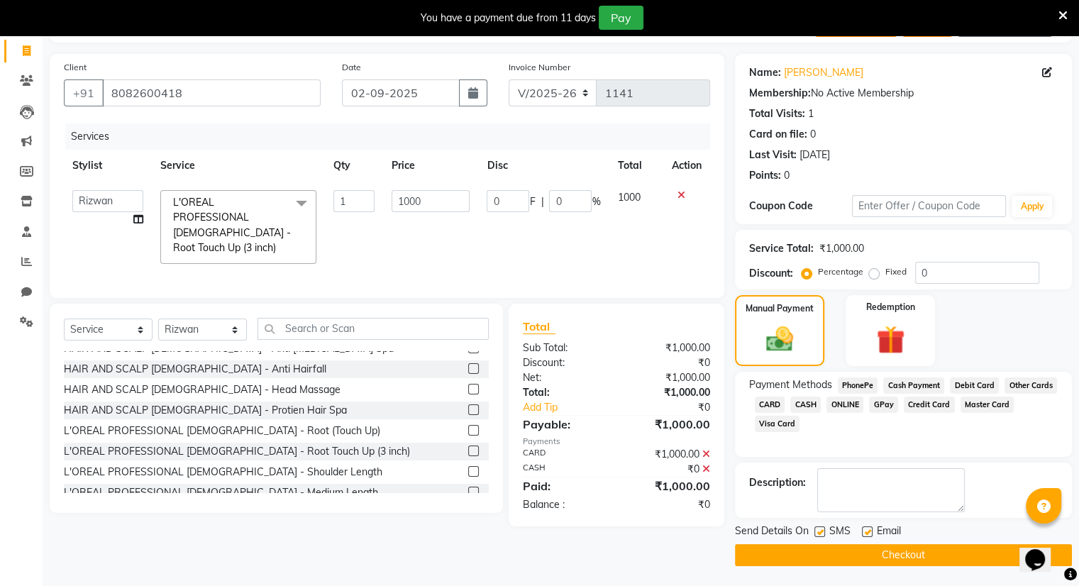
click at [792, 551] on button "Checkout" at bounding box center [903, 555] width 337 height 22
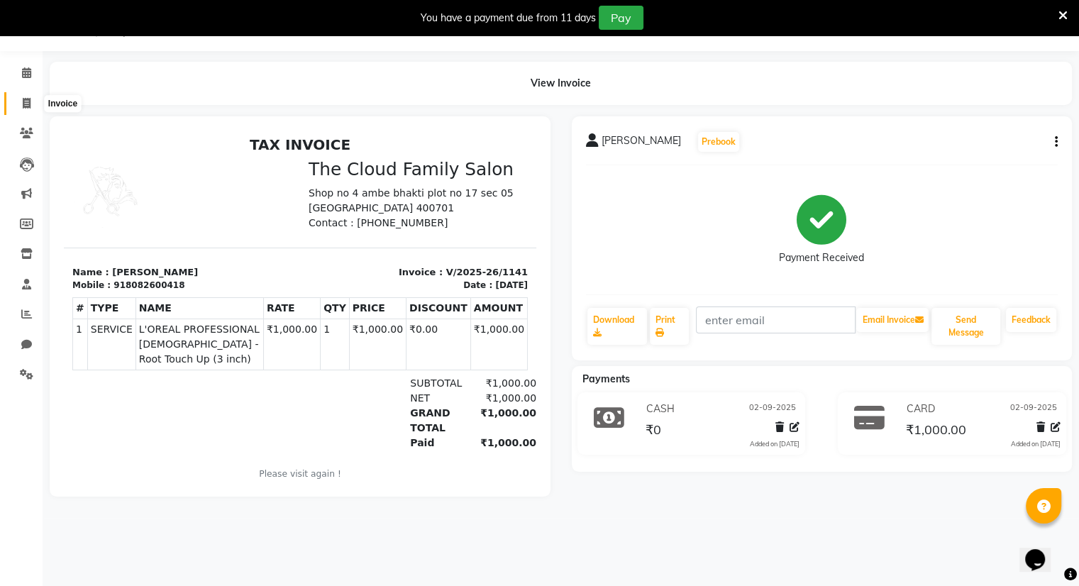
click at [23, 102] on icon at bounding box center [27, 103] width 8 height 11
select select "service"
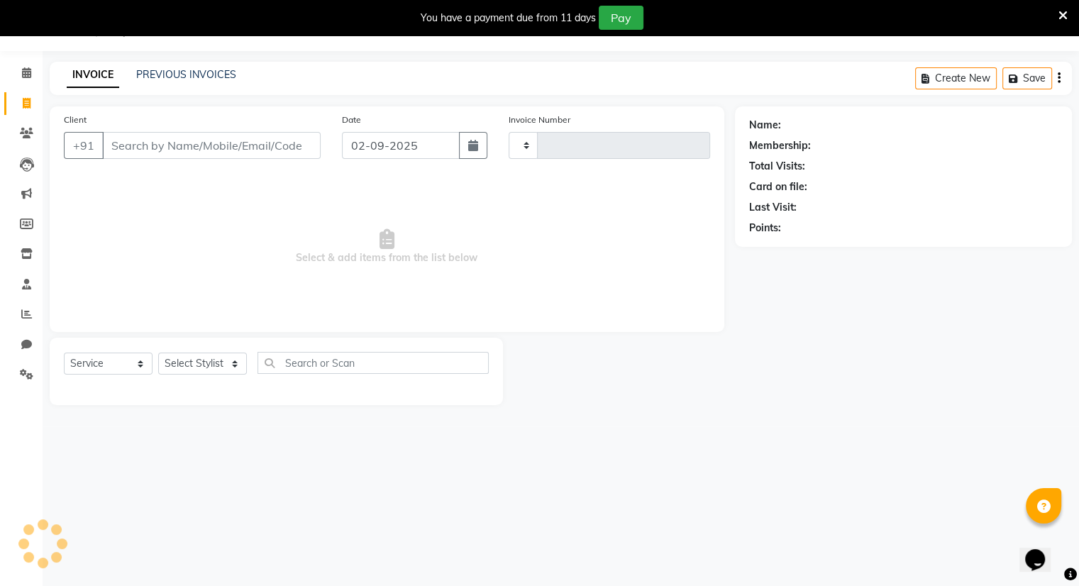
type input "1142"
select select "8444"
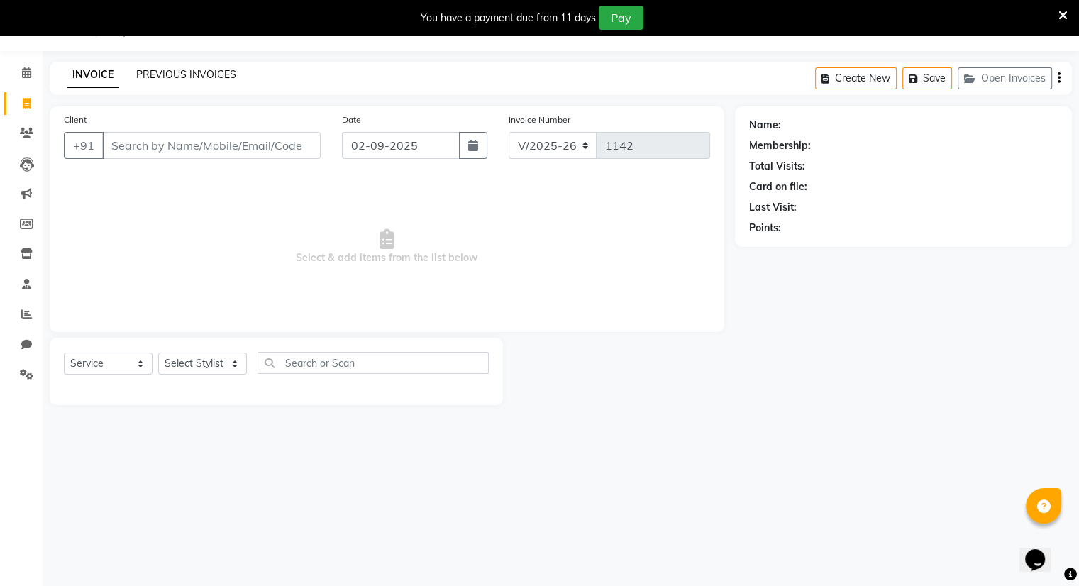
click at [173, 77] on link "PREVIOUS INVOICES" at bounding box center [186, 74] width 100 height 13
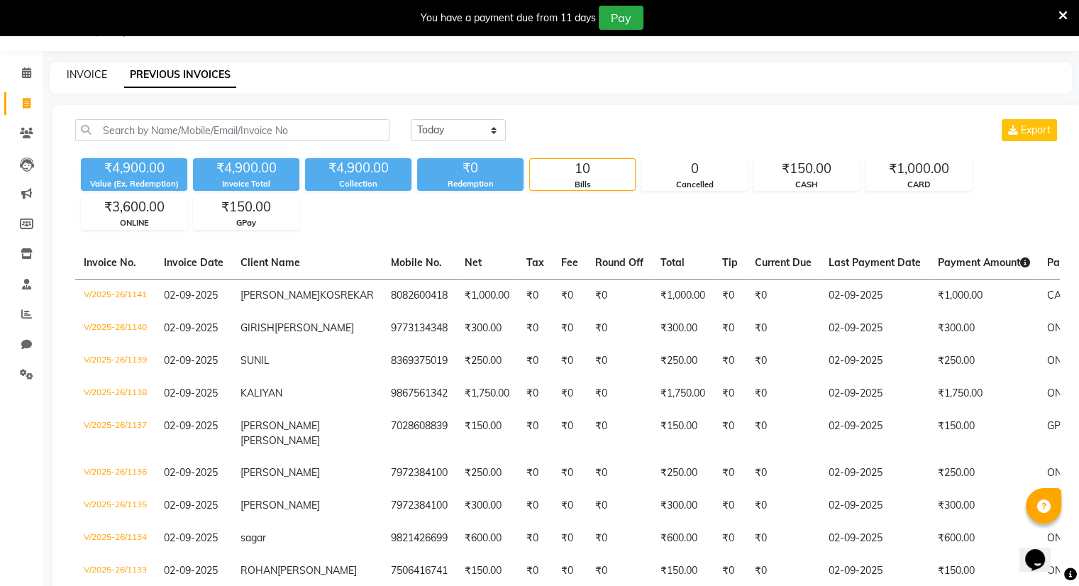
click at [88, 70] on link "INVOICE" at bounding box center [87, 74] width 40 height 13
select select "service"
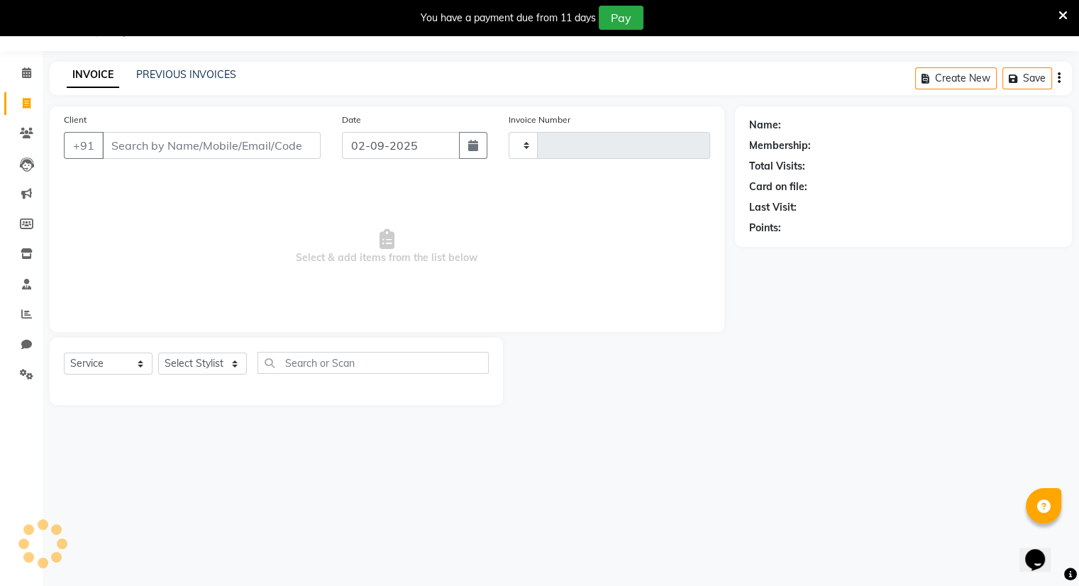
type input "1142"
select select "8444"
click at [133, 148] on input "Client" at bounding box center [211, 145] width 219 height 27
click at [111, 145] on input "Client" at bounding box center [211, 145] width 219 height 27
